Goal: Complete application form: Complete application form

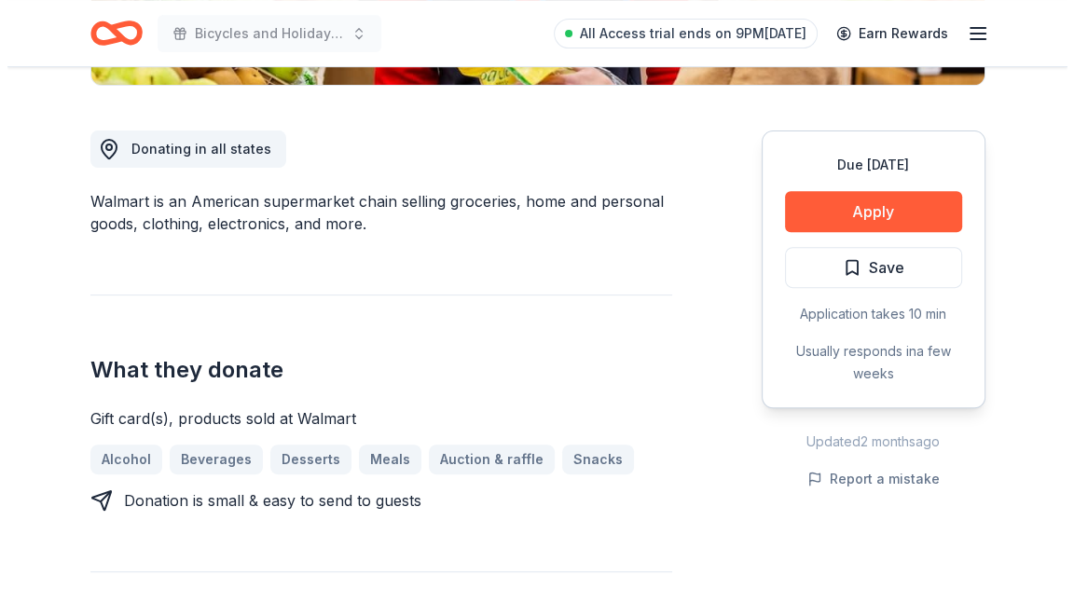
scroll to position [466, 0]
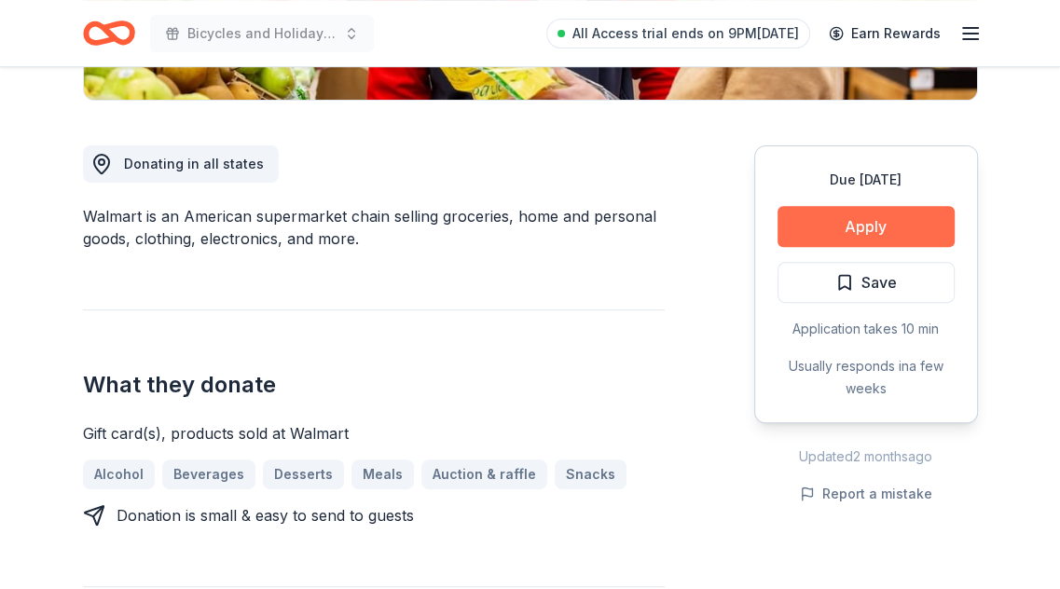
click at [833, 228] on button "Apply" at bounding box center [866, 226] width 177 height 41
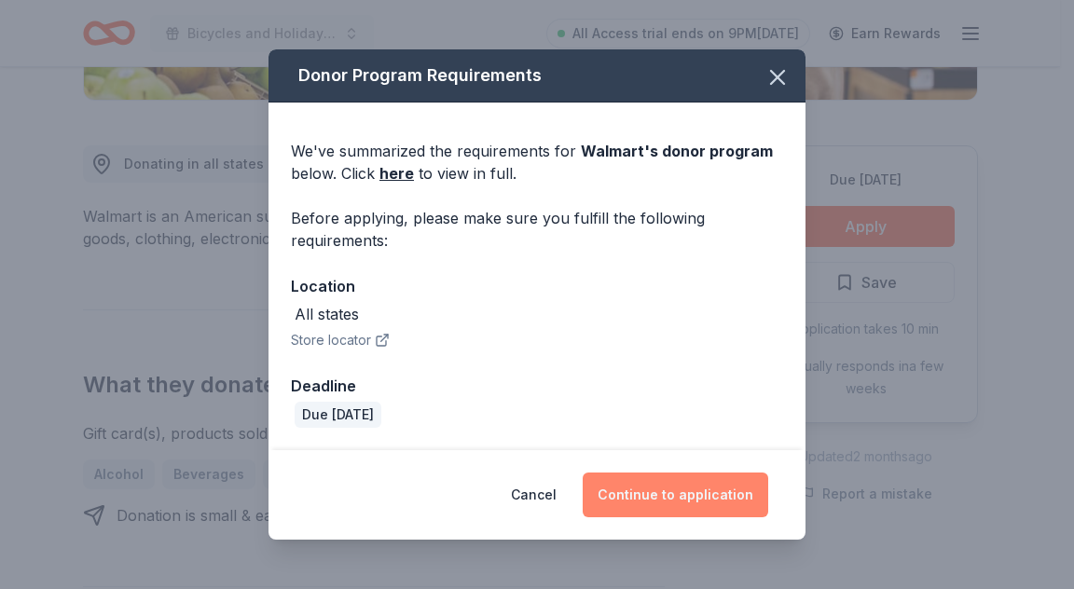
click at [700, 498] on button "Continue to application" at bounding box center [676, 495] width 186 height 45
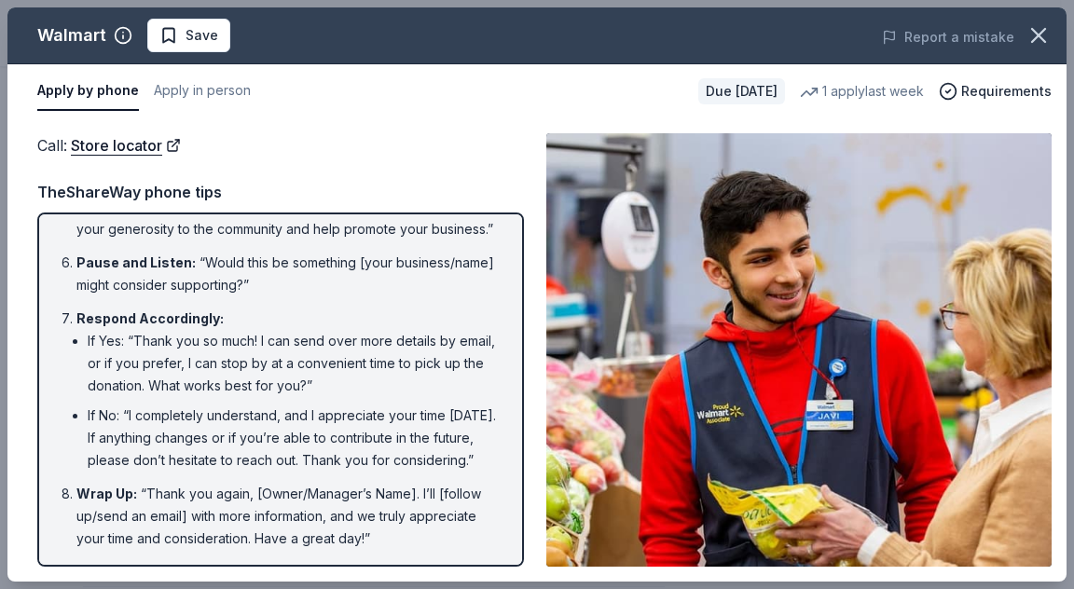
scroll to position [457, 0]
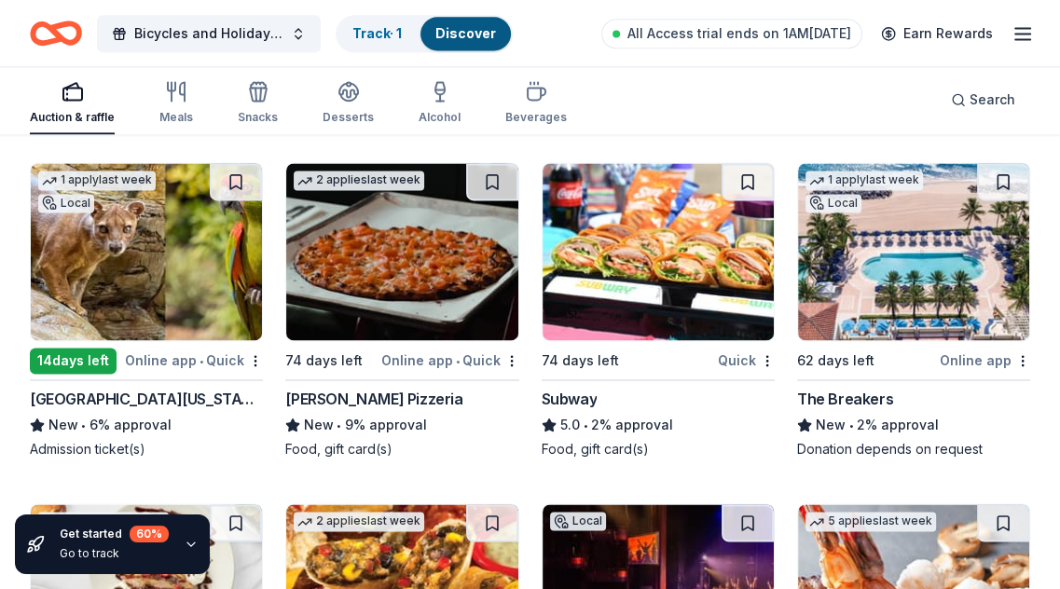
scroll to position [12615, 0]
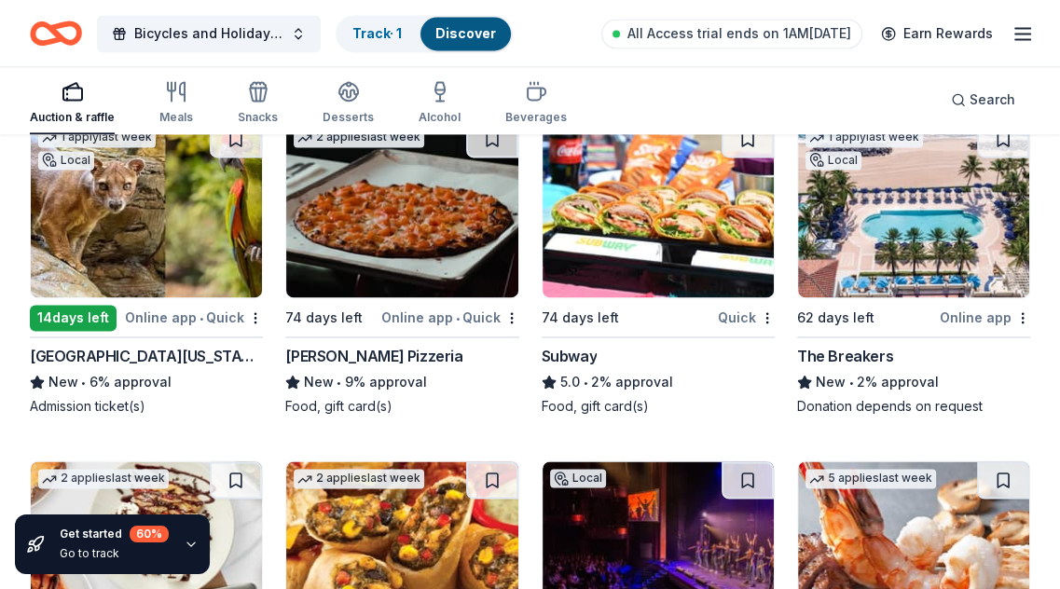
click at [181, 211] on img at bounding box center [146, 208] width 231 height 177
click at [772, 167] on img at bounding box center [658, 208] width 231 height 177
click at [903, 229] on img at bounding box center [913, 208] width 231 height 177
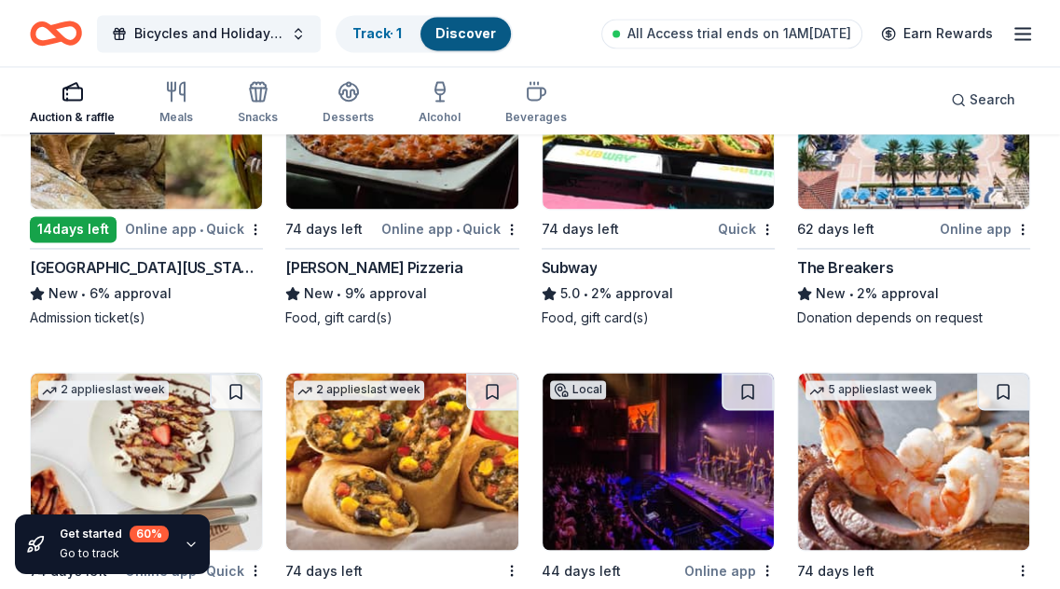
scroll to position [12895, 0]
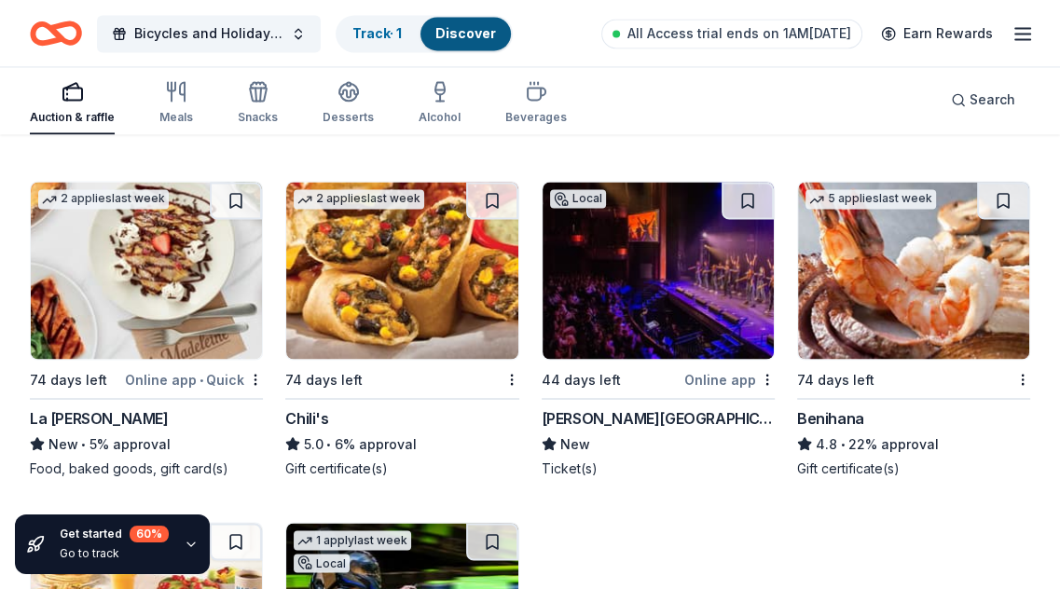
click at [347, 229] on img at bounding box center [401, 270] width 231 height 177
click at [628, 283] on img at bounding box center [658, 270] width 231 height 177
click at [859, 308] on img at bounding box center [913, 270] width 231 height 177
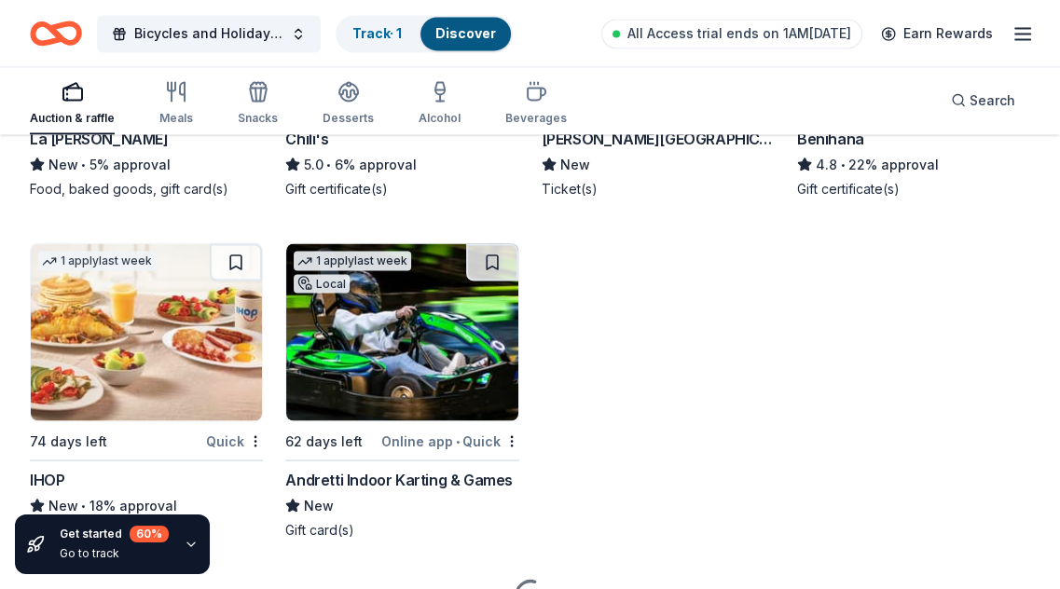
scroll to position [13265, 0]
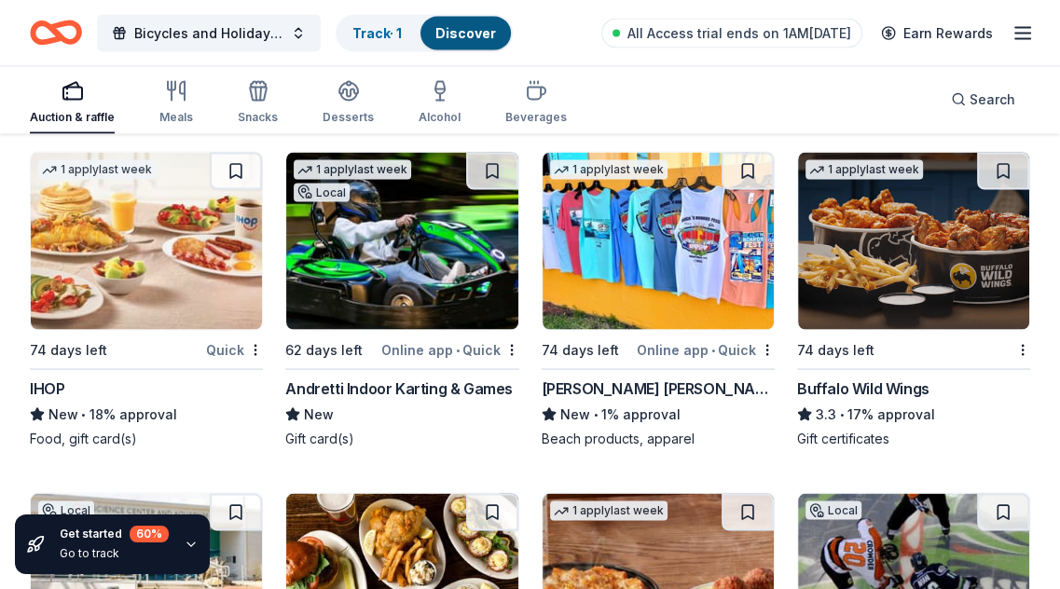
click at [93, 243] on img at bounding box center [146, 241] width 231 height 177
click at [679, 236] on img at bounding box center [658, 241] width 231 height 177
click at [847, 261] on img at bounding box center [913, 241] width 231 height 177
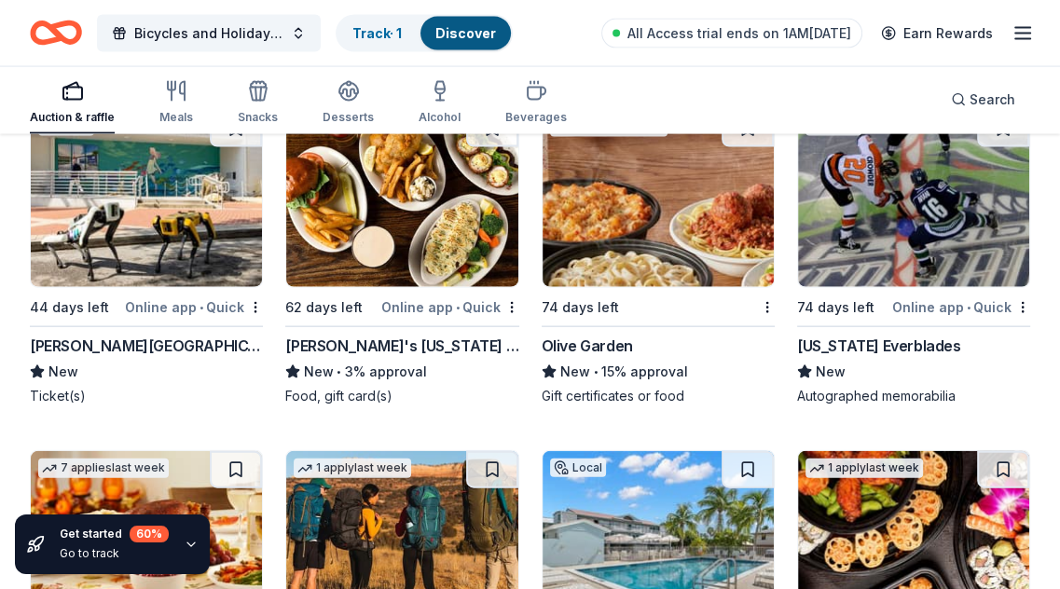
scroll to position [13638, 0]
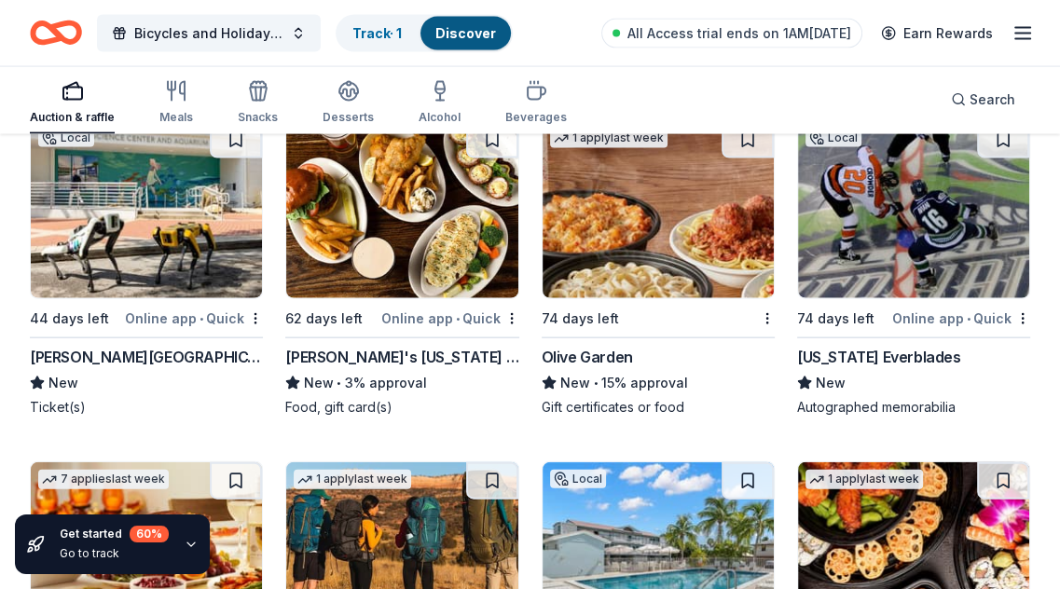
click at [200, 220] on img at bounding box center [146, 209] width 231 height 177
click at [615, 209] on img at bounding box center [658, 209] width 231 height 177
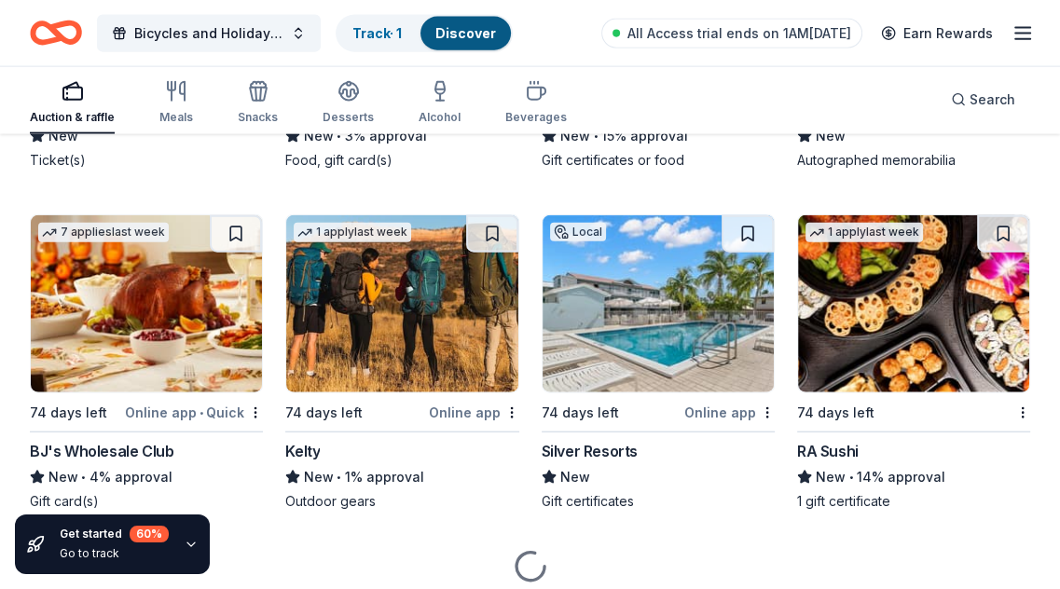
scroll to position [13918, 0]
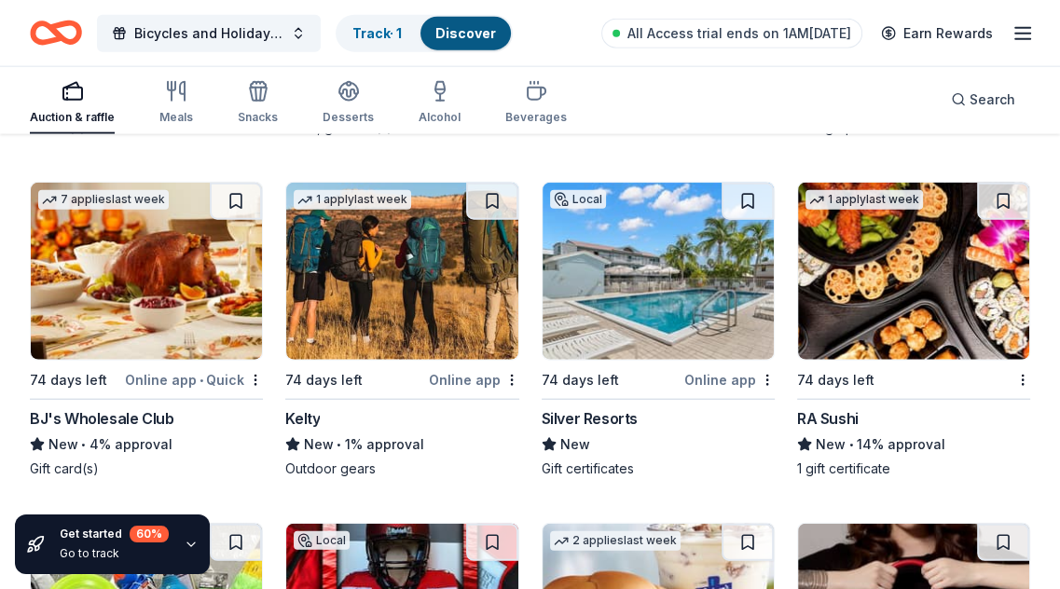
click at [170, 277] on img at bounding box center [146, 271] width 231 height 177
click at [175, 315] on img at bounding box center [146, 271] width 231 height 177
click at [388, 283] on img at bounding box center [401, 271] width 231 height 177
click at [661, 251] on img at bounding box center [658, 271] width 231 height 177
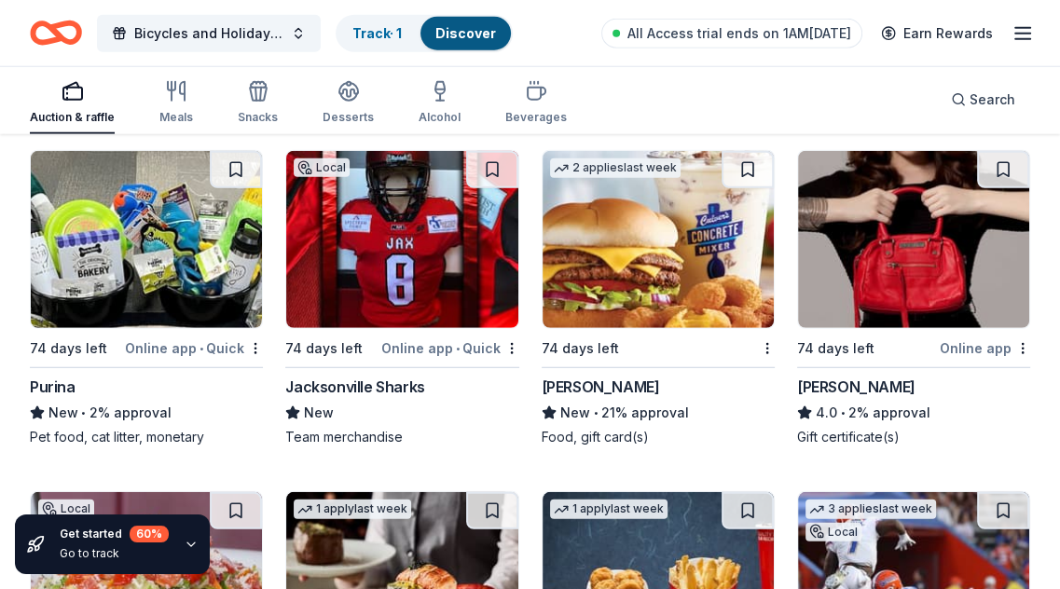
scroll to position [14384, 0]
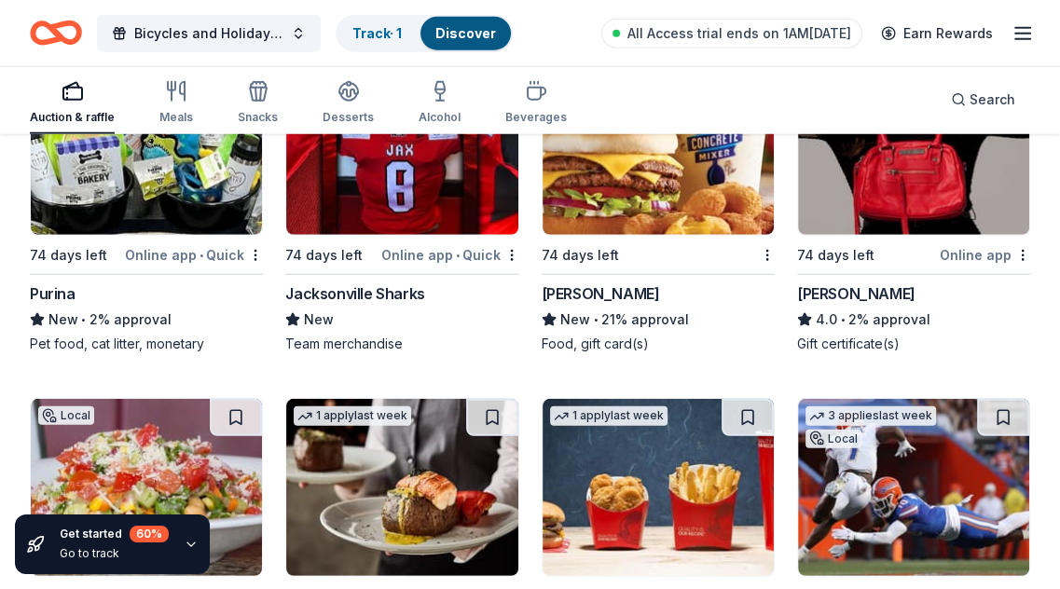
click at [157, 172] on img at bounding box center [146, 146] width 231 height 177
click at [621, 186] on img at bounding box center [658, 146] width 231 height 177
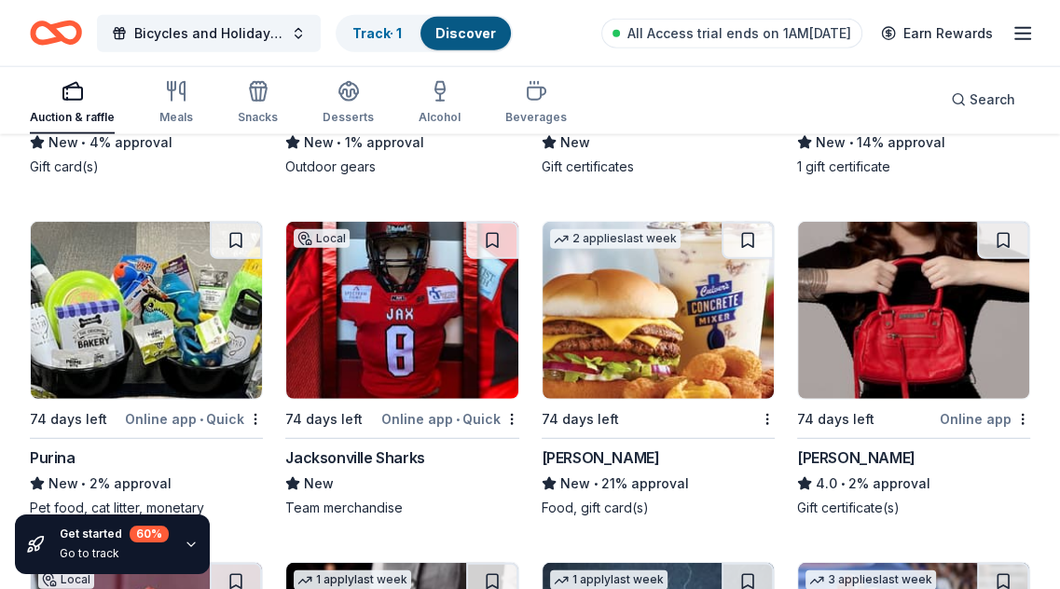
scroll to position [14198, 0]
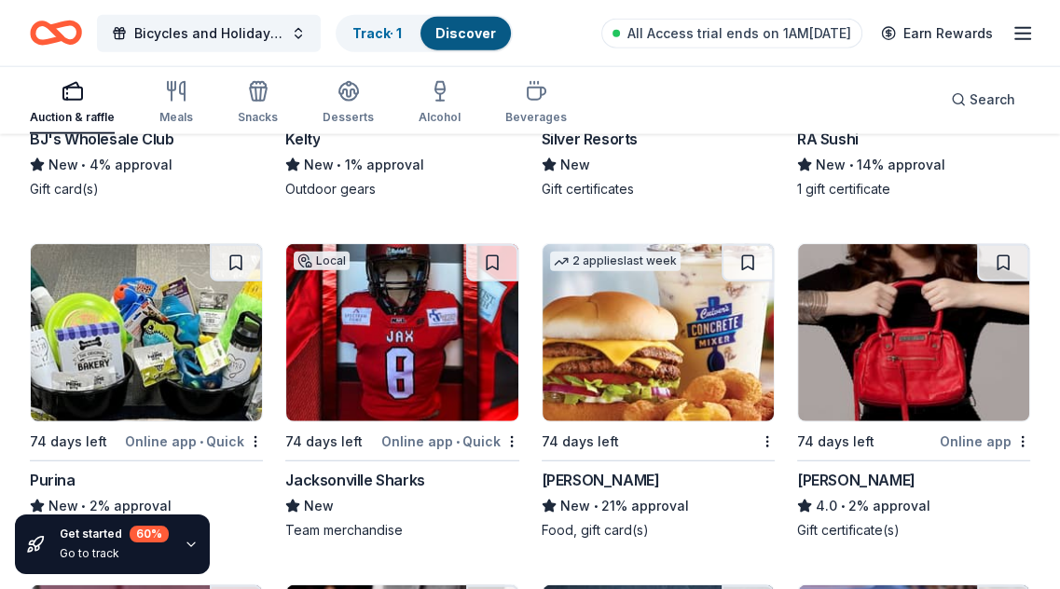
click at [858, 340] on img at bounding box center [913, 332] width 231 height 177
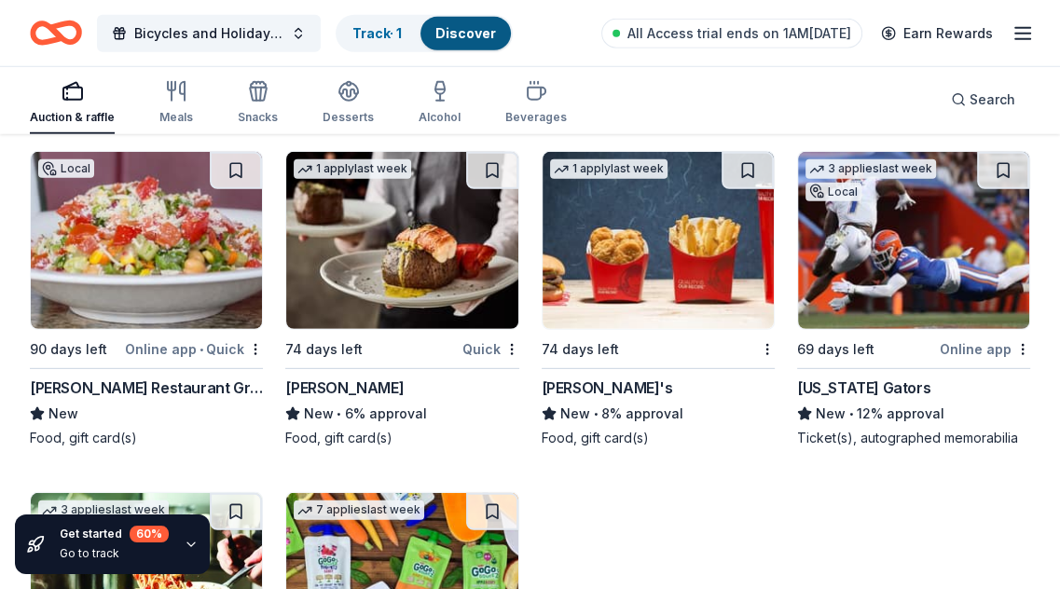
scroll to position [14664, 0]
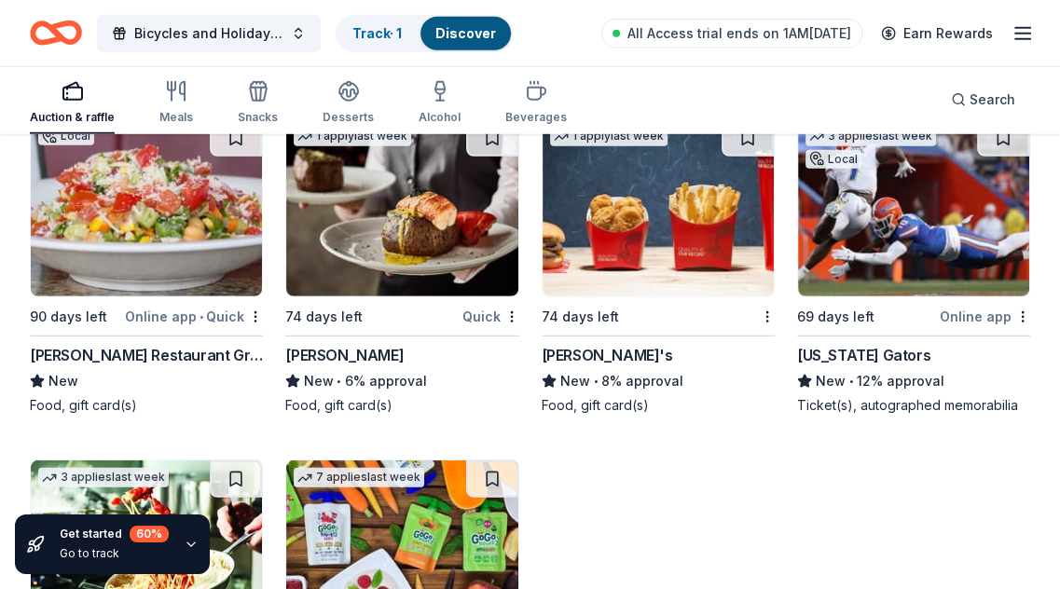
drag, startPoint x: 178, startPoint y: 204, endPoint x: 145, endPoint y: 208, distance: 32.8
click at [145, 208] on img at bounding box center [146, 207] width 231 height 177
click at [624, 207] on img at bounding box center [658, 207] width 231 height 177
click at [424, 185] on img at bounding box center [401, 207] width 231 height 177
click at [891, 208] on img at bounding box center [913, 207] width 231 height 177
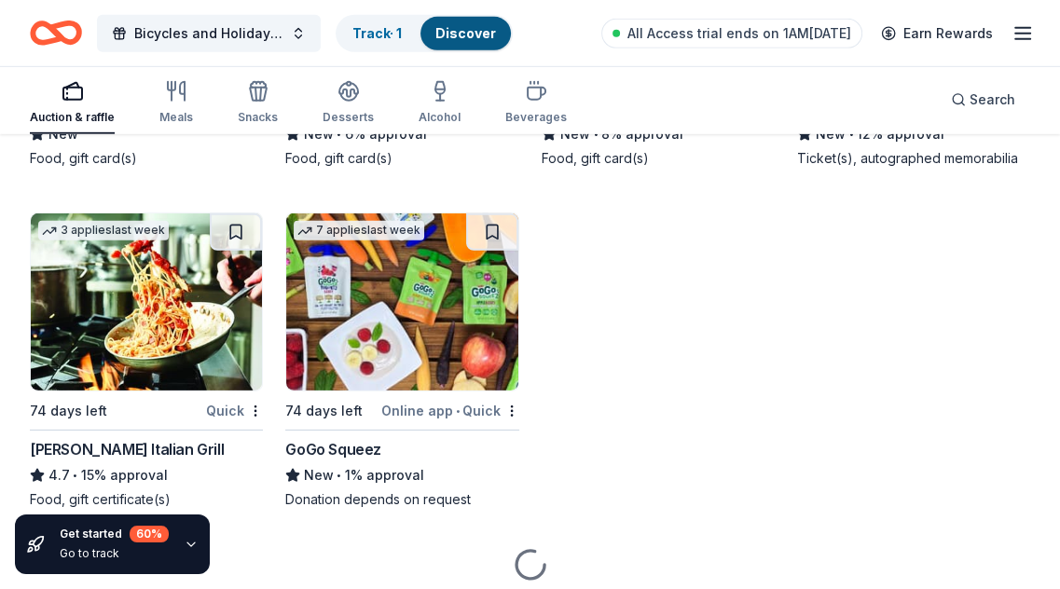
scroll to position [14944, 0]
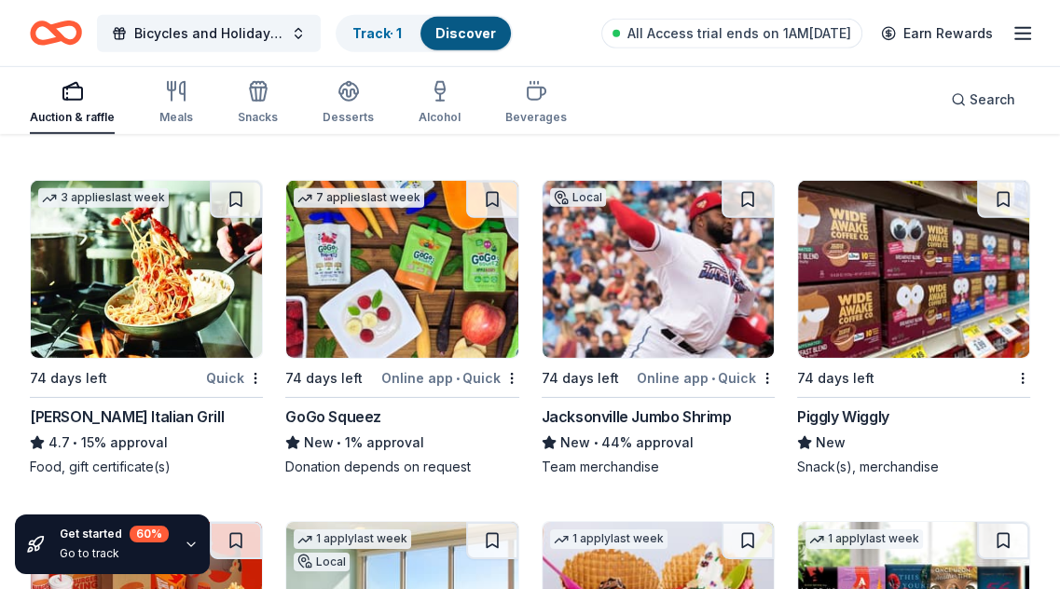
click at [130, 267] on img at bounding box center [146, 269] width 231 height 177
click at [437, 269] on img at bounding box center [401, 269] width 231 height 177
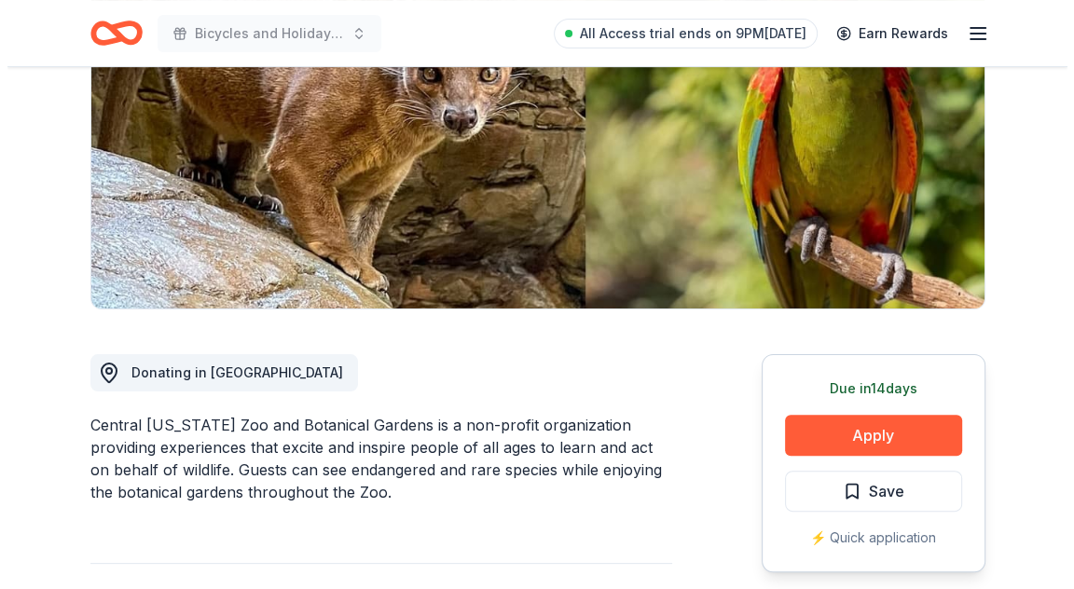
scroll to position [373, 0]
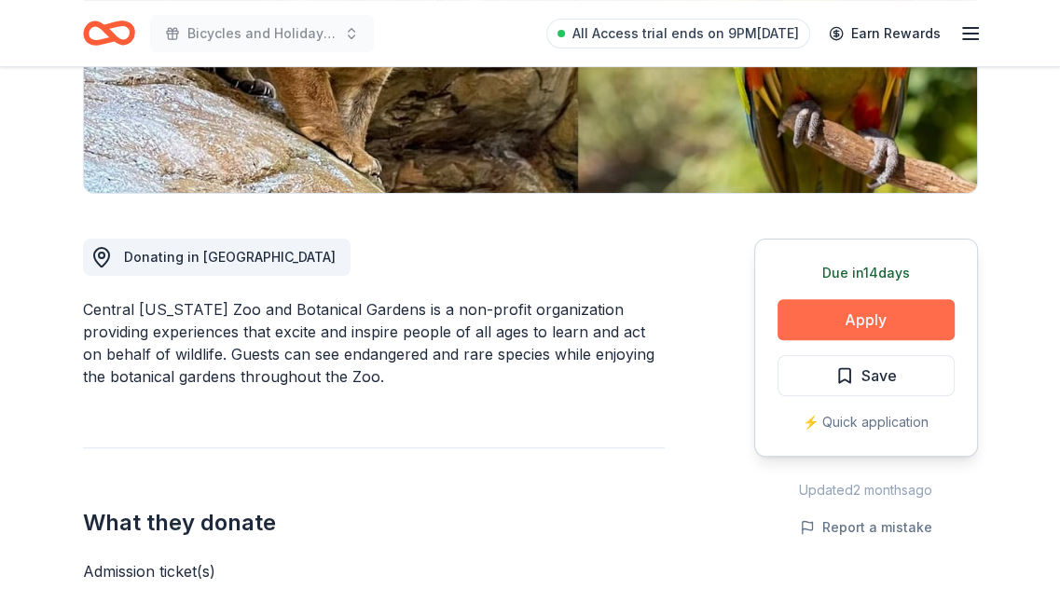
click at [858, 322] on button "Apply" at bounding box center [866, 319] width 177 height 41
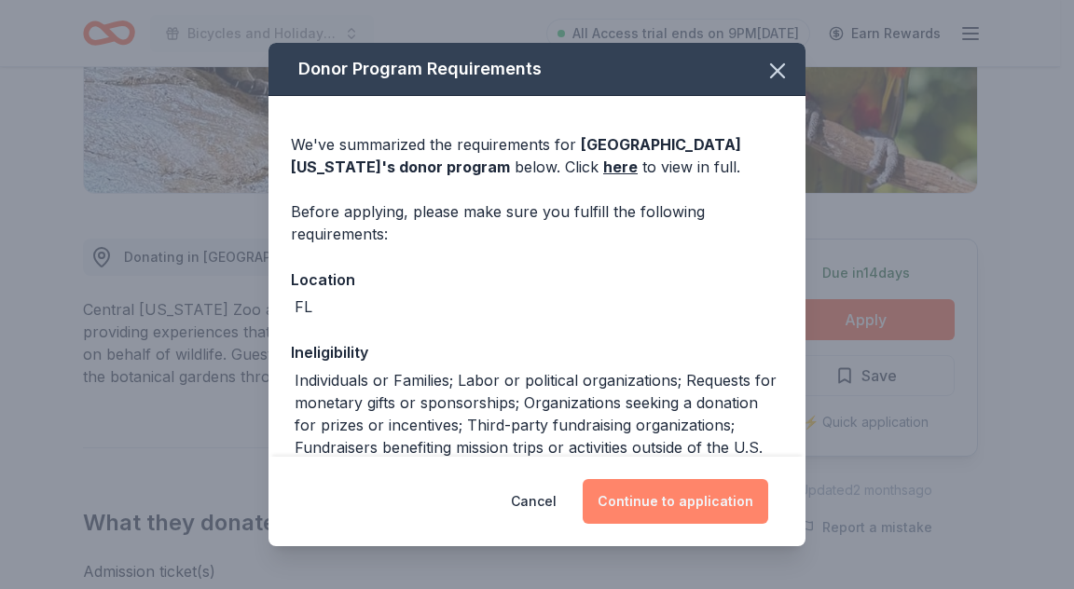
click at [710, 509] on button "Continue to application" at bounding box center [676, 501] width 186 height 45
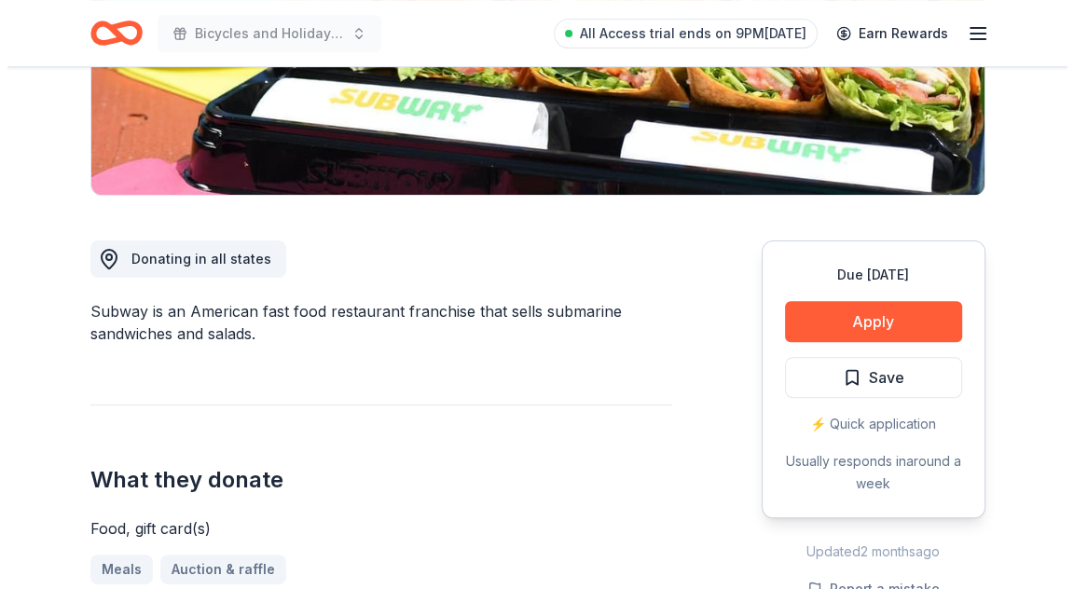
scroll to position [373, 0]
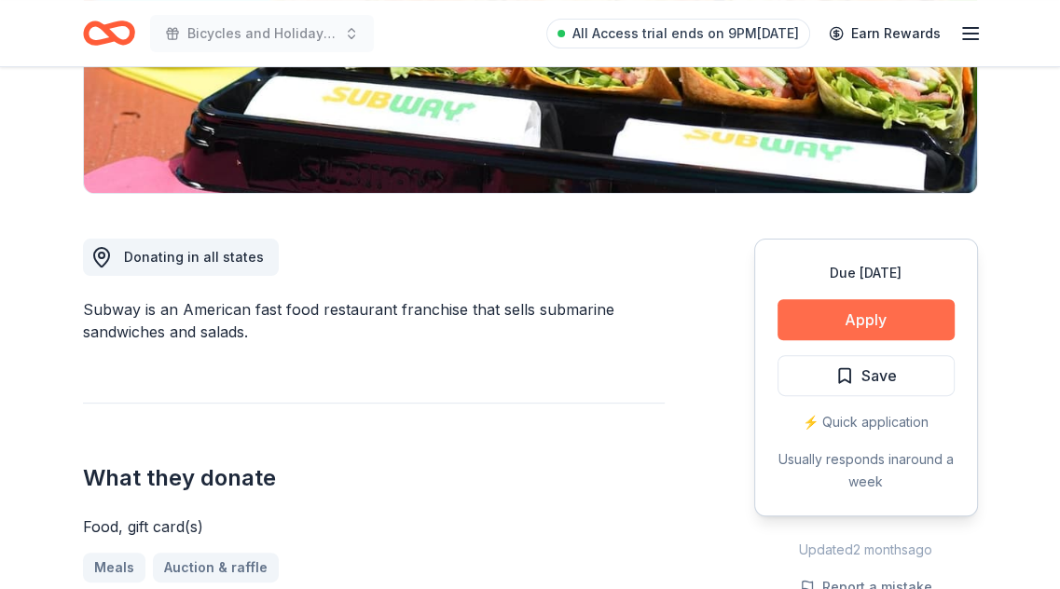
click at [869, 319] on button "Apply" at bounding box center [866, 319] width 177 height 41
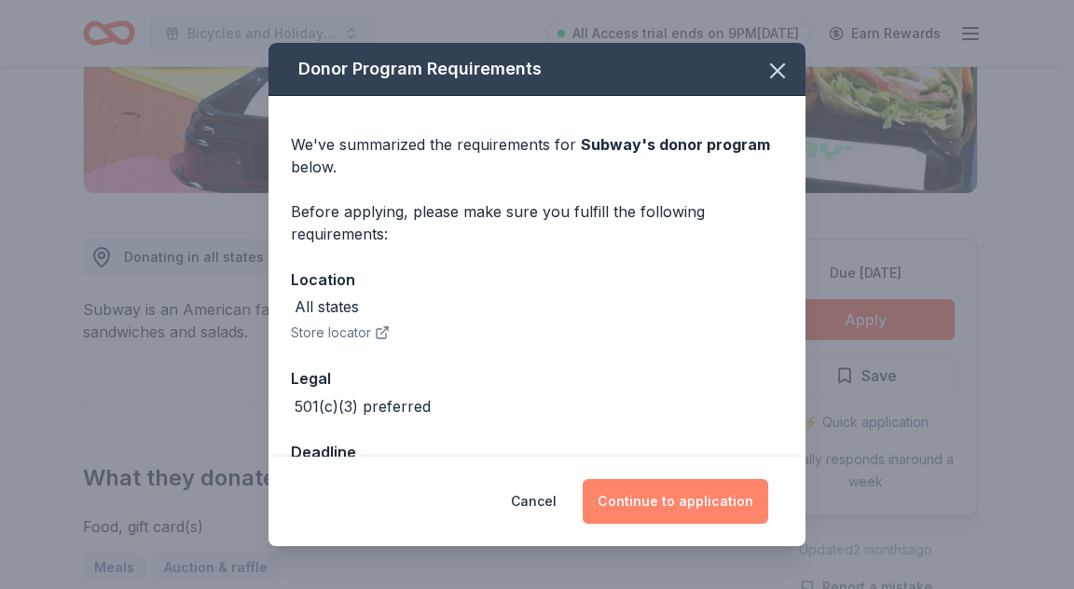
click at [703, 501] on button "Continue to application" at bounding box center [676, 501] width 186 height 45
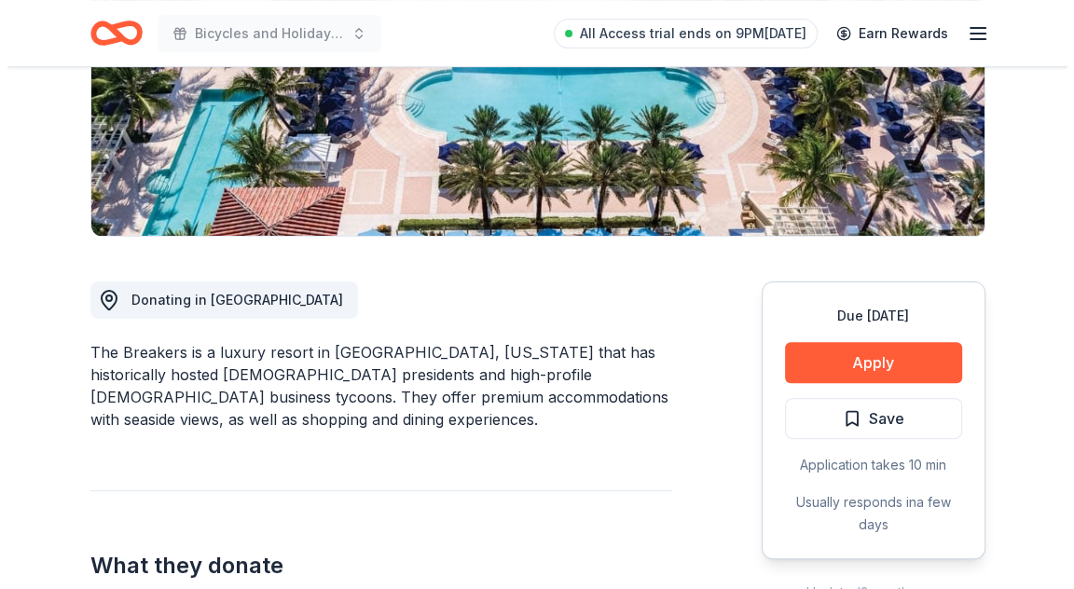
scroll to position [373, 0]
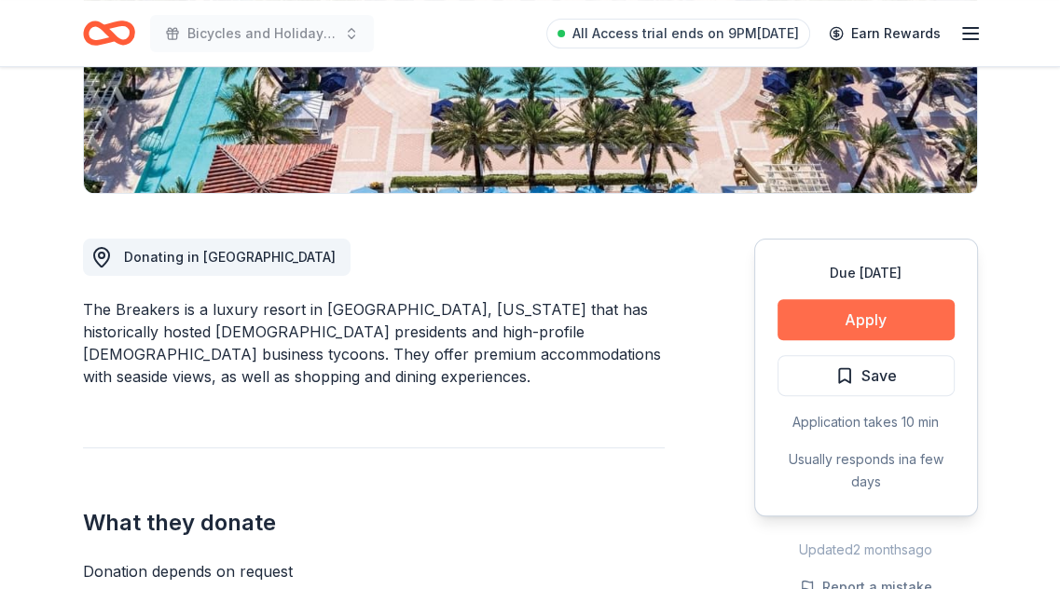
click at [821, 325] on button "Apply" at bounding box center [866, 319] width 177 height 41
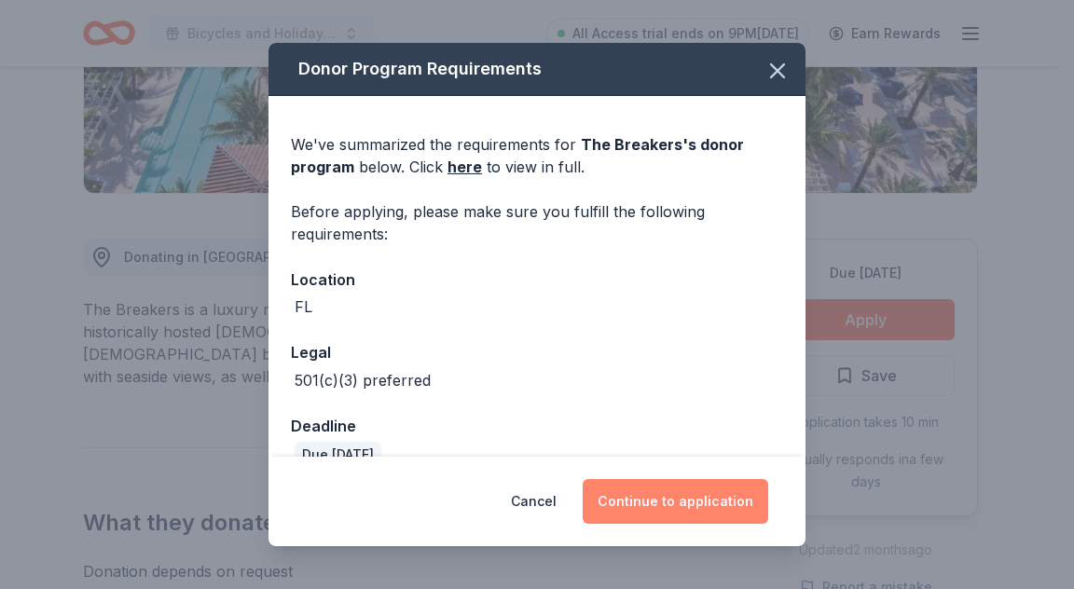
click at [665, 489] on button "Continue to application" at bounding box center [676, 501] width 186 height 45
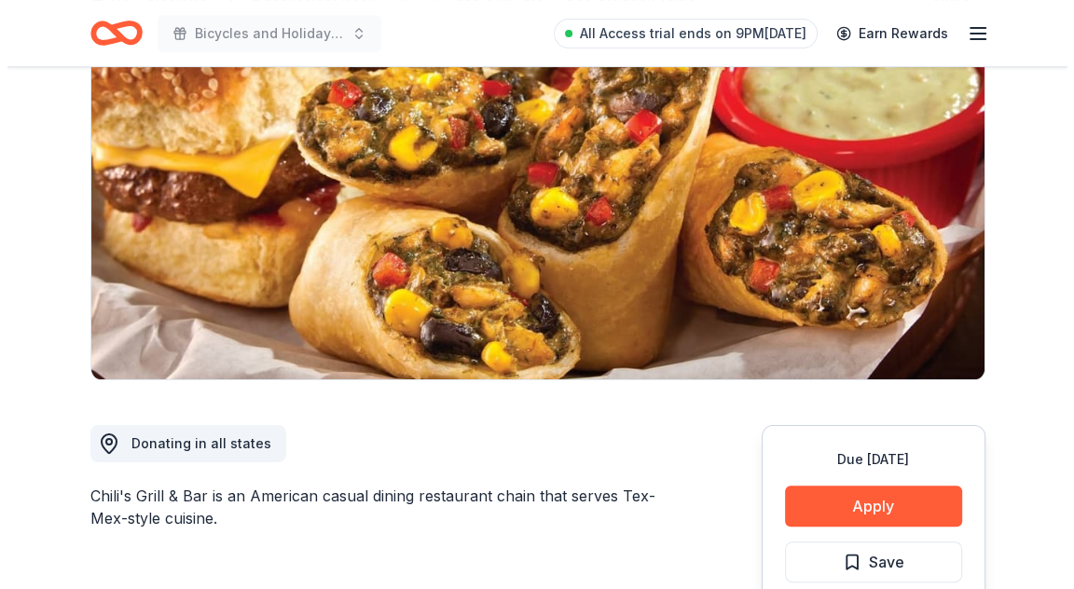
scroll to position [373, 0]
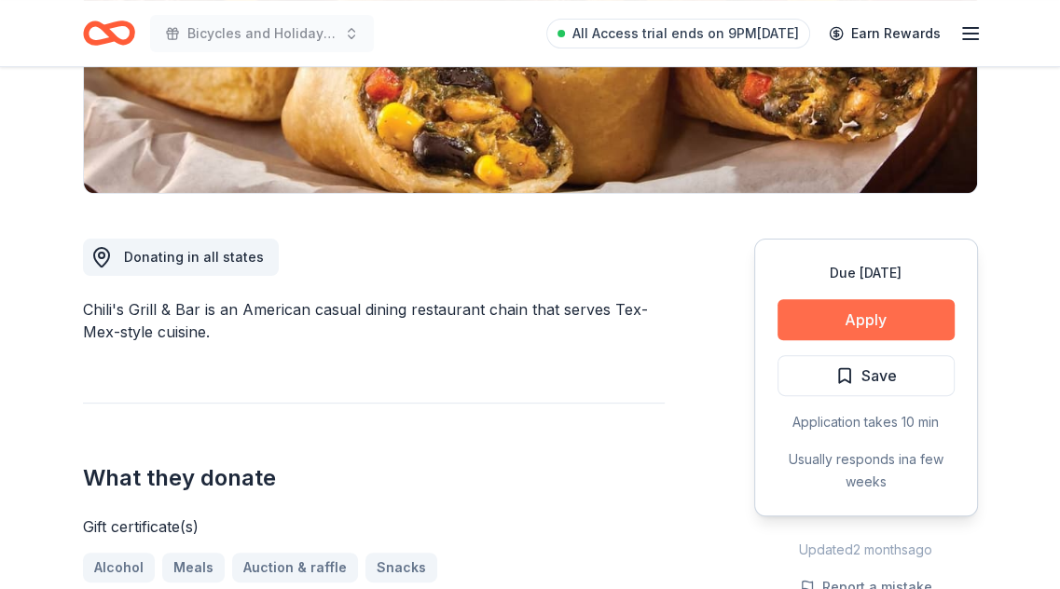
click at [851, 331] on button "Apply" at bounding box center [866, 319] width 177 height 41
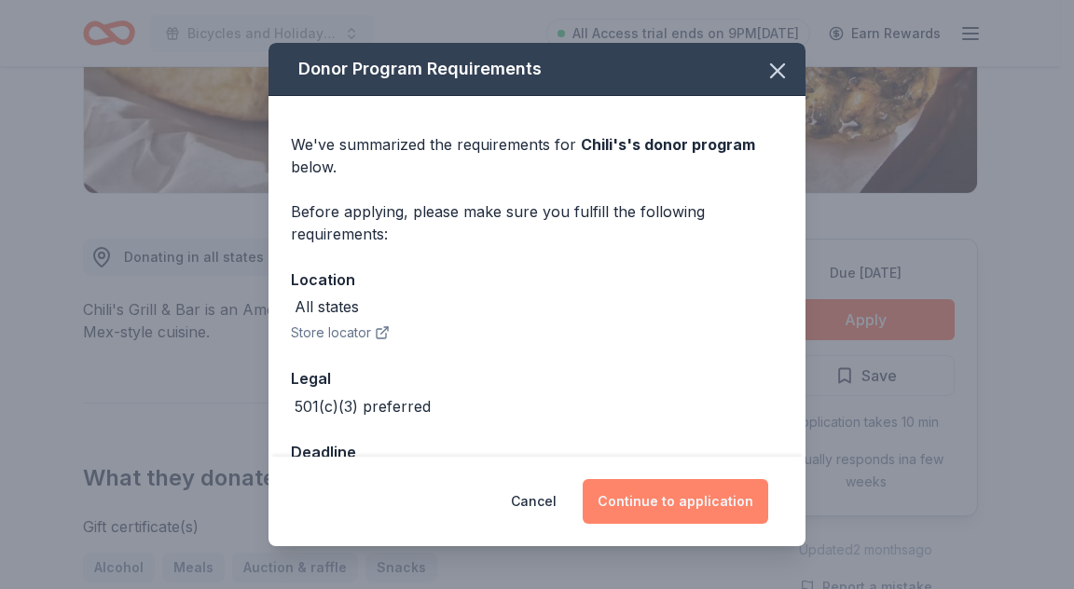
click at [641, 510] on button "Continue to application" at bounding box center [676, 501] width 186 height 45
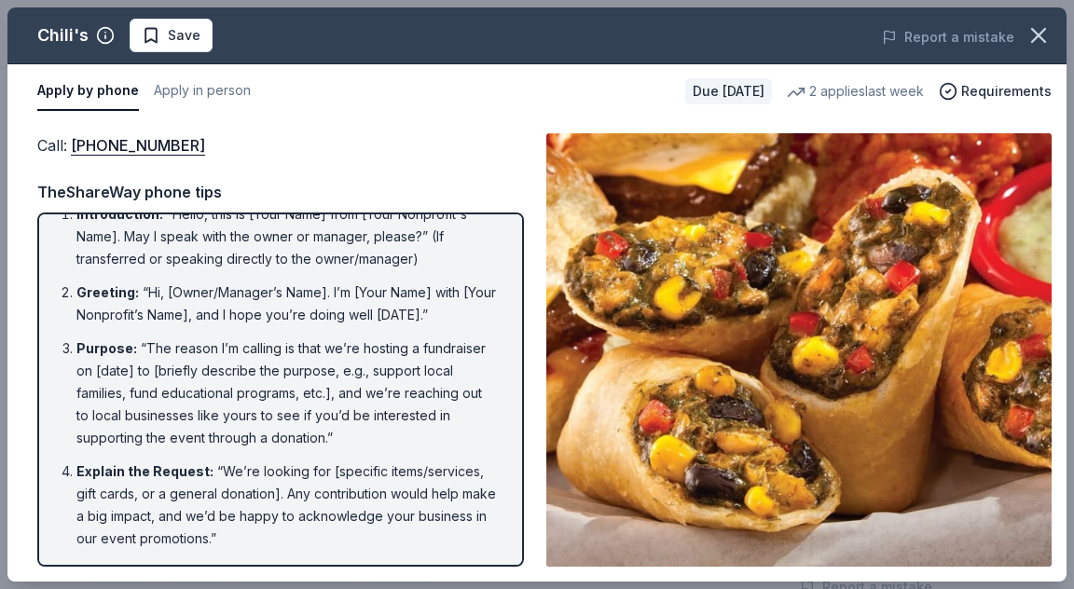
scroll to position [0, 0]
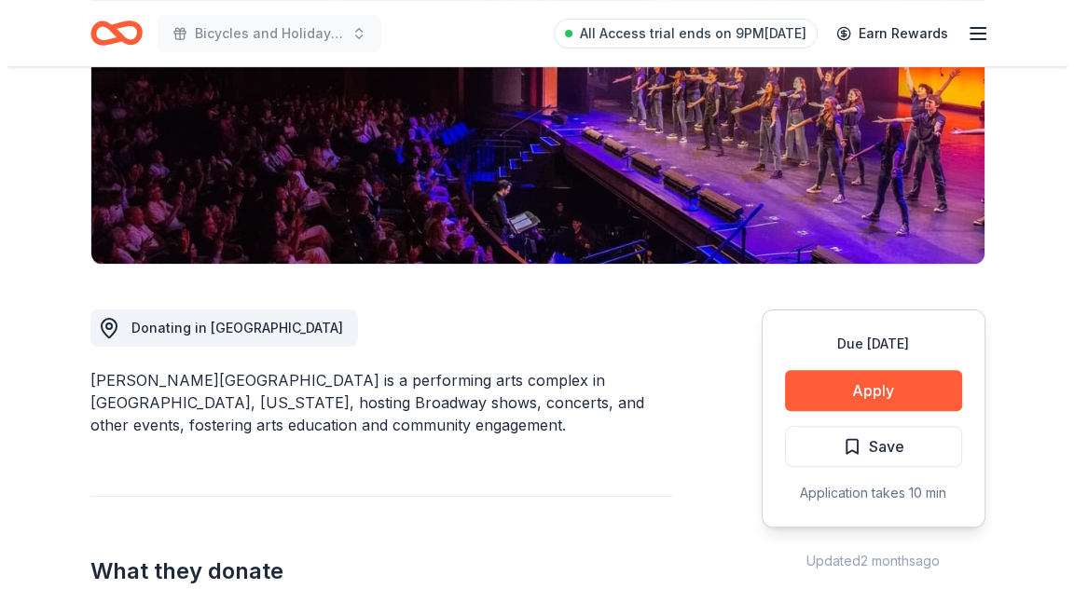
scroll to position [373, 0]
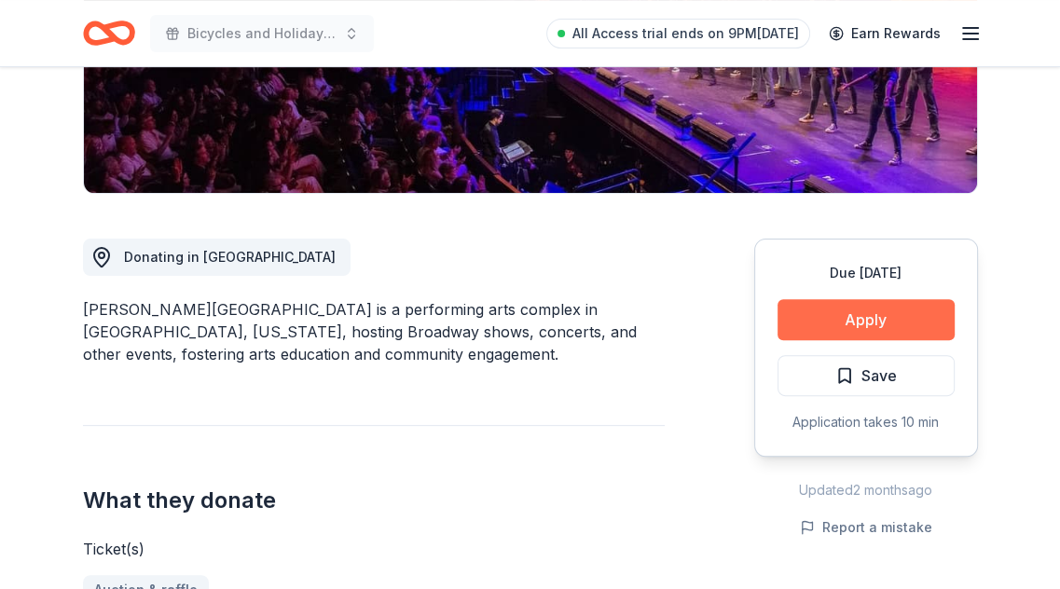
click at [878, 319] on button "Apply" at bounding box center [866, 319] width 177 height 41
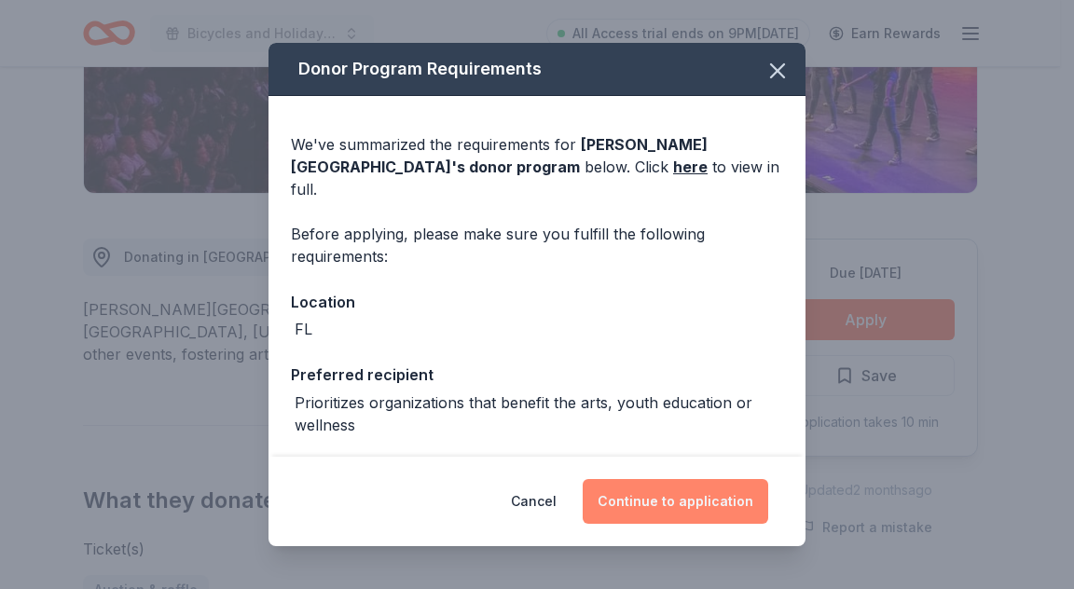
click at [656, 505] on button "Continue to application" at bounding box center [676, 501] width 186 height 45
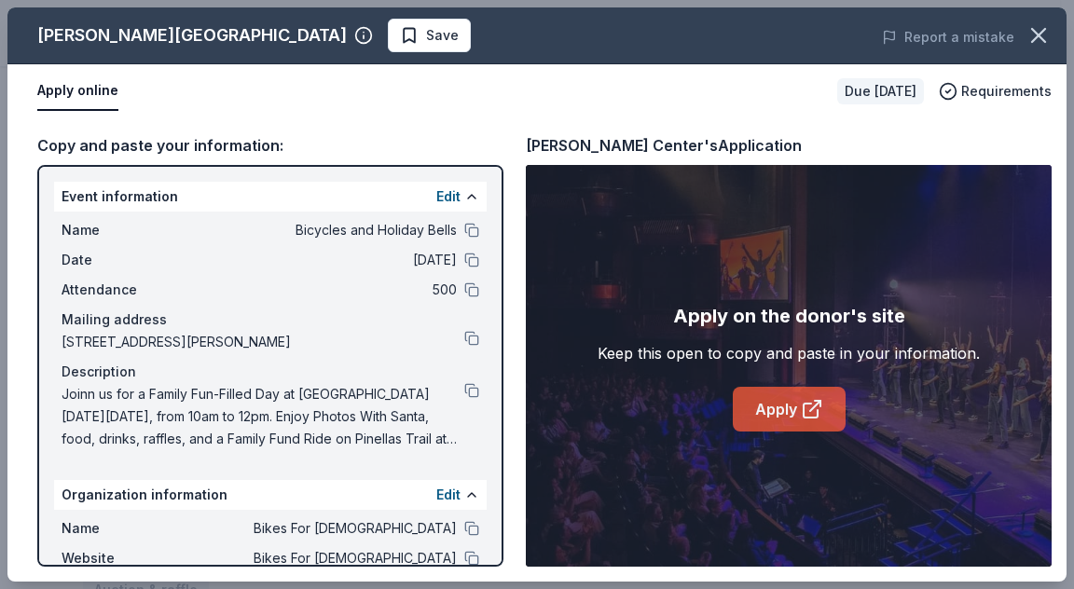
click at [822, 417] on icon at bounding box center [812, 409] width 22 height 22
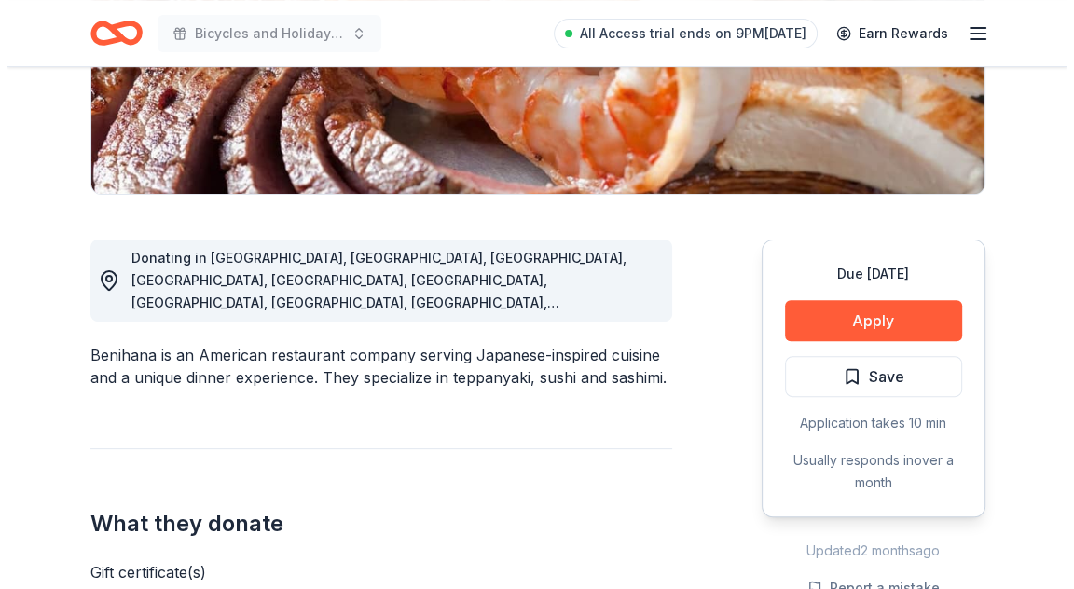
scroll to position [373, 0]
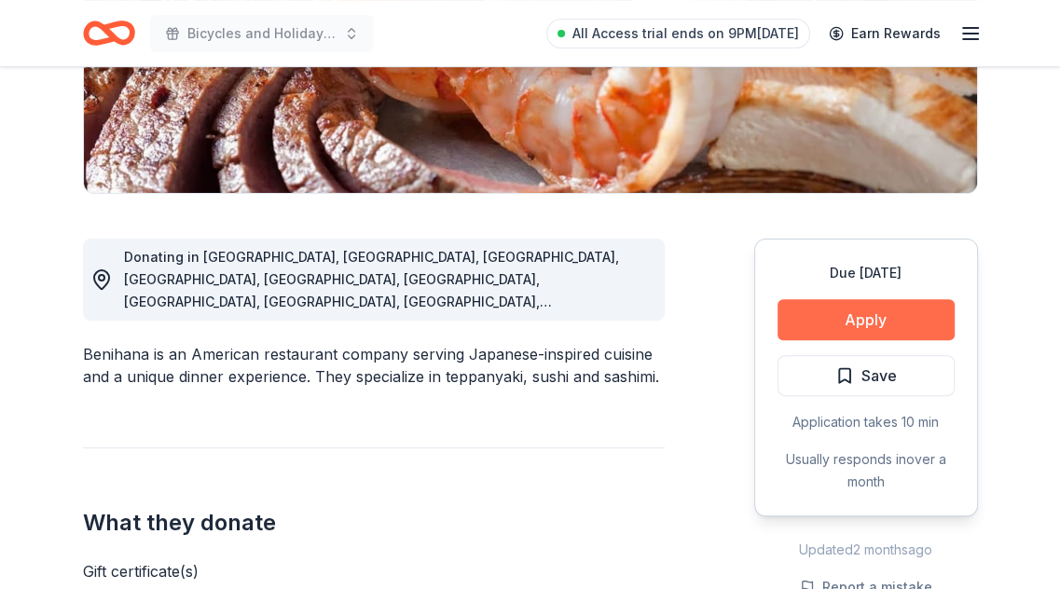
click at [824, 313] on button "Apply" at bounding box center [866, 319] width 177 height 41
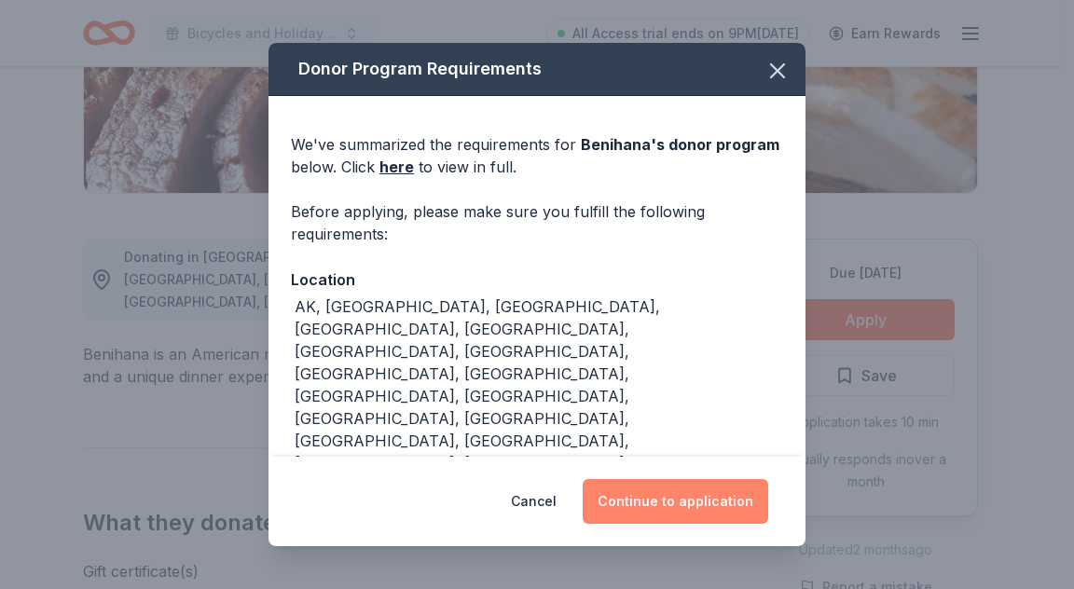
click at [682, 497] on button "Continue to application" at bounding box center [676, 501] width 186 height 45
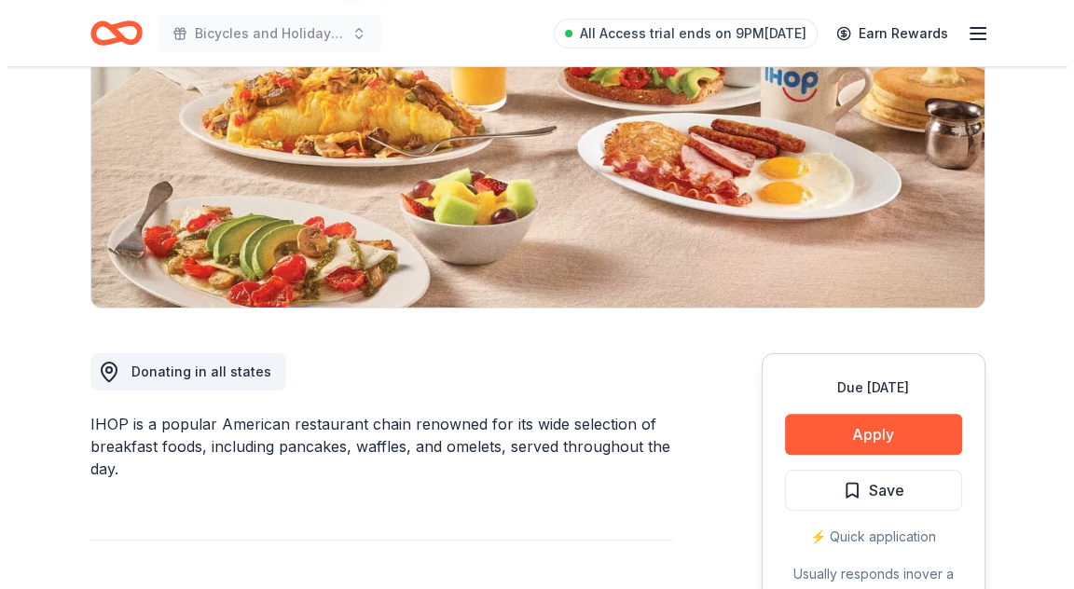
scroll to position [373, 0]
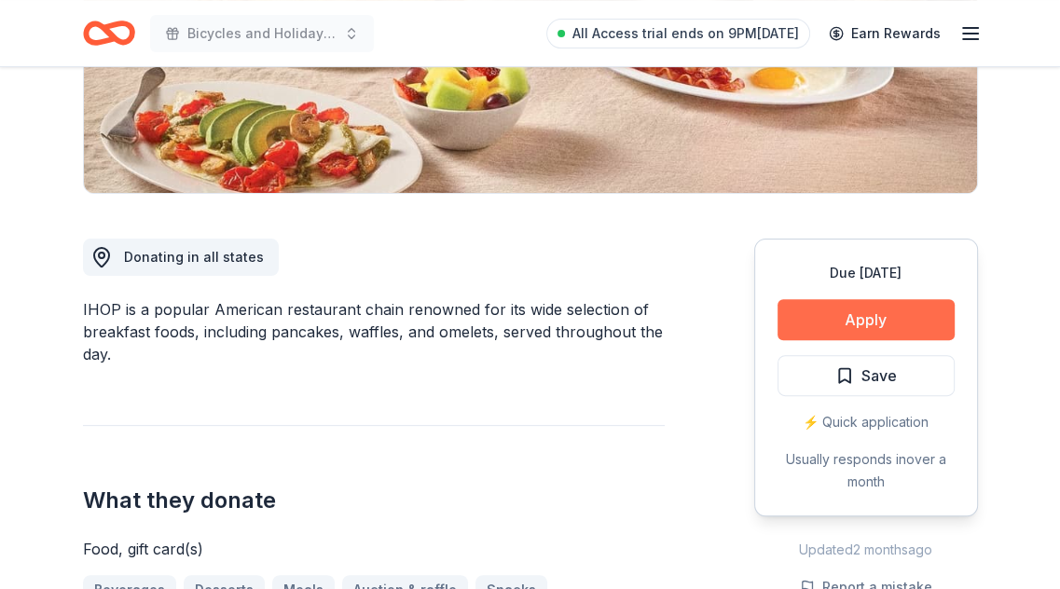
click at [876, 324] on button "Apply" at bounding box center [866, 319] width 177 height 41
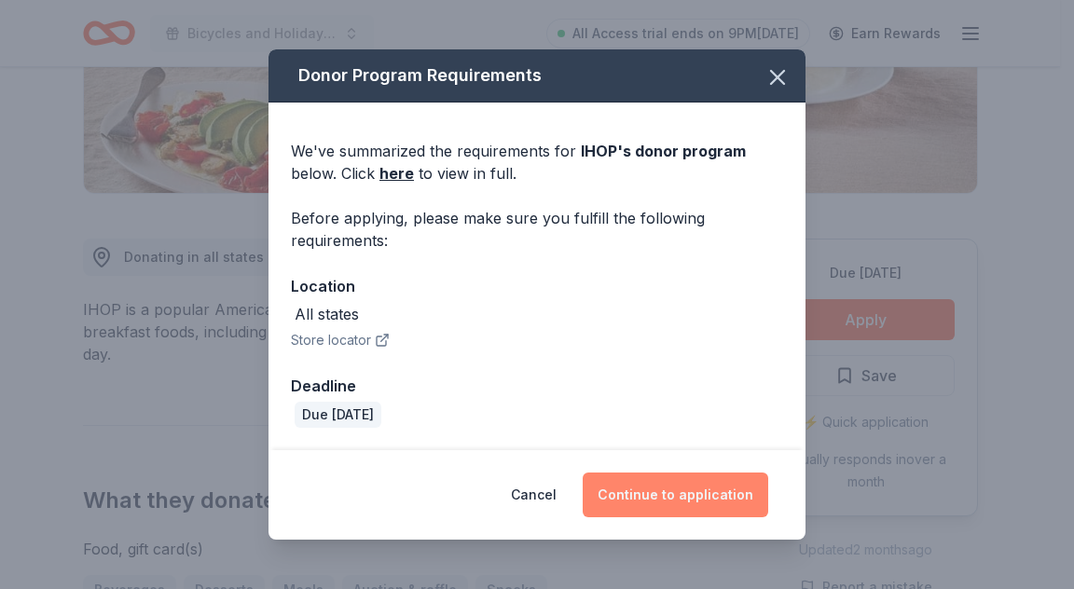
click at [680, 493] on button "Continue to application" at bounding box center [676, 495] width 186 height 45
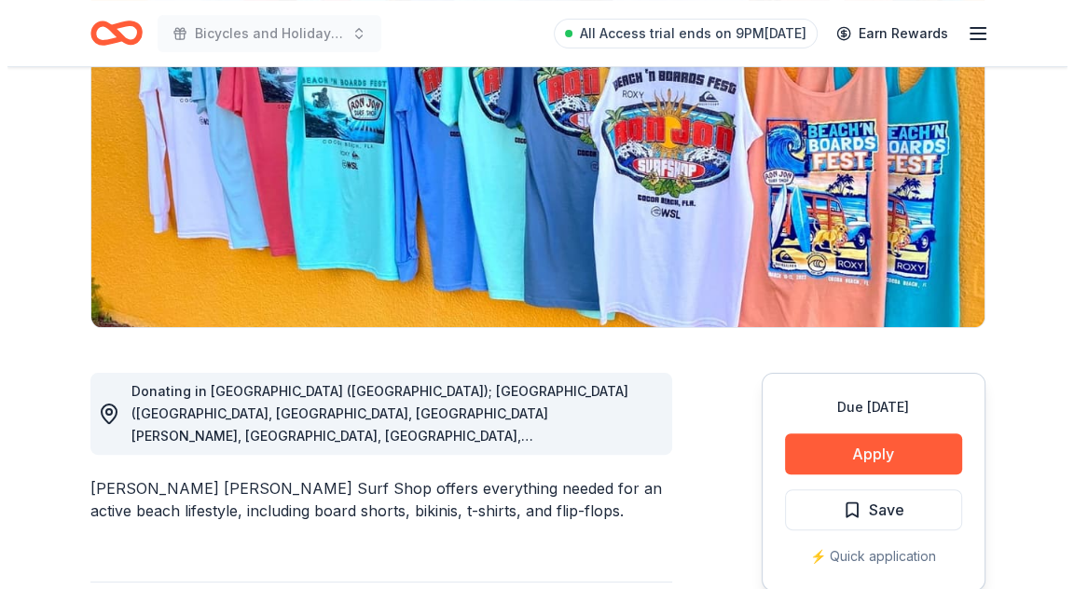
scroll to position [373, 0]
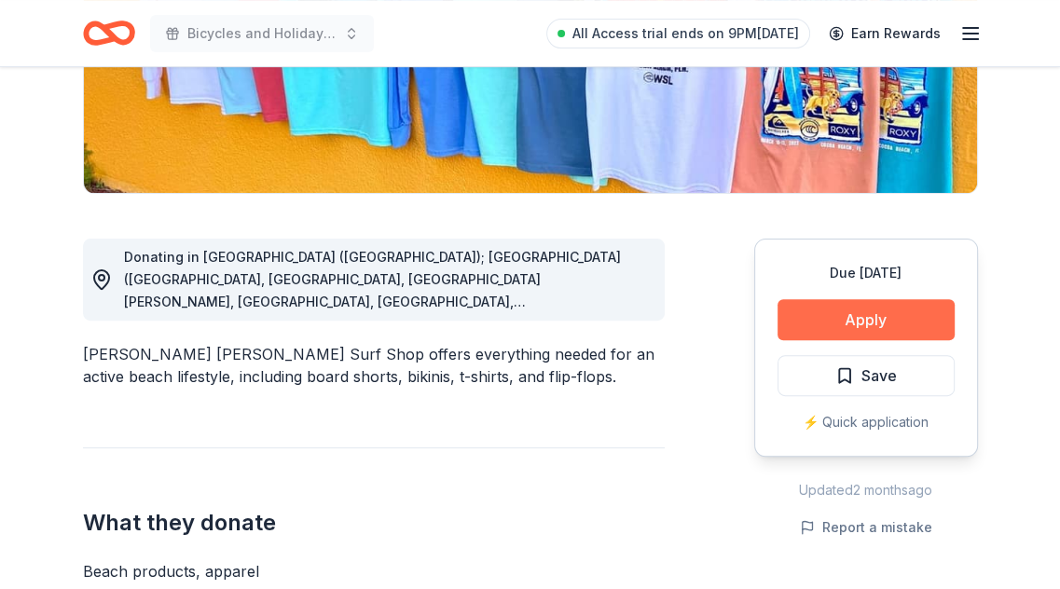
click at [846, 322] on button "Apply" at bounding box center [866, 319] width 177 height 41
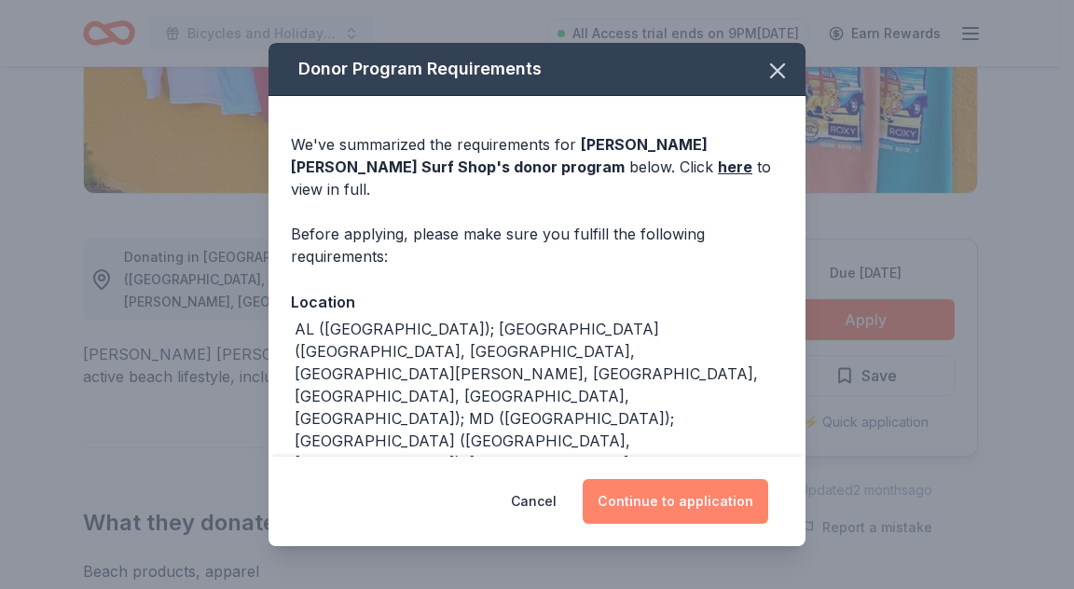
click at [681, 504] on button "Continue to application" at bounding box center [676, 501] width 186 height 45
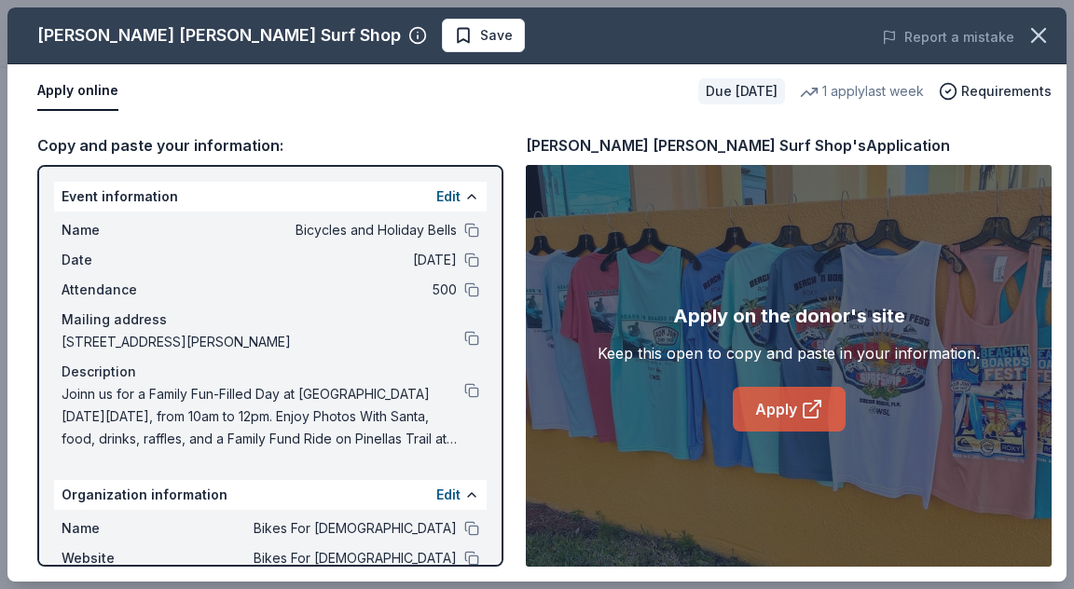
click at [784, 411] on link "Apply" at bounding box center [789, 409] width 113 height 45
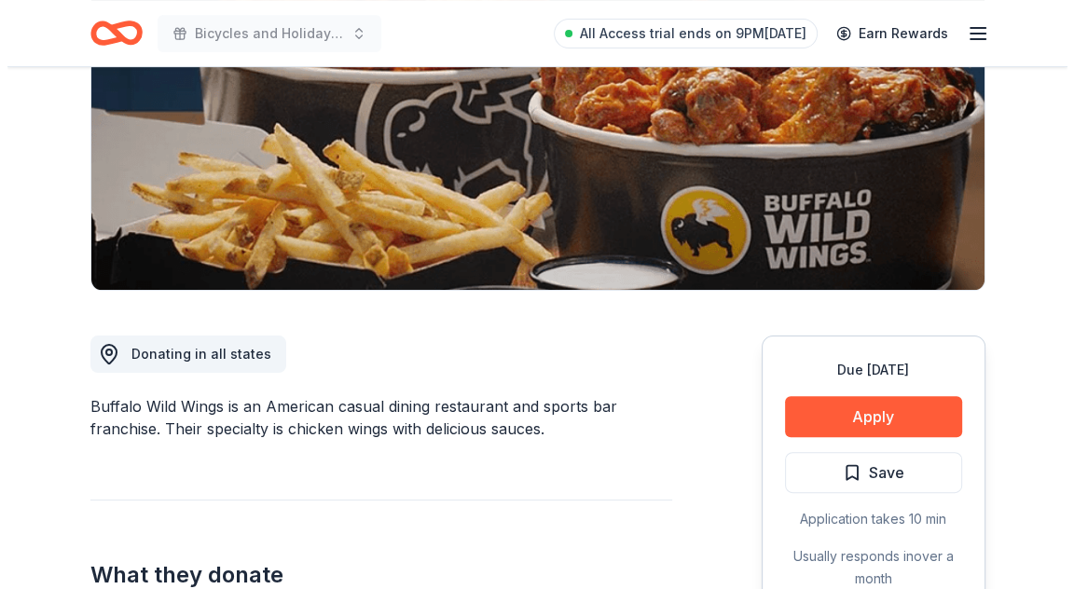
scroll to position [373, 0]
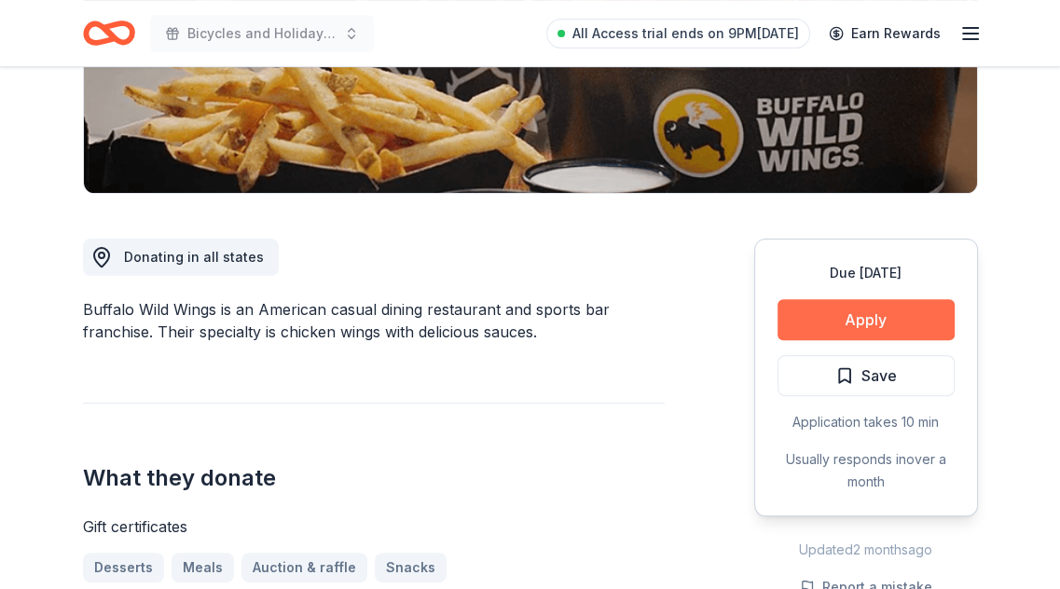
click at [847, 314] on button "Apply" at bounding box center [866, 319] width 177 height 41
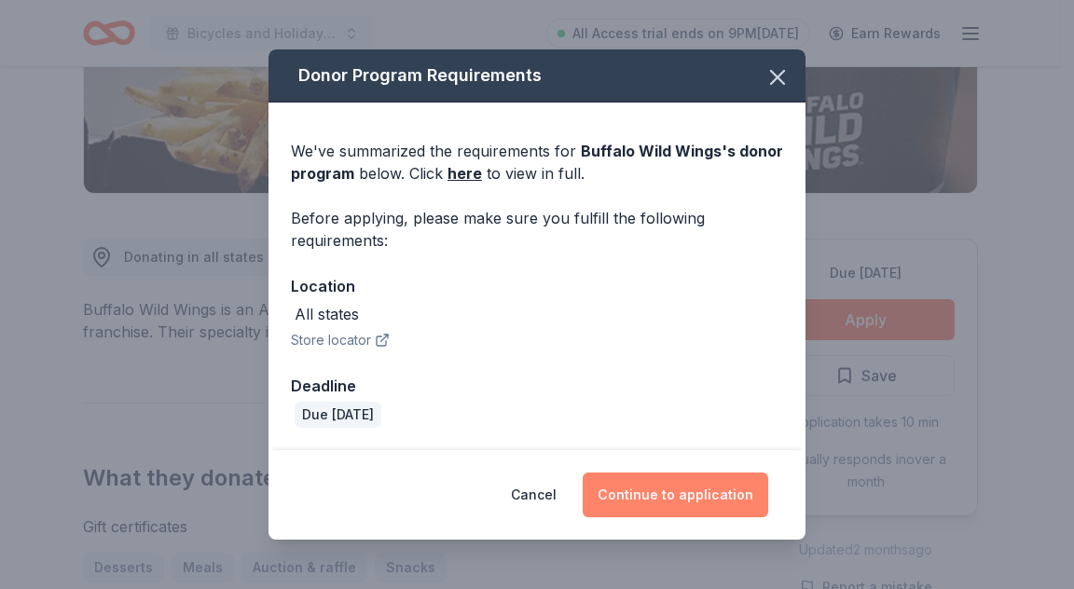
click at [662, 511] on button "Continue to application" at bounding box center [676, 495] width 186 height 45
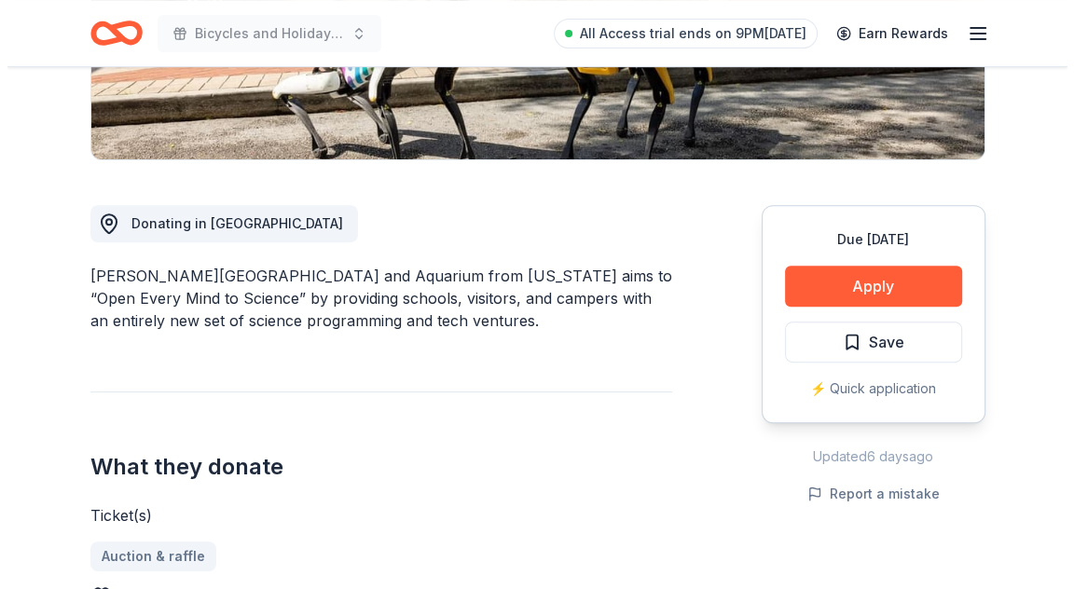
scroll to position [466, 0]
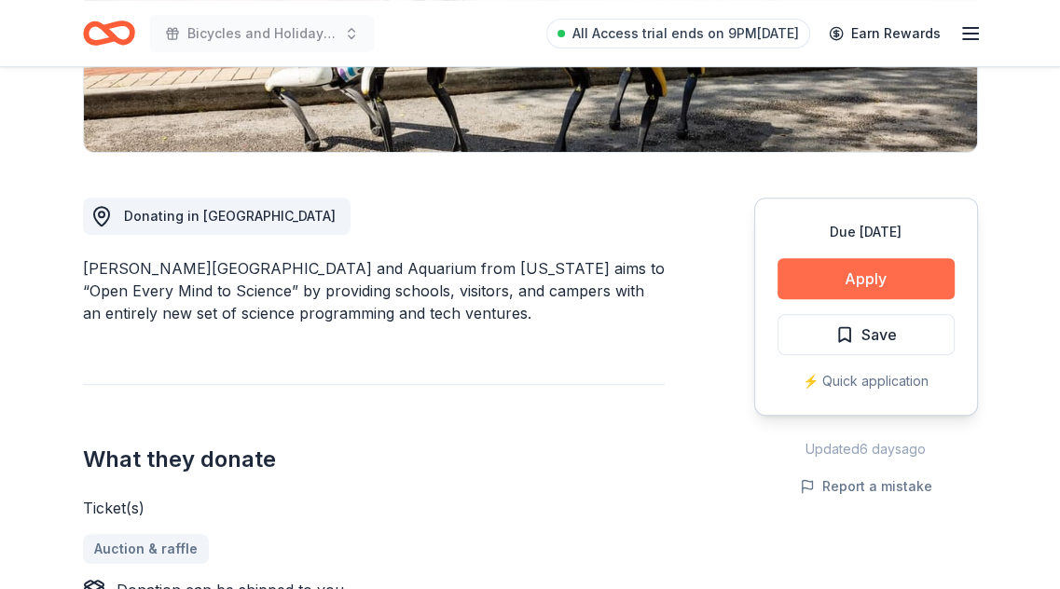
click at [842, 258] on button "Apply" at bounding box center [866, 278] width 177 height 41
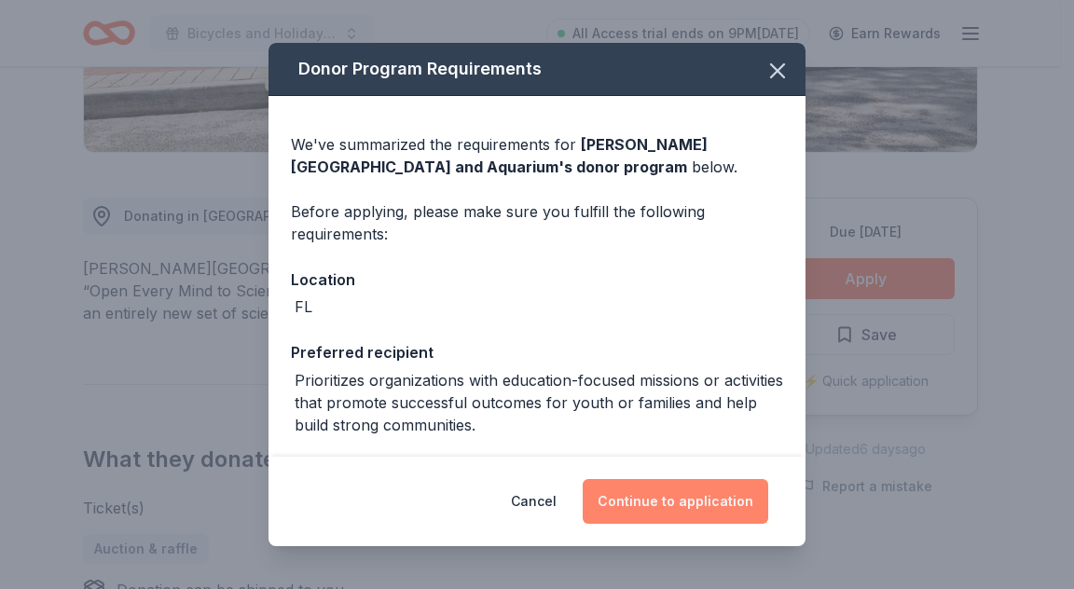
click at [697, 500] on button "Continue to application" at bounding box center [676, 501] width 186 height 45
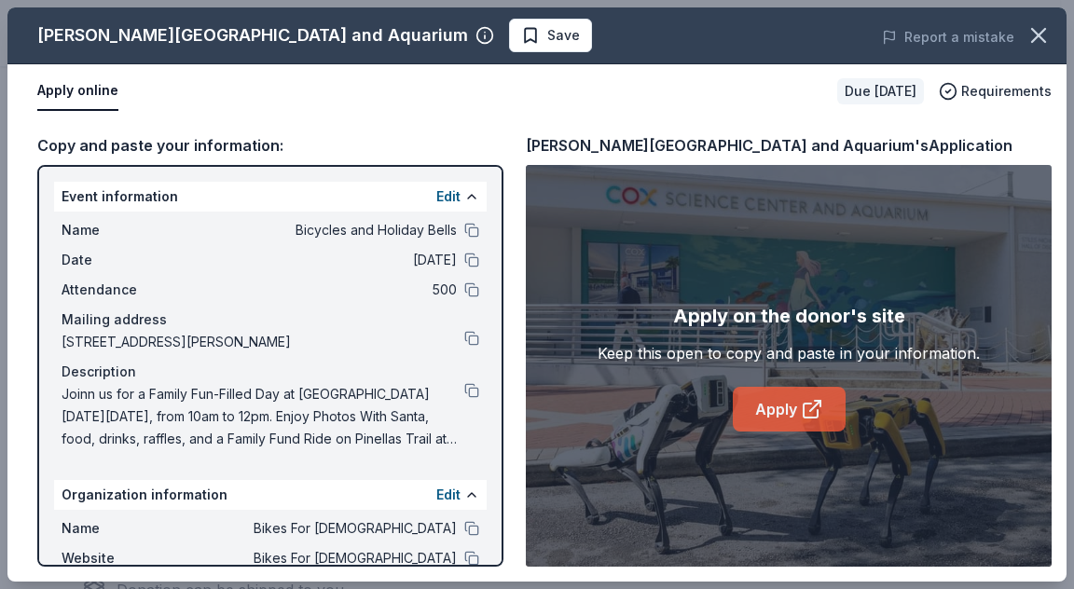
click at [823, 414] on link "Apply" at bounding box center [789, 409] width 113 height 45
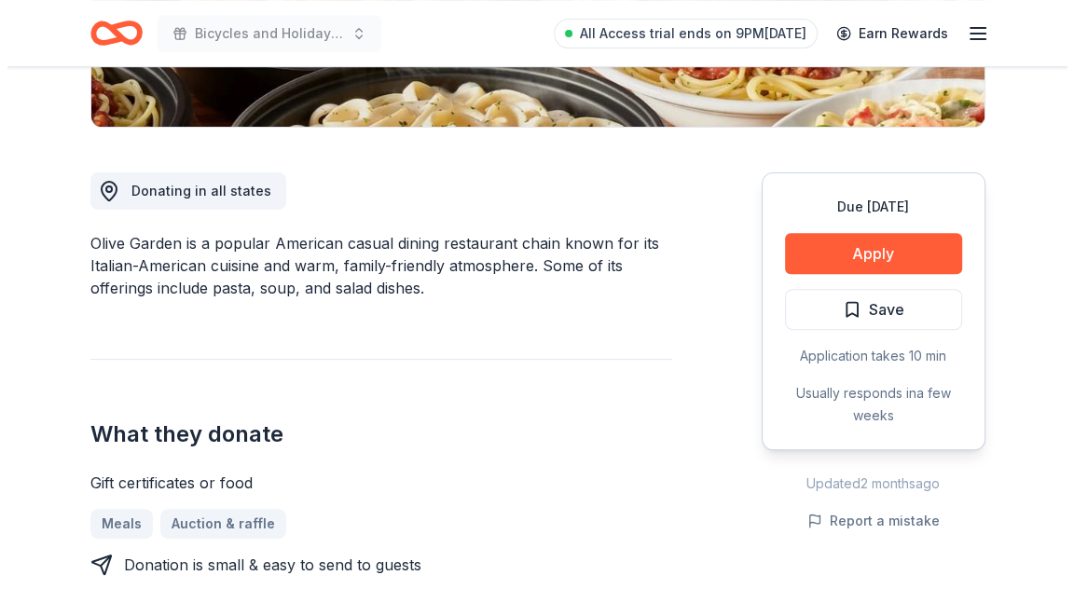
scroll to position [466, 0]
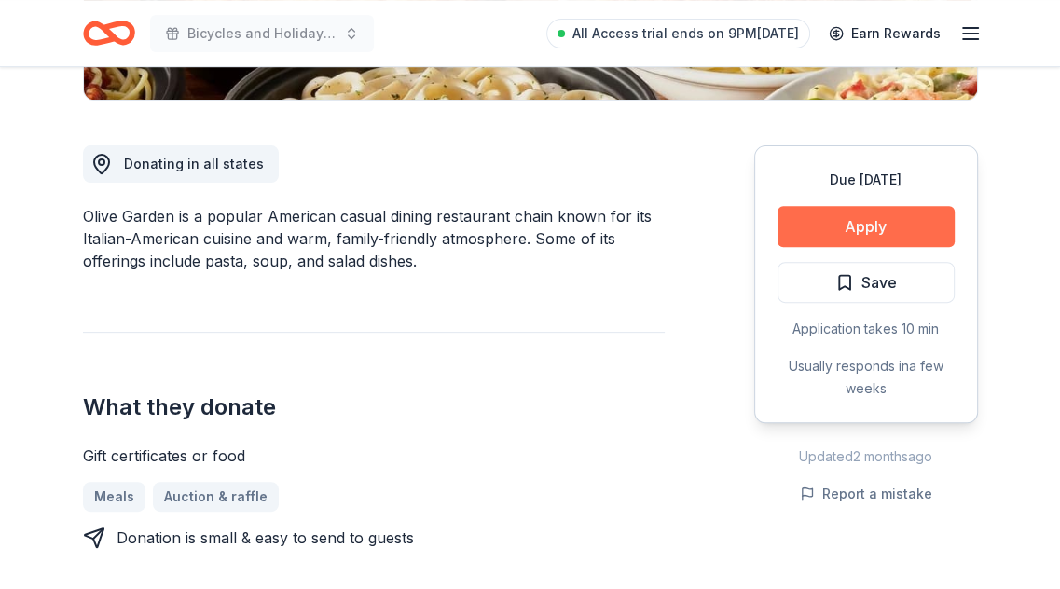
click at [811, 217] on button "Apply" at bounding box center [866, 226] width 177 height 41
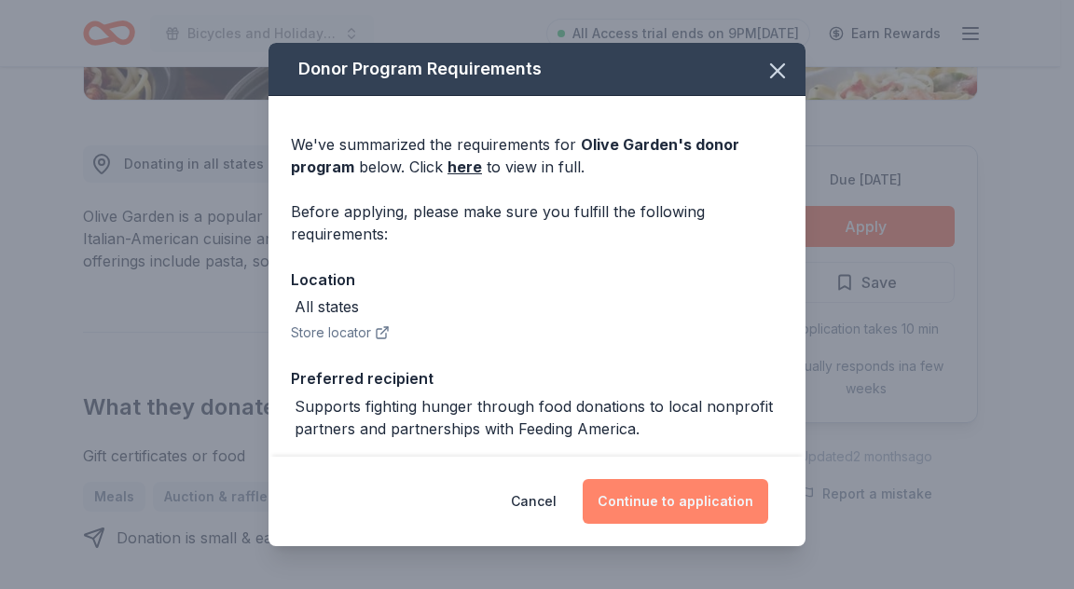
click at [669, 479] on button "Continue to application" at bounding box center [676, 501] width 186 height 45
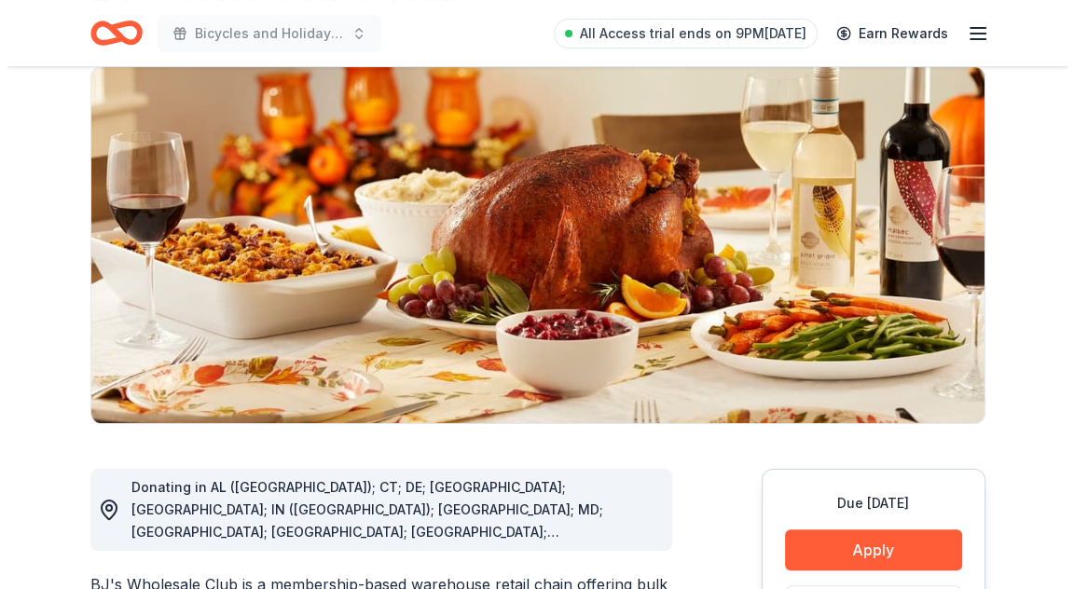
scroll to position [280, 0]
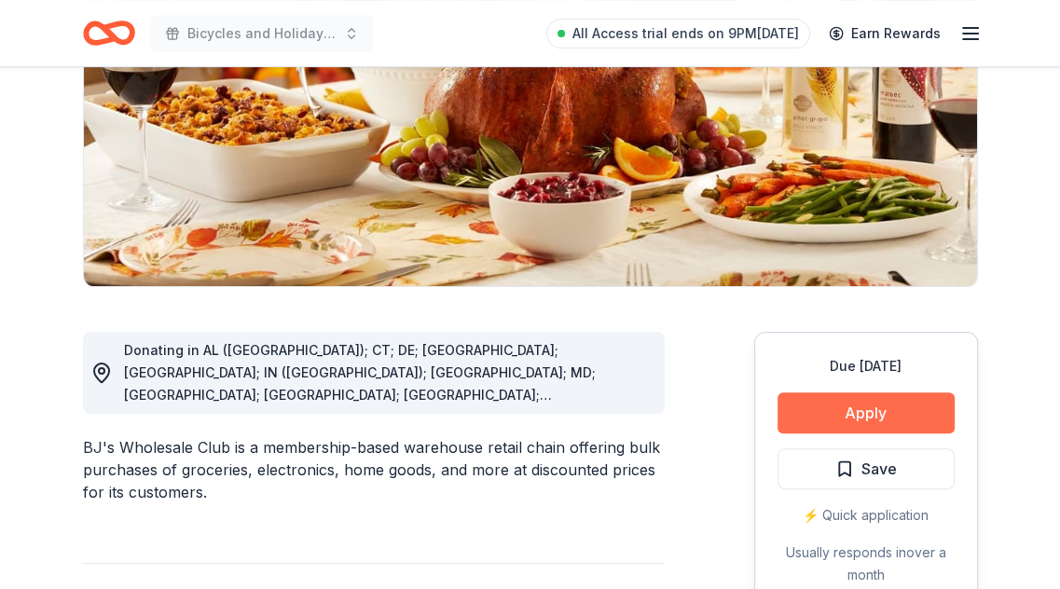
click at [824, 411] on button "Apply" at bounding box center [866, 413] width 177 height 41
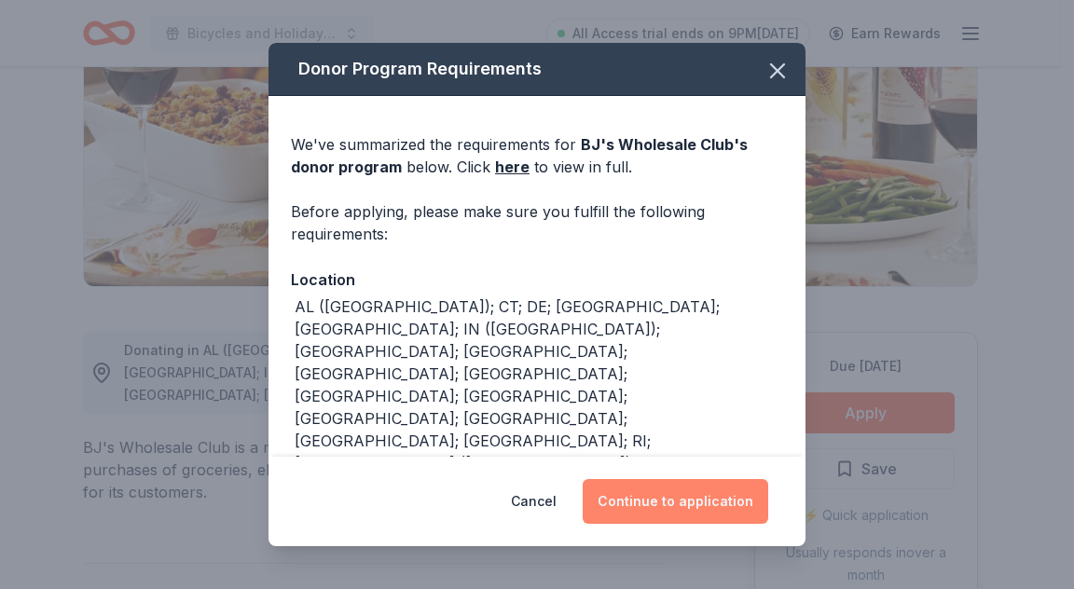
click at [695, 501] on button "Continue to application" at bounding box center [676, 501] width 186 height 45
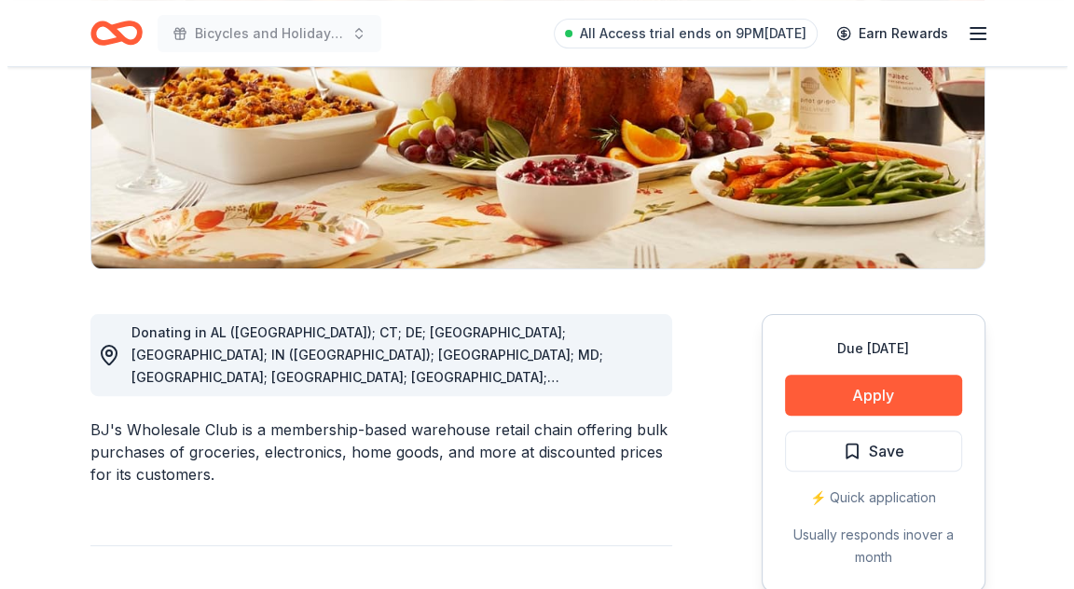
scroll to position [373, 0]
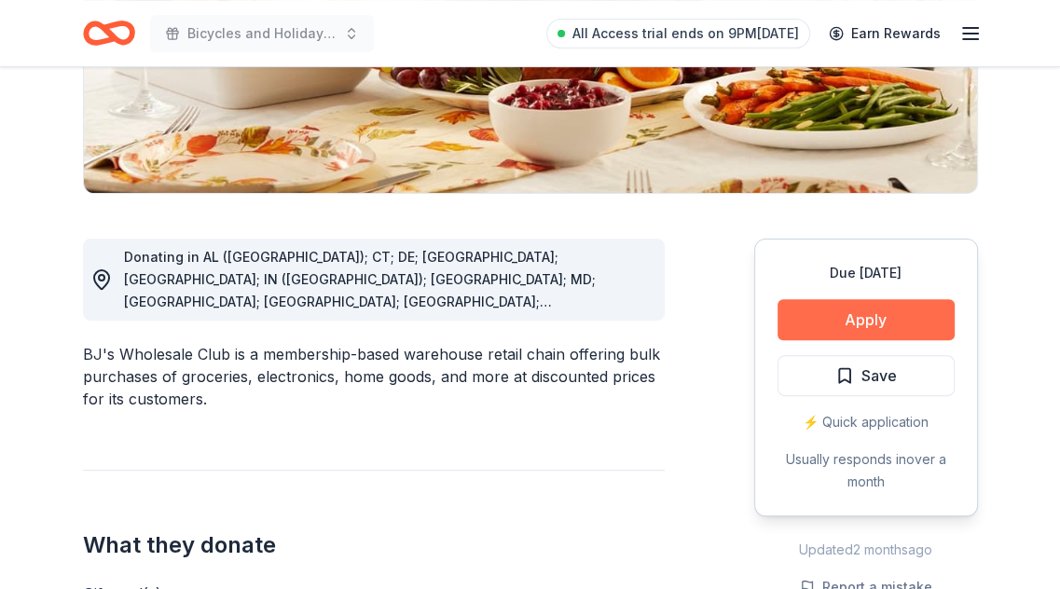
click at [832, 325] on button "Apply" at bounding box center [866, 319] width 177 height 41
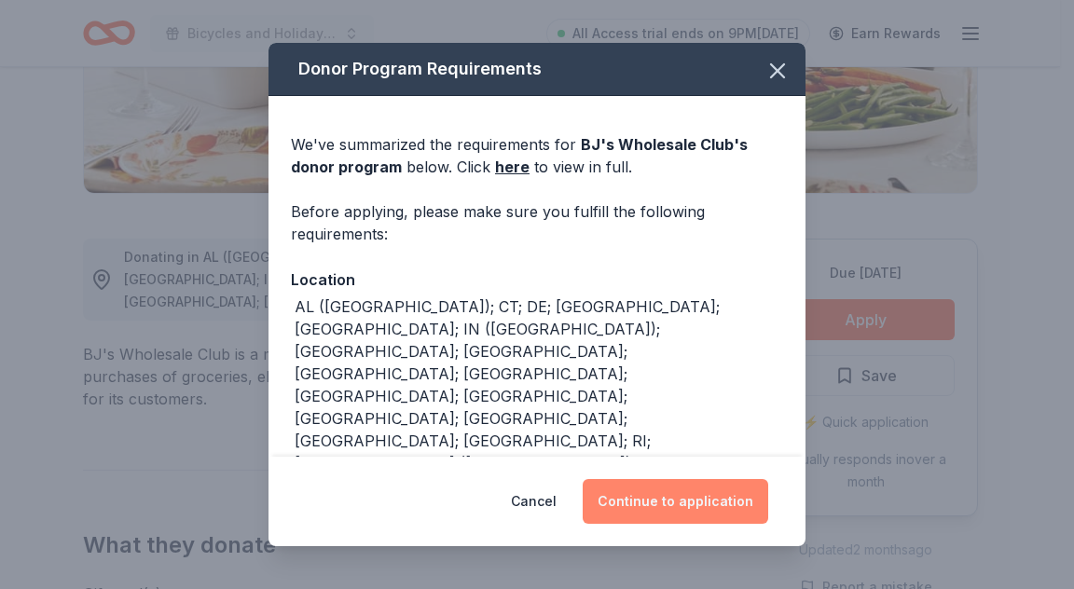
click at [682, 485] on button "Continue to application" at bounding box center [676, 501] width 186 height 45
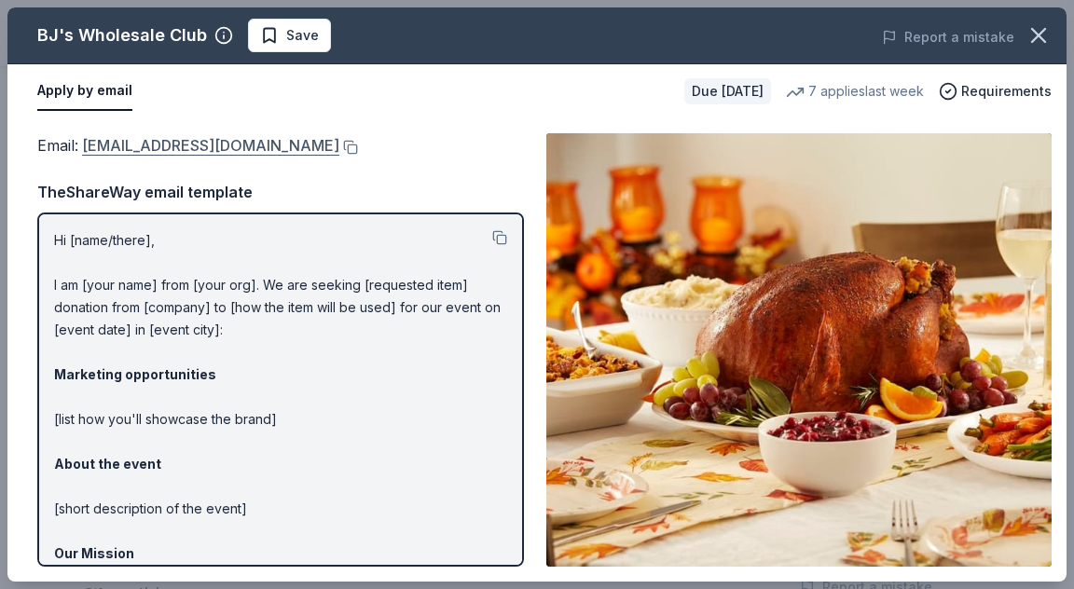
drag, startPoint x: 78, startPoint y: 145, endPoint x: 216, endPoint y: 145, distance: 138.0
click at [216, 145] on span "Email : community@bjs.com" at bounding box center [188, 145] width 302 height 19
click at [183, 143] on link "community@bjs.com" at bounding box center [210, 145] width 257 height 24
click at [339, 147] on button at bounding box center [348, 147] width 19 height 15
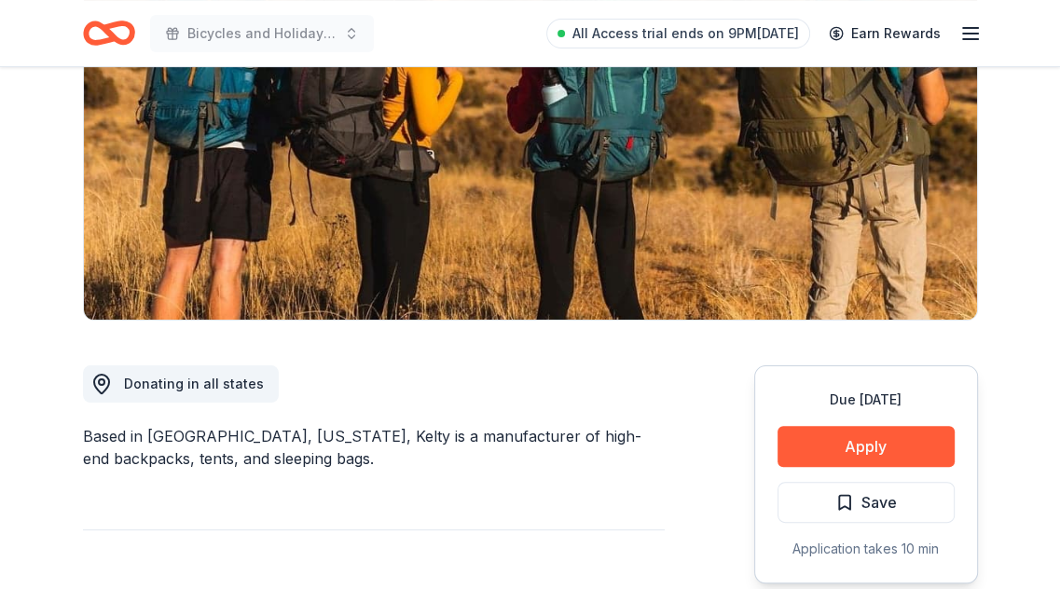
scroll to position [280, 0]
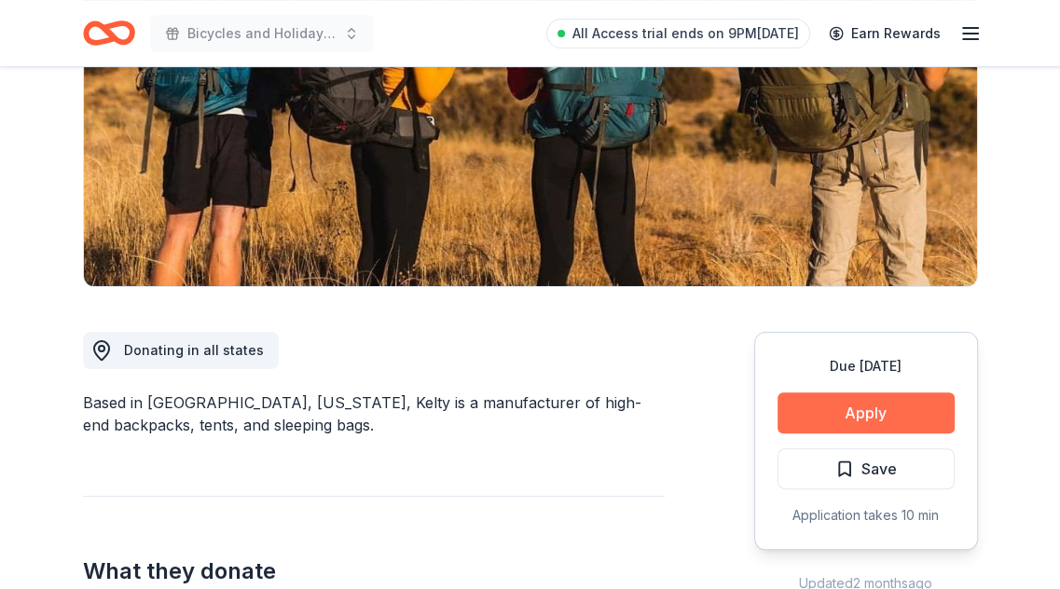
click at [813, 404] on button "Apply" at bounding box center [866, 413] width 177 height 41
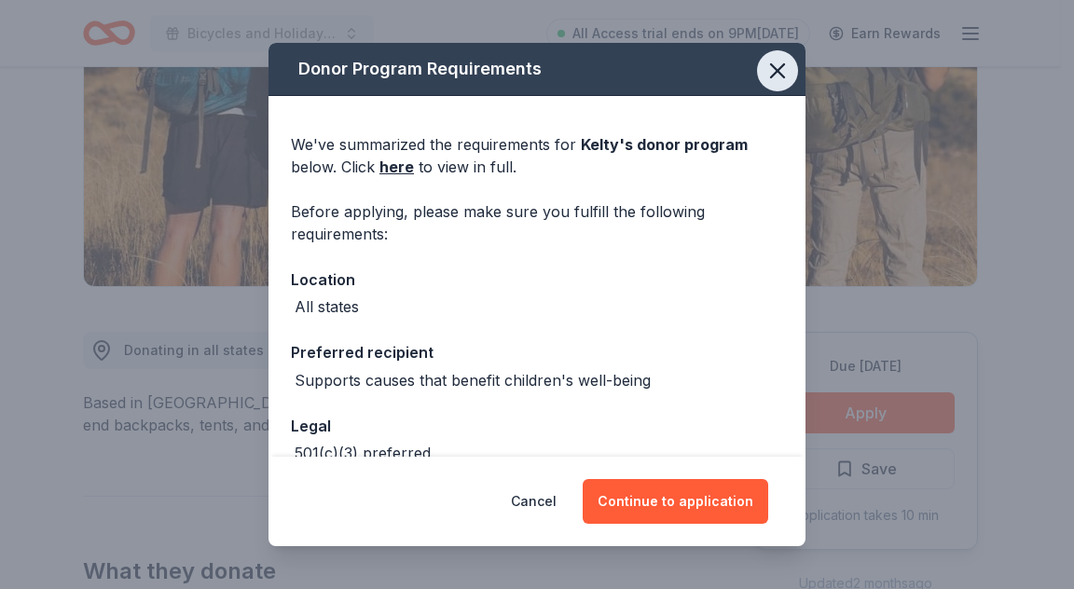
click at [765, 77] on icon "button" at bounding box center [778, 71] width 26 height 26
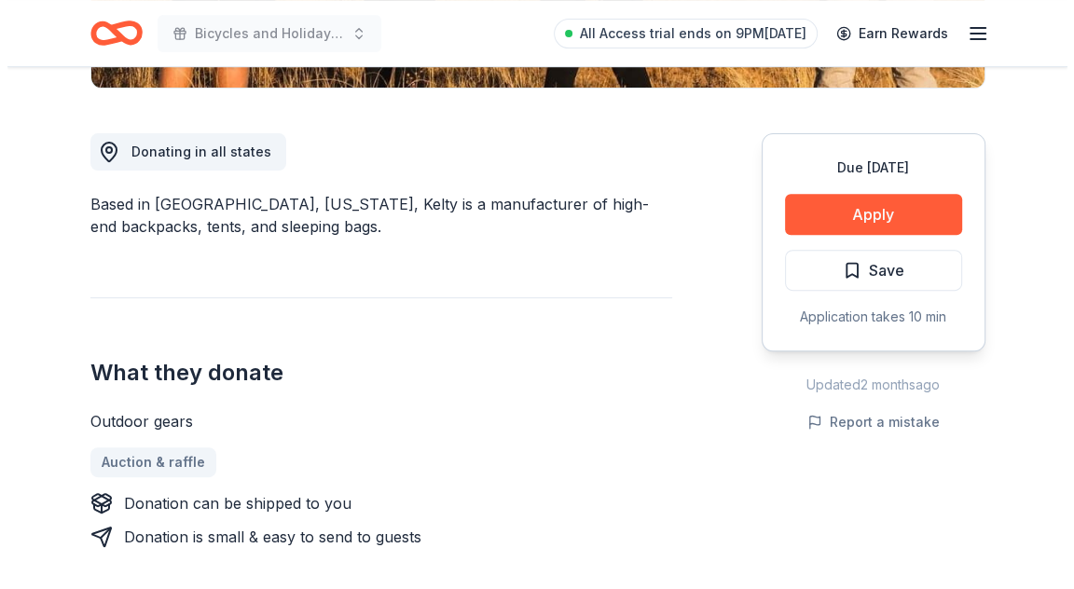
scroll to position [559, 0]
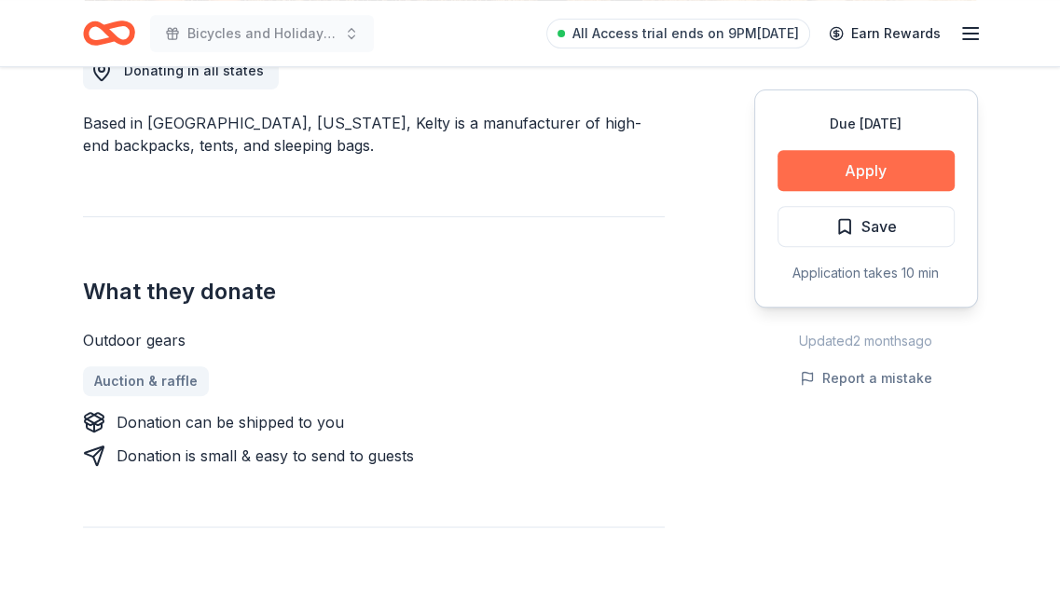
click at [870, 158] on button "Apply" at bounding box center [866, 170] width 177 height 41
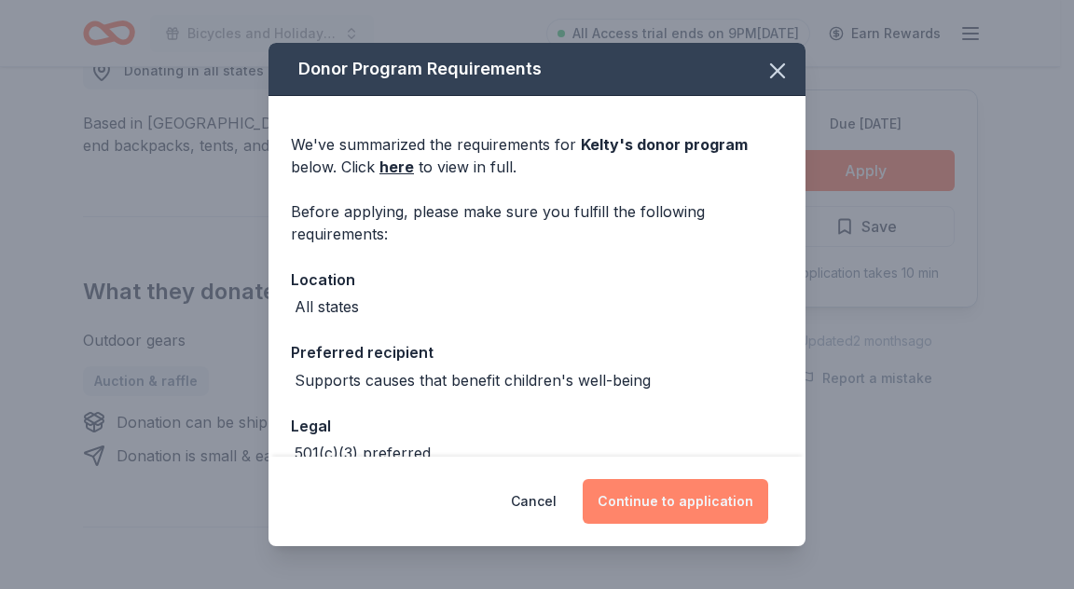
click at [705, 504] on button "Continue to application" at bounding box center [676, 501] width 186 height 45
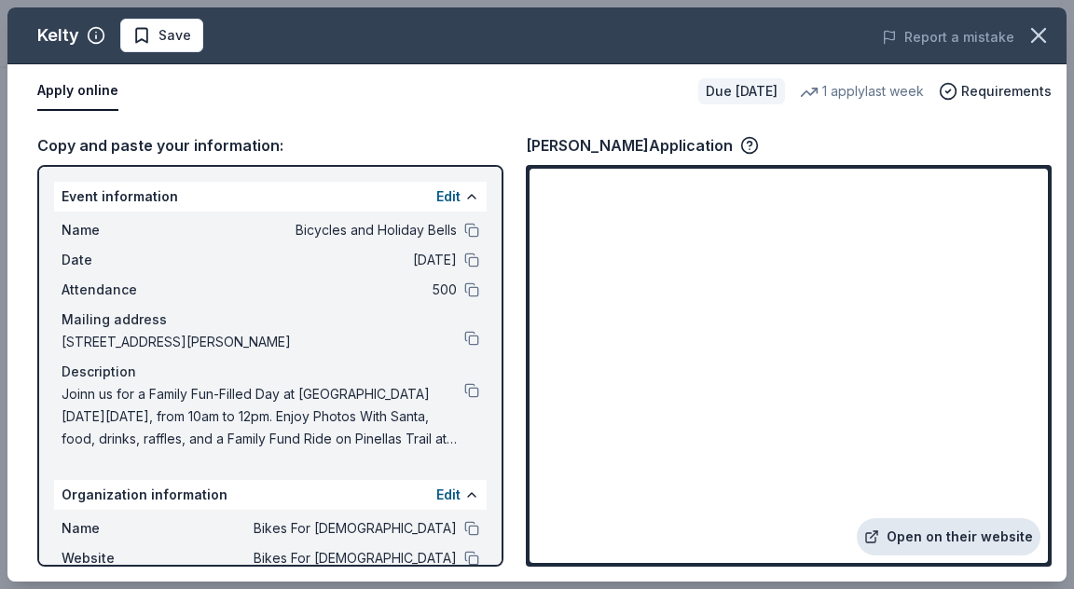
click at [938, 537] on link "Open on their website" at bounding box center [949, 536] width 184 height 37
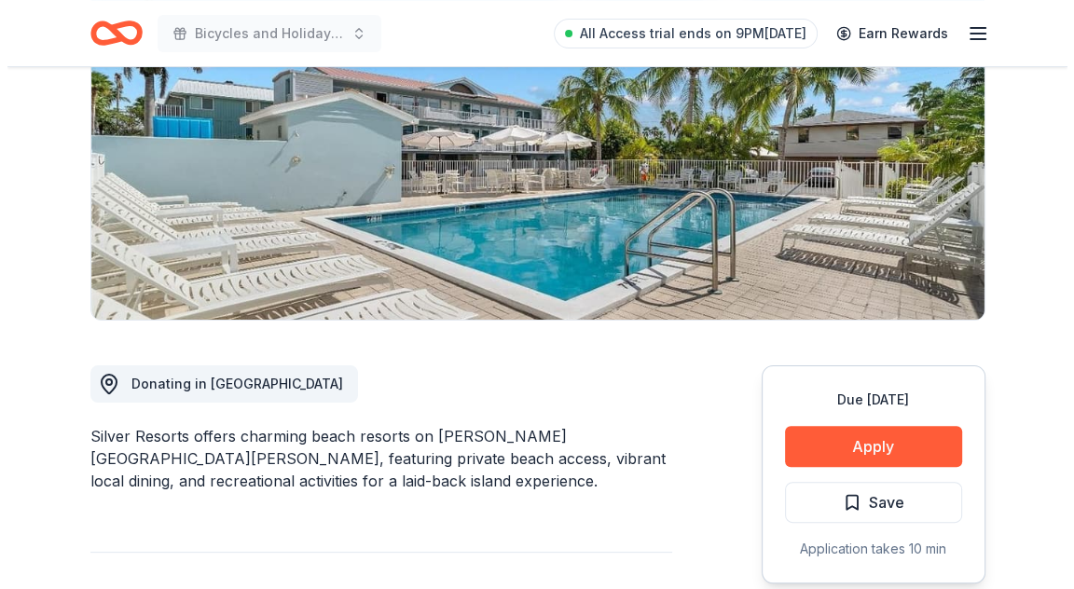
scroll to position [280, 0]
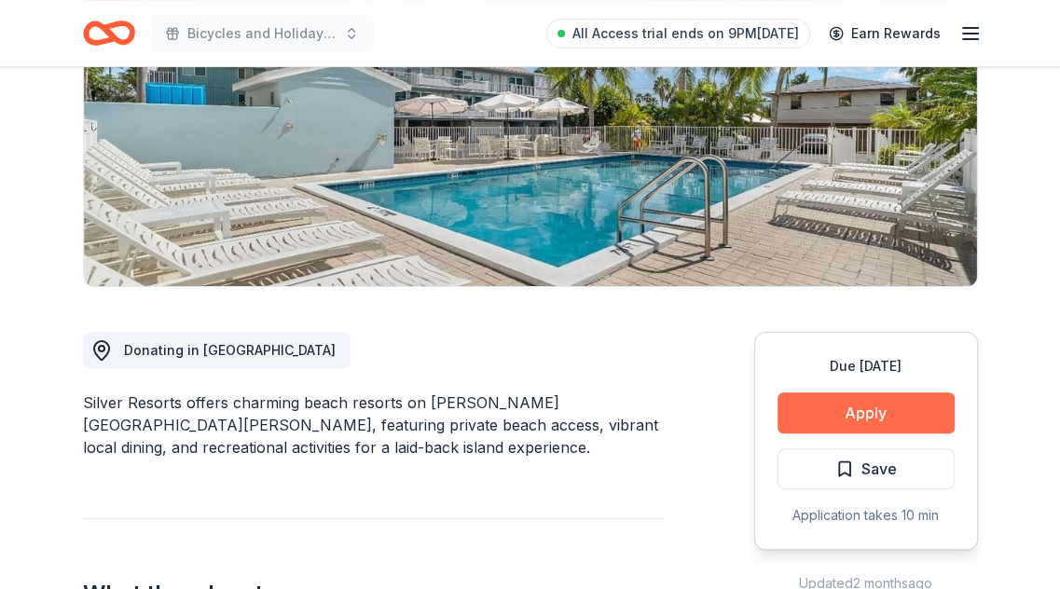
click at [832, 407] on button "Apply" at bounding box center [866, 413] width 177 height 41
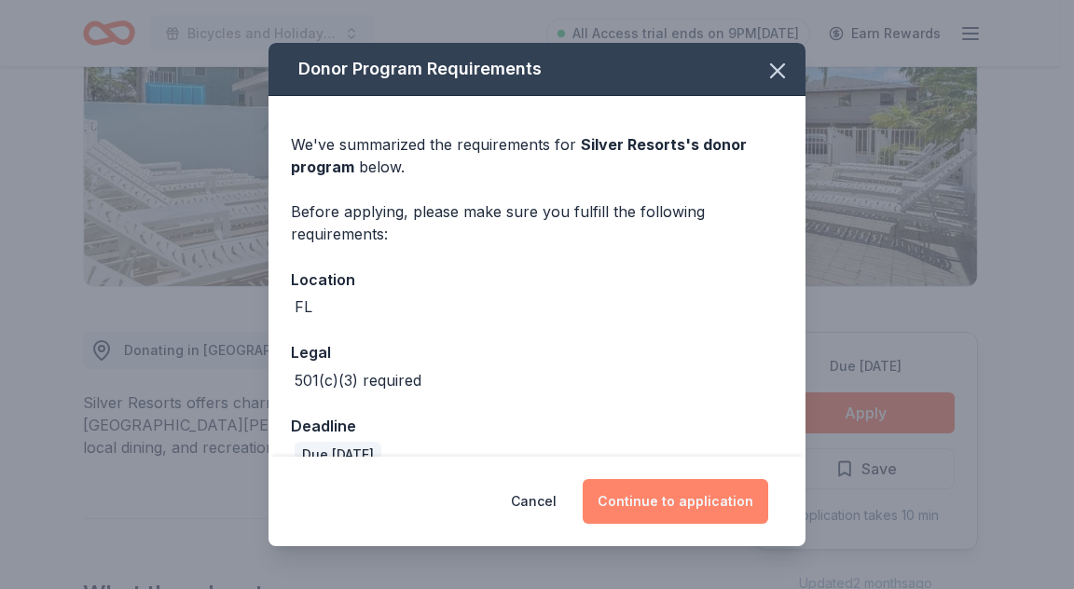
click at [697, 508] on button "Continue to application" at bounding box center [676, 501] width 186 height 45
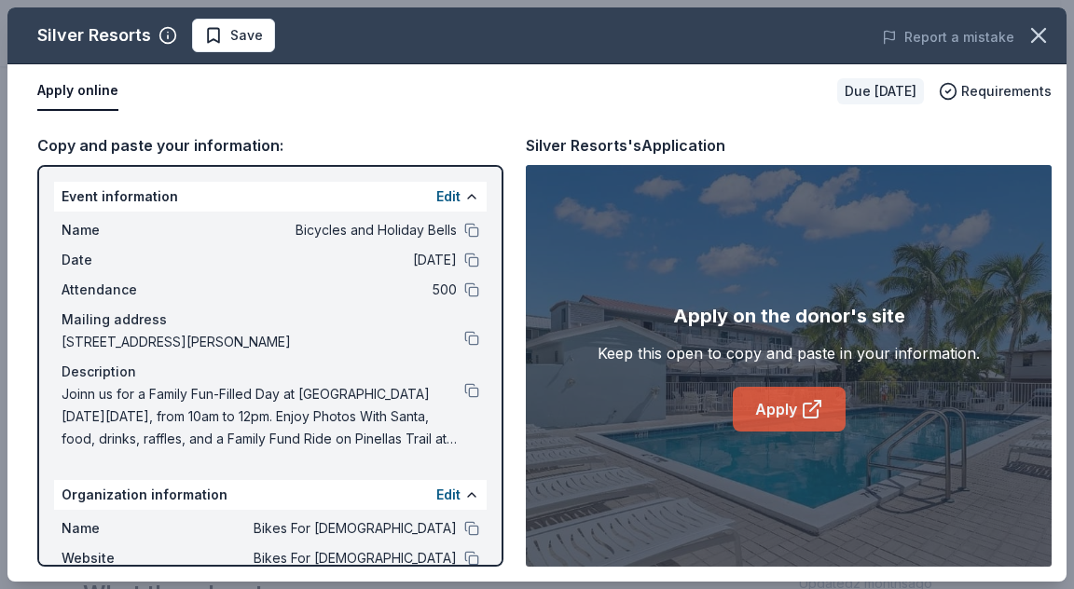
click at [779, 412] on link "Apply" at bounding box center [789, 409] width 113 height 45
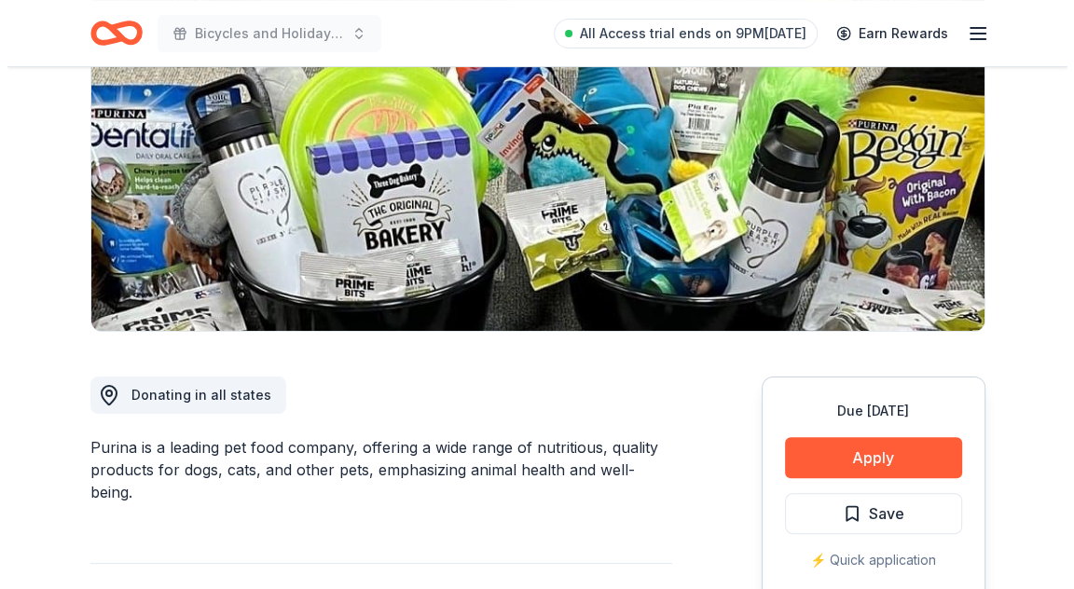
scroll to position [280, 0]
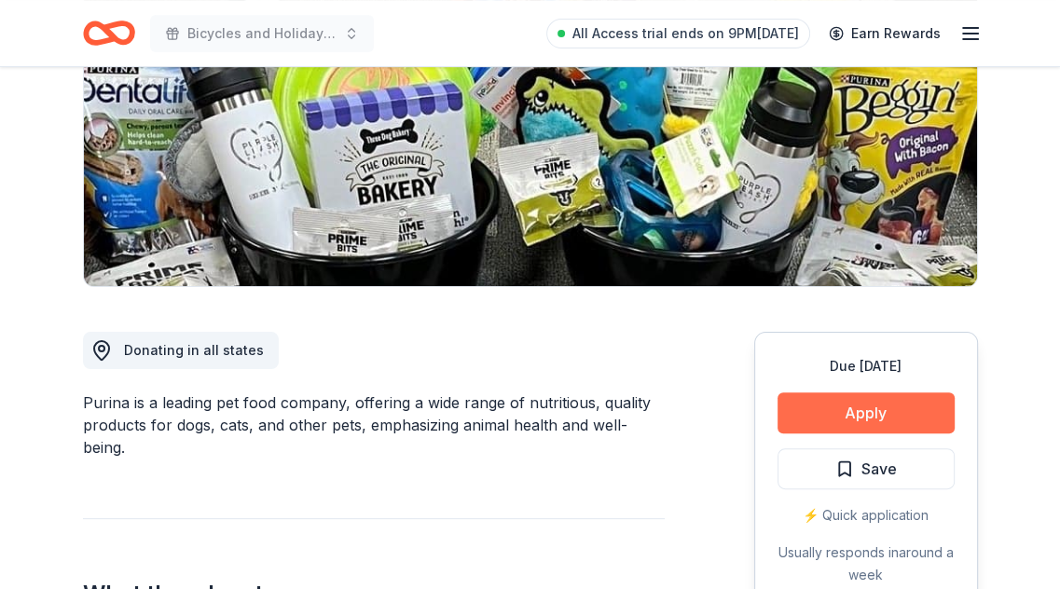
click at [866, 413] on button "Apply" at bounding box center [866, 413] width 177 height 41
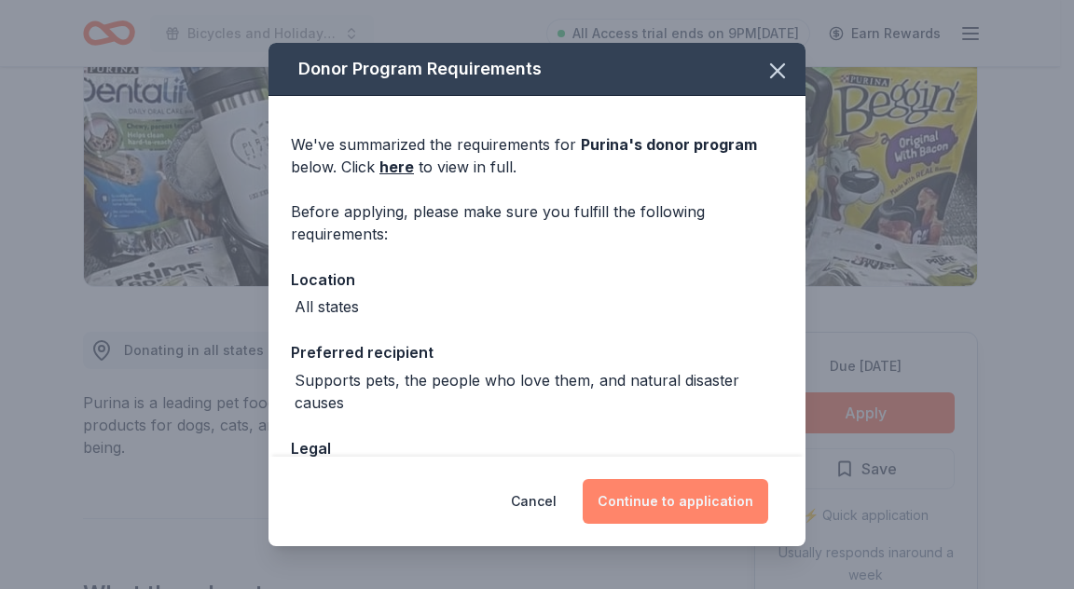
click at [679, 490] on button "Continue to application" at bounding box center [676, 501] width 186 height 45
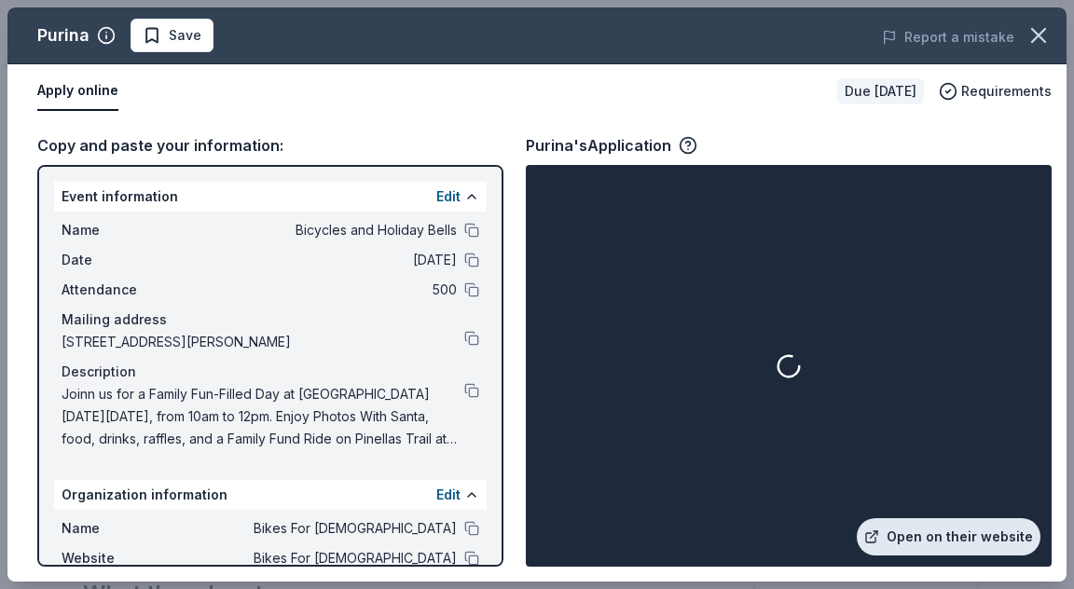
click at [910, 532] on link "Open on their website" at bounding box center [949, 536] width 184 height 37
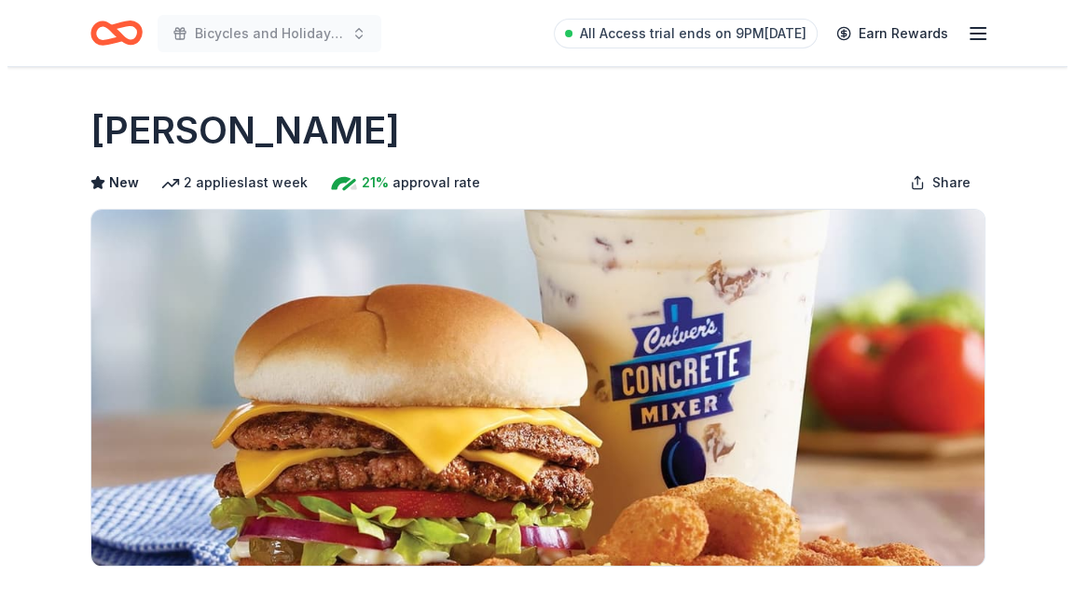
scroll to position [373, 0]
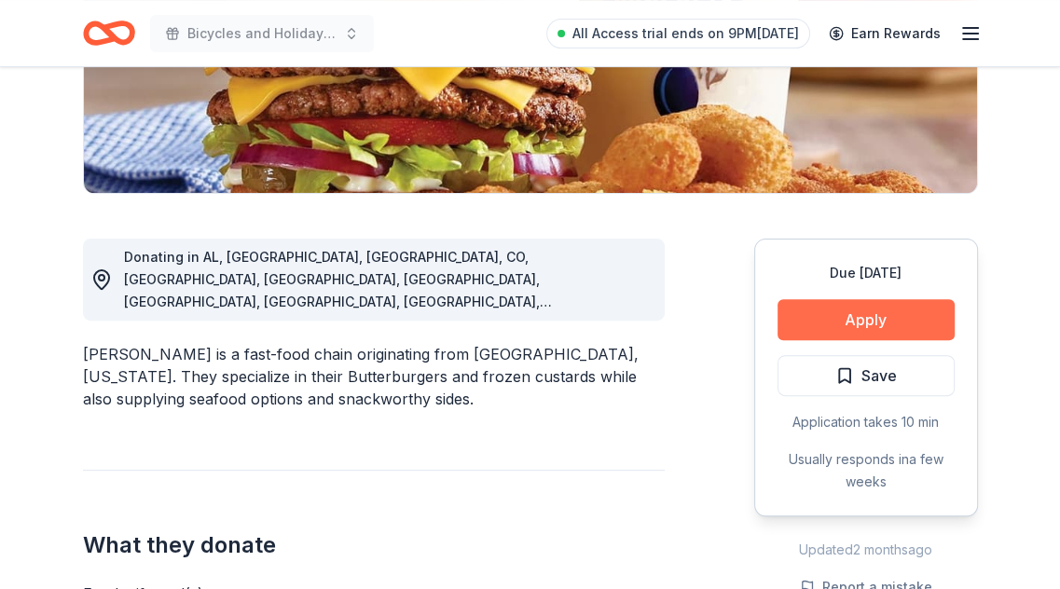
click at [816, 310] on button "Apply" at bounding box center [866, 319] width 177 height 41
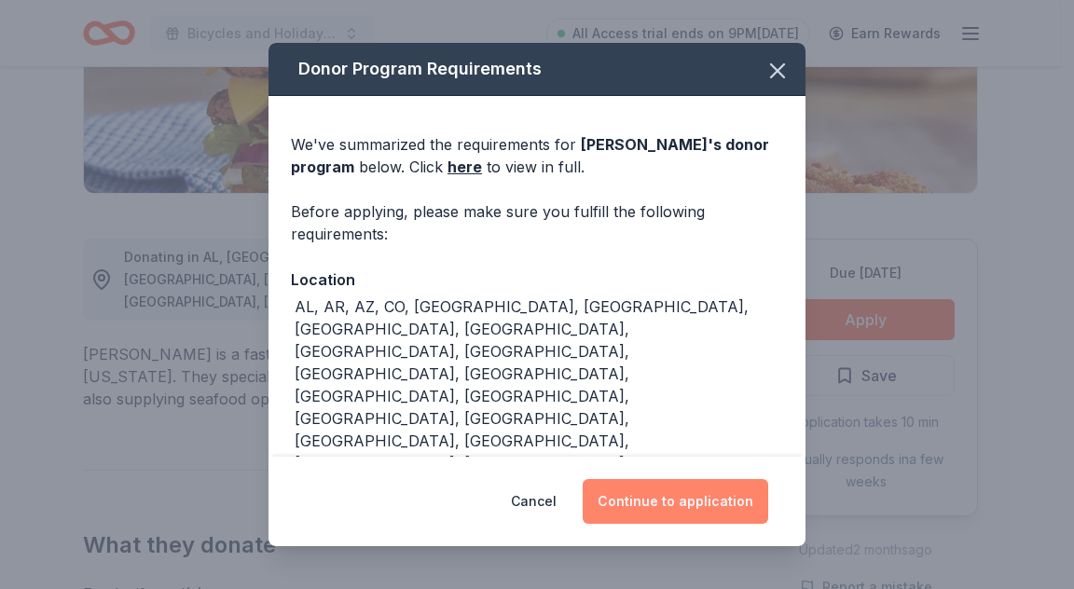
click at [671, 508] on button "Continue to application" at bounding box center [676, 501] width 186 height 45
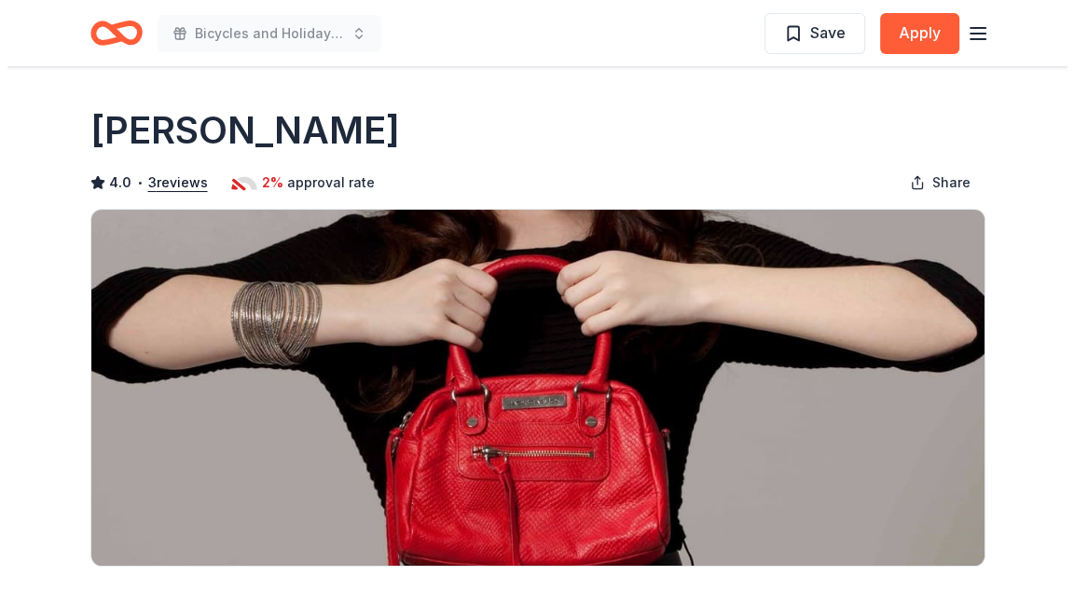
scroll to position [280, 0]
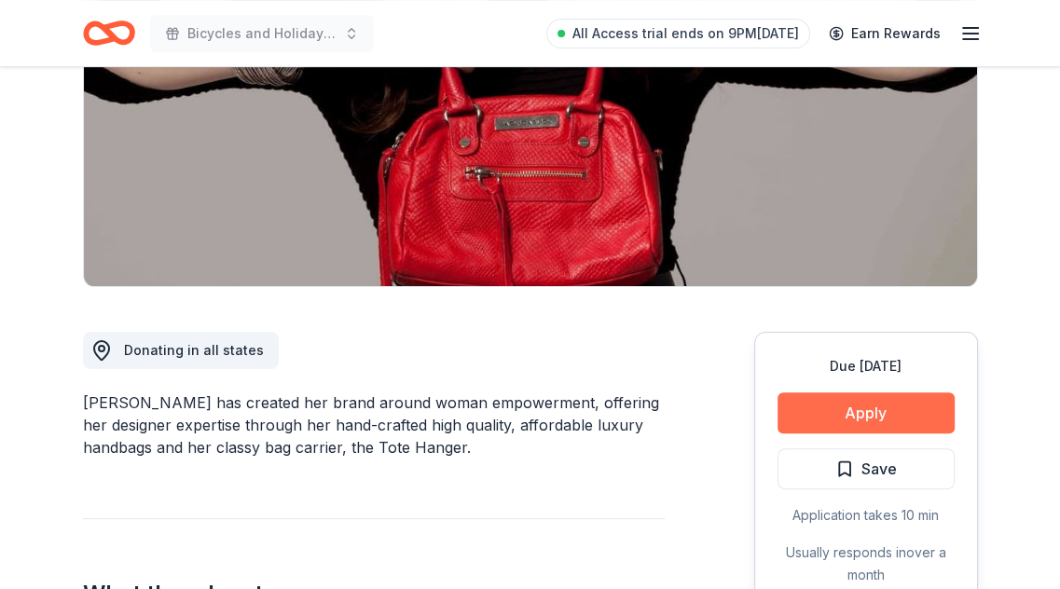
click at [864, 418] on button "Apply" at bounding box center [866, 413] width 177 height 41
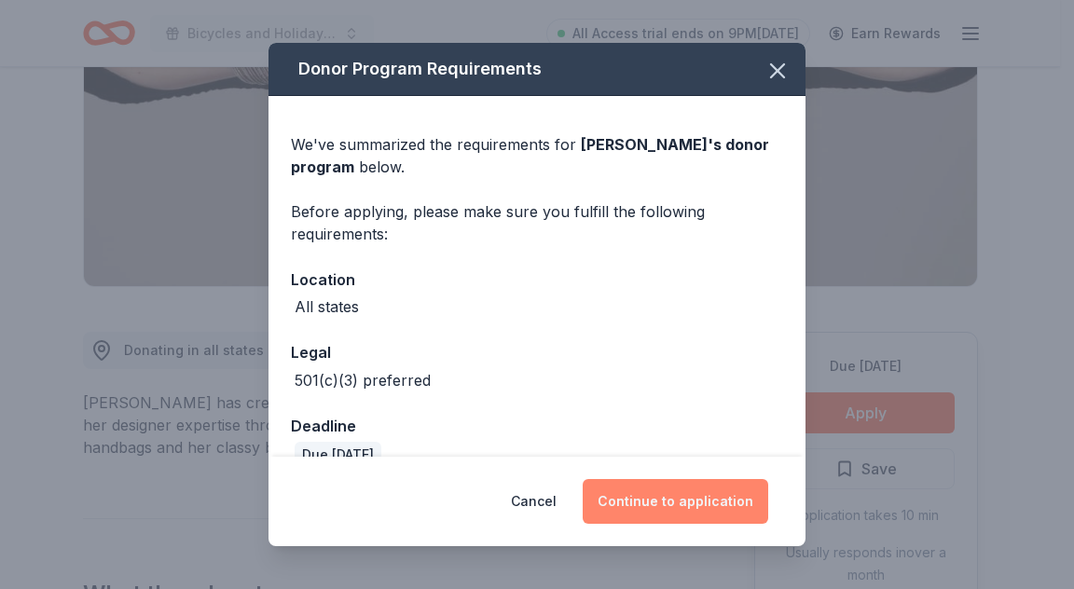
click at [690, 490] on button "Continue to application" at bounding box center [676, 501] width 186 height 45
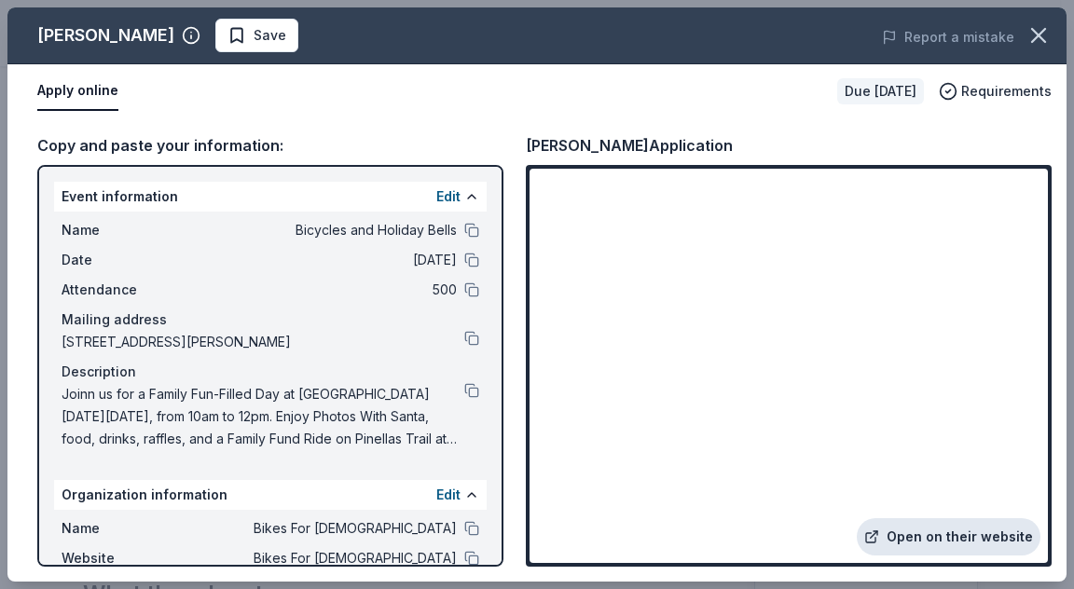
click at [911, 534] on link "Open on their website" at bounding box center [949, 536] width 184 height 37
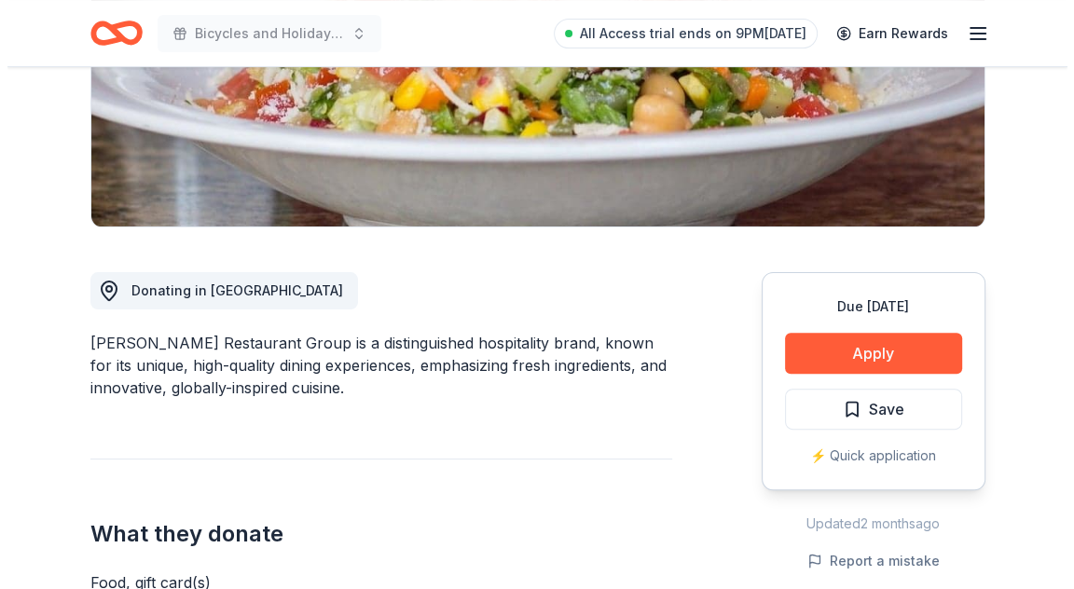
scroll to position [373, 0]
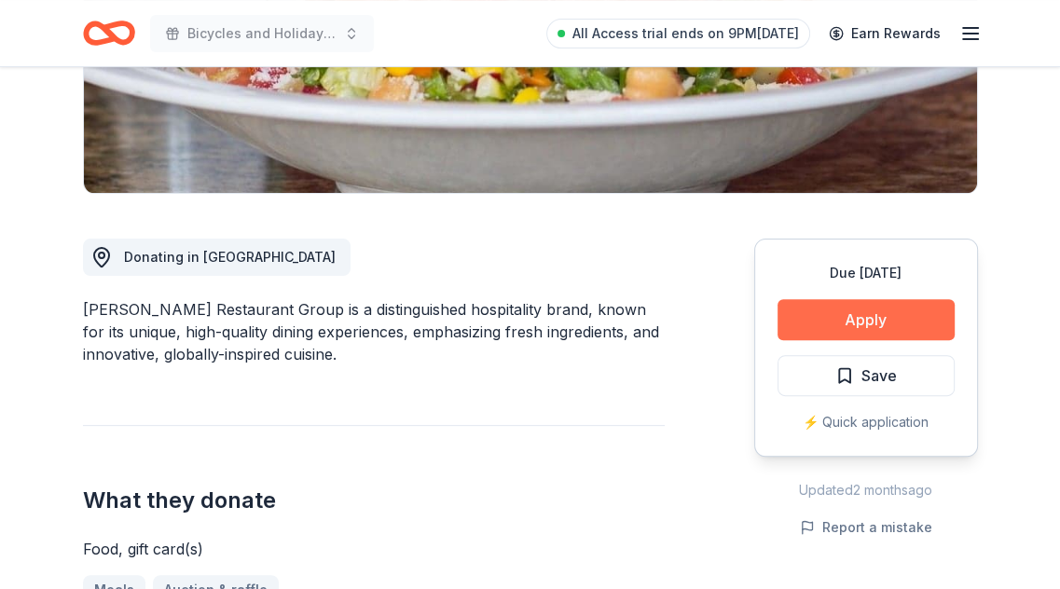
click at [853, 310] on button "Apply" at bounding box center [866, 319] width 177 height 41
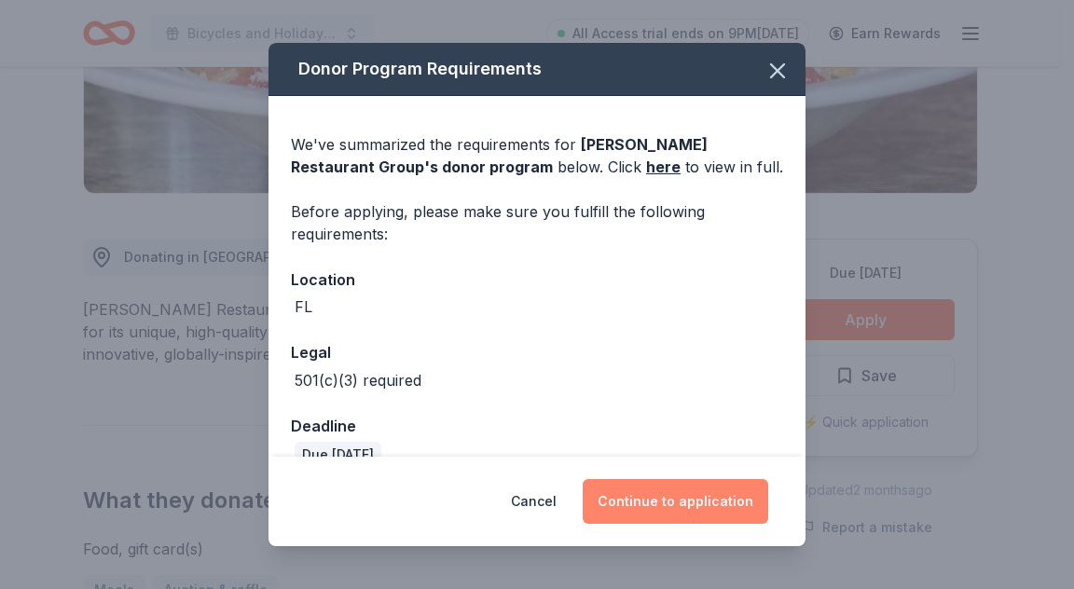
click at [671, 501] on button "Continue to application" at bounding box center [676, 501] width 186 height 45
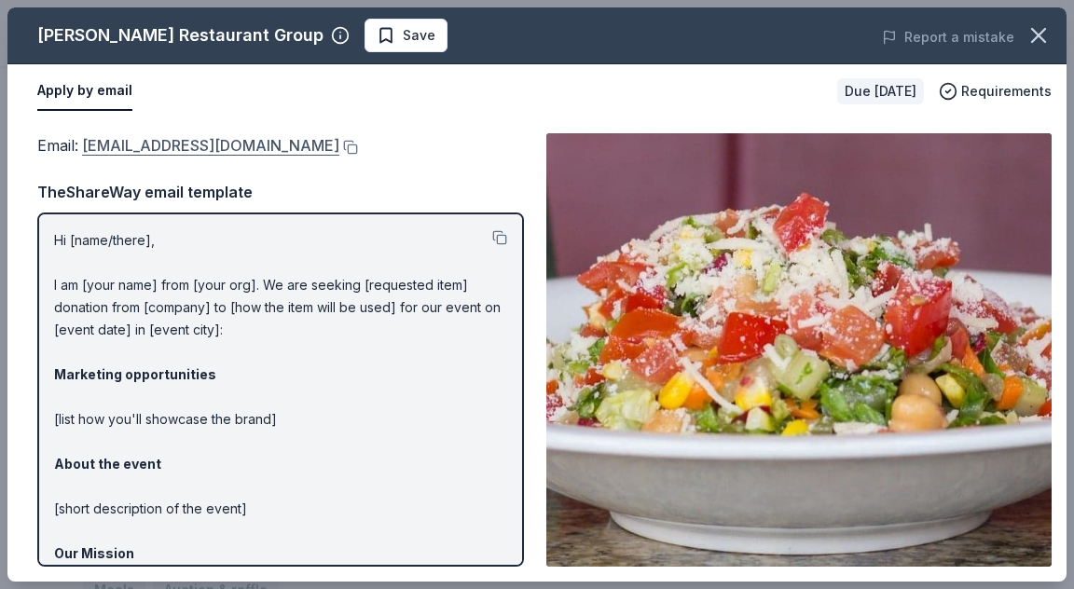
click at [180, 145] on link "apollitt@rapoportsrg.com" at bounding box center [210, 145] width 257 height 24
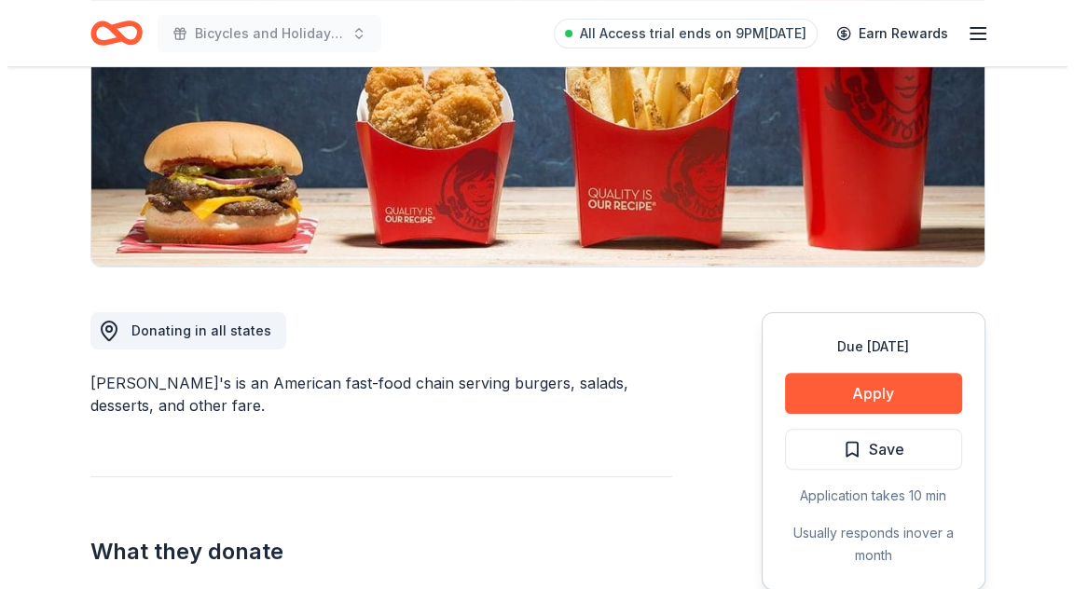
scroll to position [373, 0]
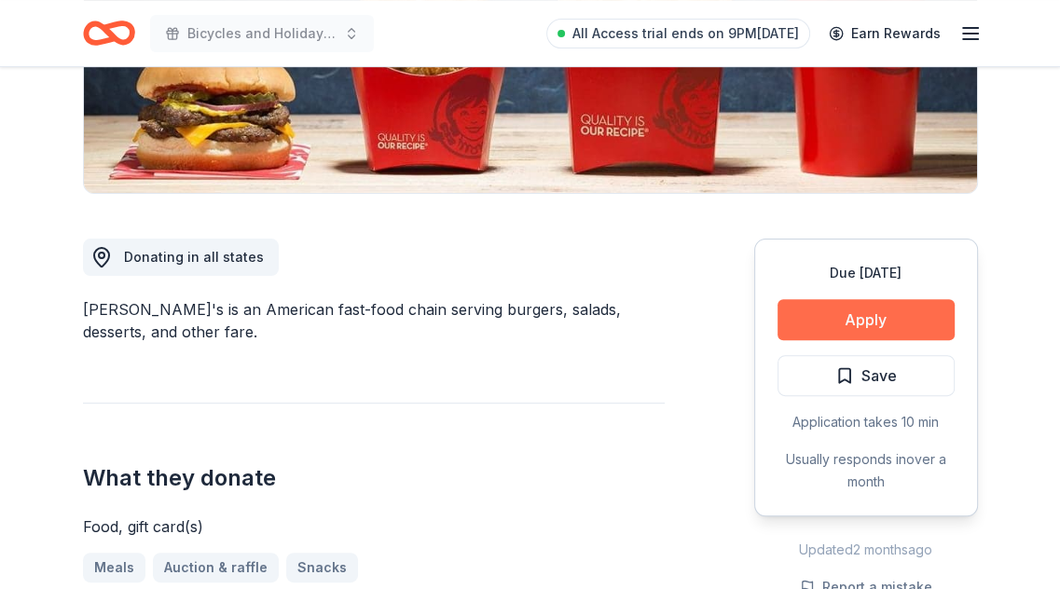
click at [822, 306] on button "Apply" at bounding box center [866, 319] width 177 height 41
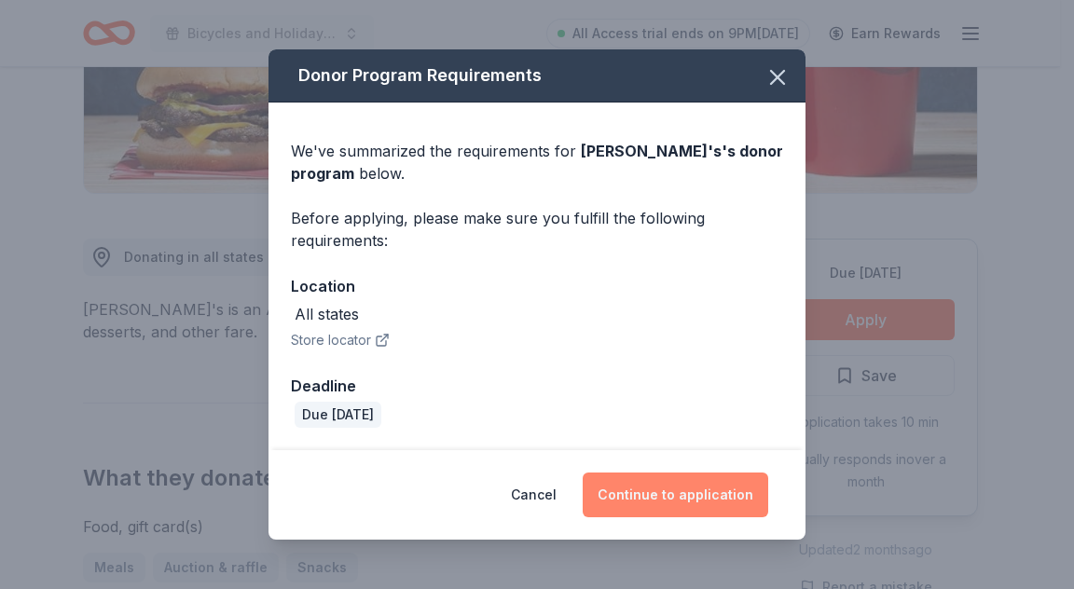
click at [641, 486] on button "Continue to application" at bounding box center [676, 495] width 186 height 45
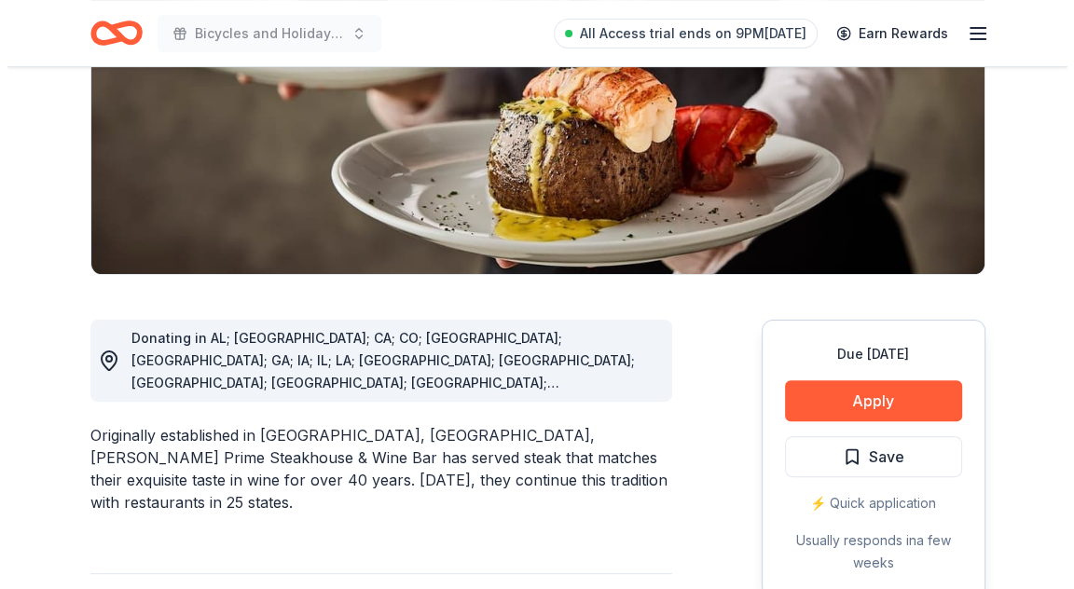
scroll to position [373, 0]
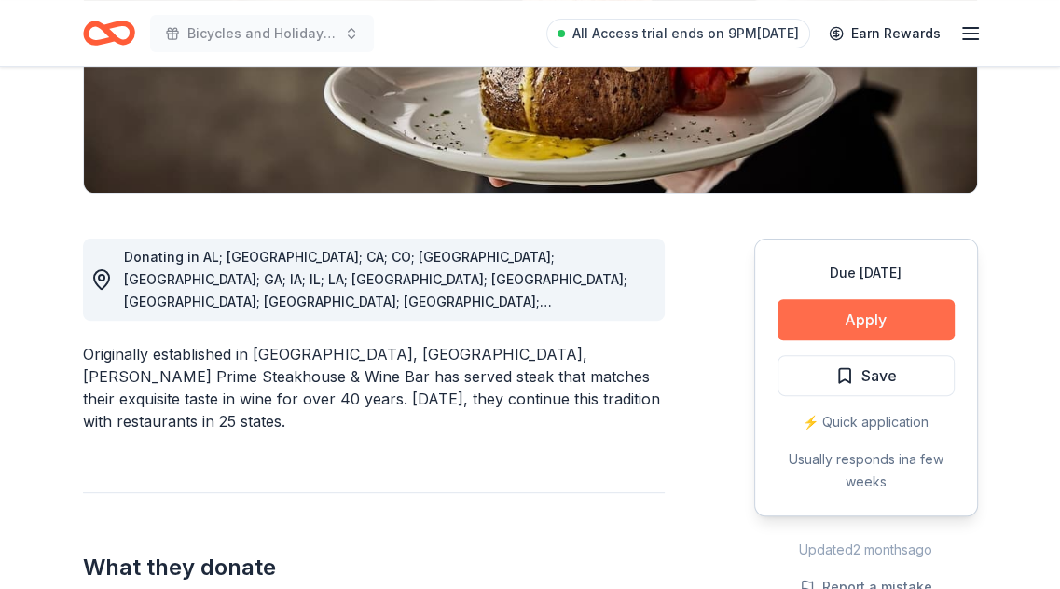
click at [813, 318] on button "Apply" at bounding box center [866, 319] width 177 height 41
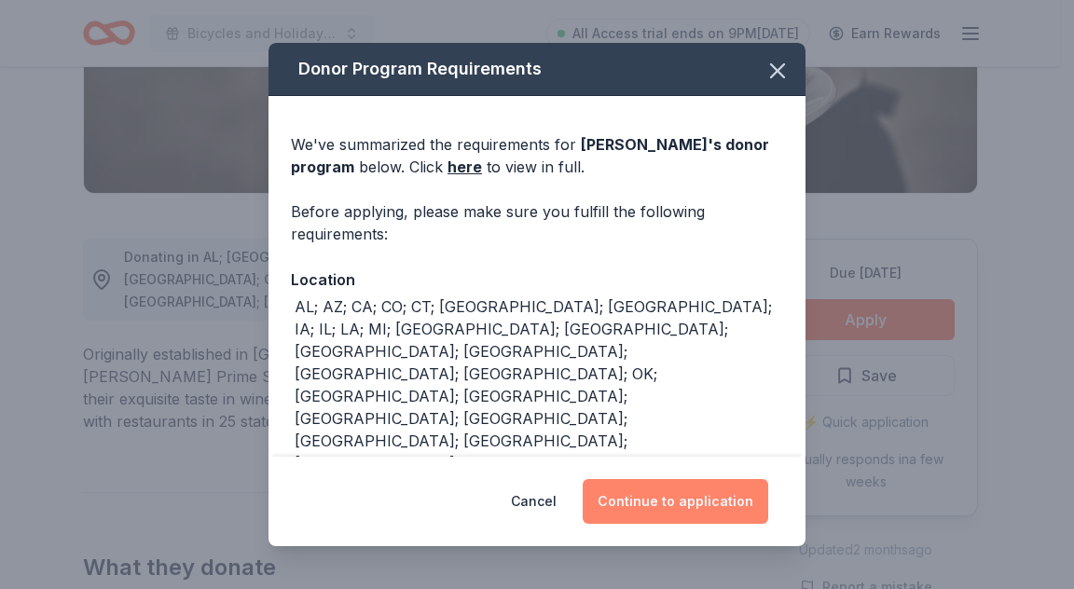
click at [659, 496] on button "Continue to application" at bounding box center [676, 501] width 186 height 45
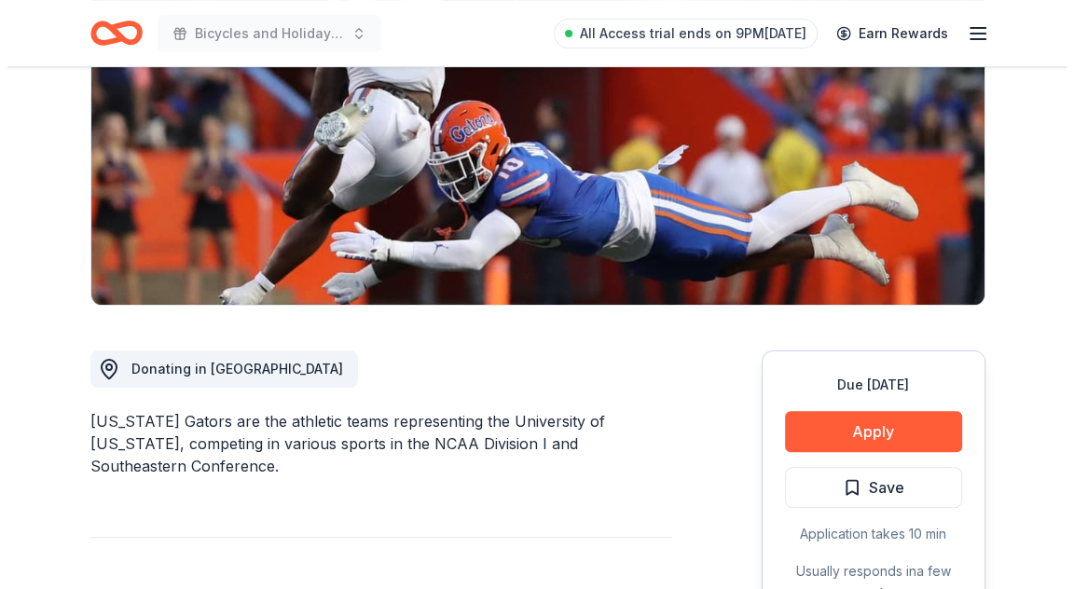
scroll to position [280, 0]
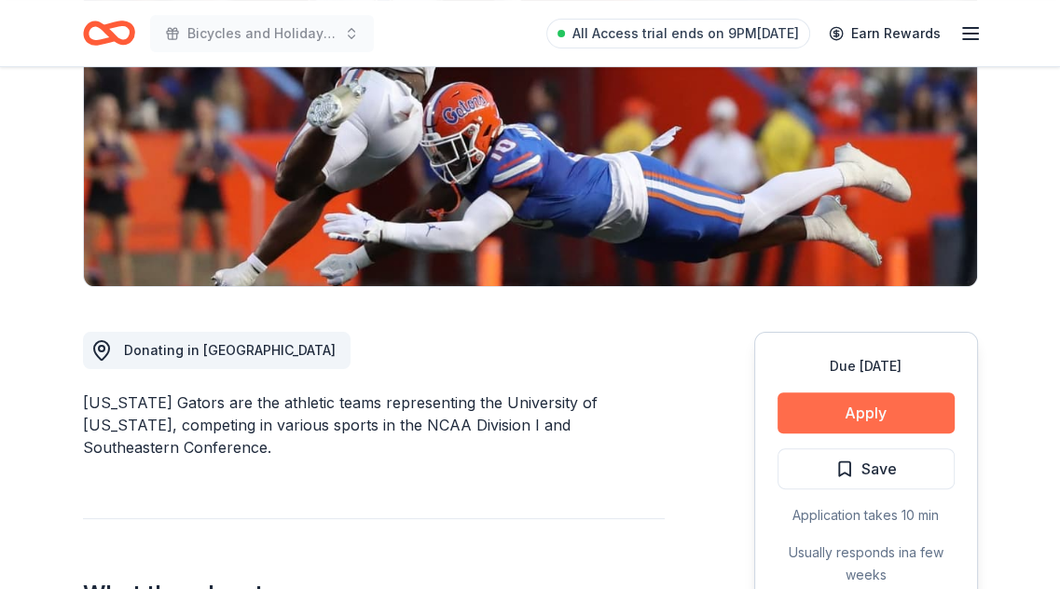
click at [843, 414] on button "Apply" at bounding box center [866, 413] width 177 height 41
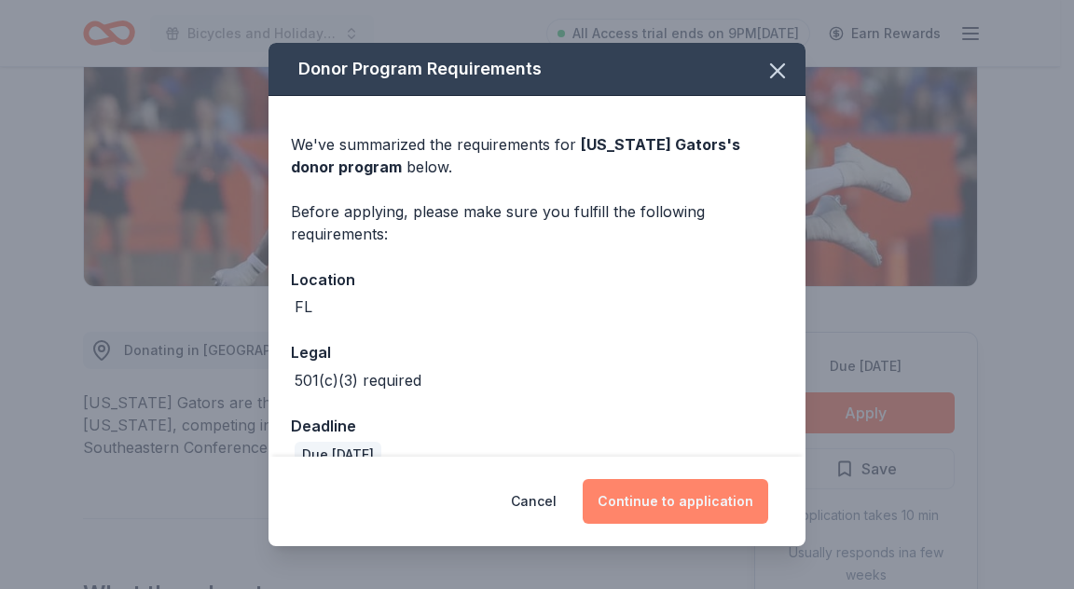
click at [671, 497] on button "Continue to application" at bounding box center [676, 501] width 186 height 45
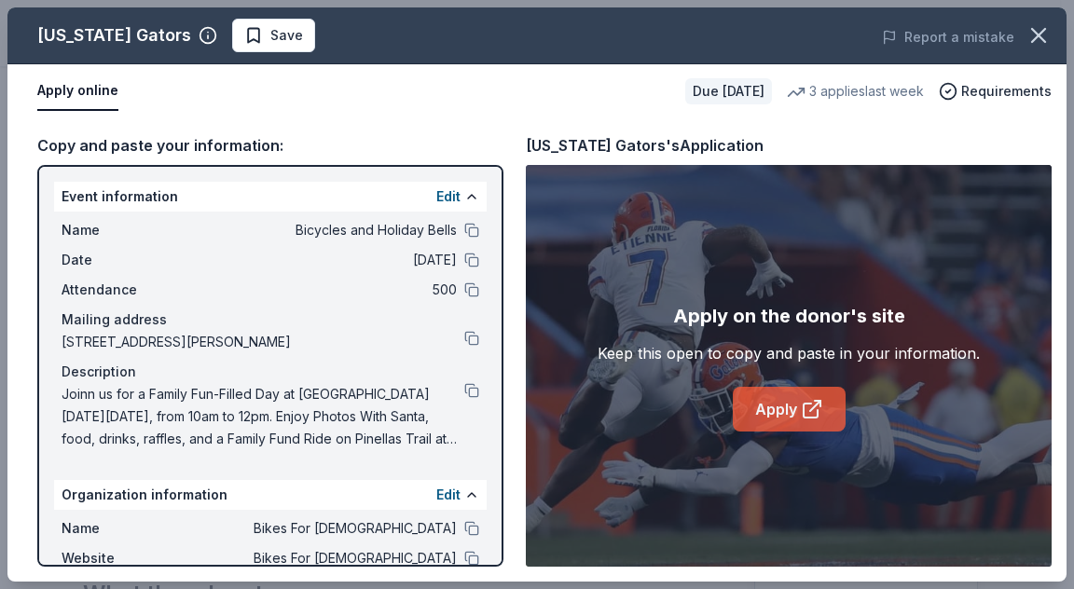
click at [789, 411] on link "Apply" at bounding box center [789, 409] width 113 height 45
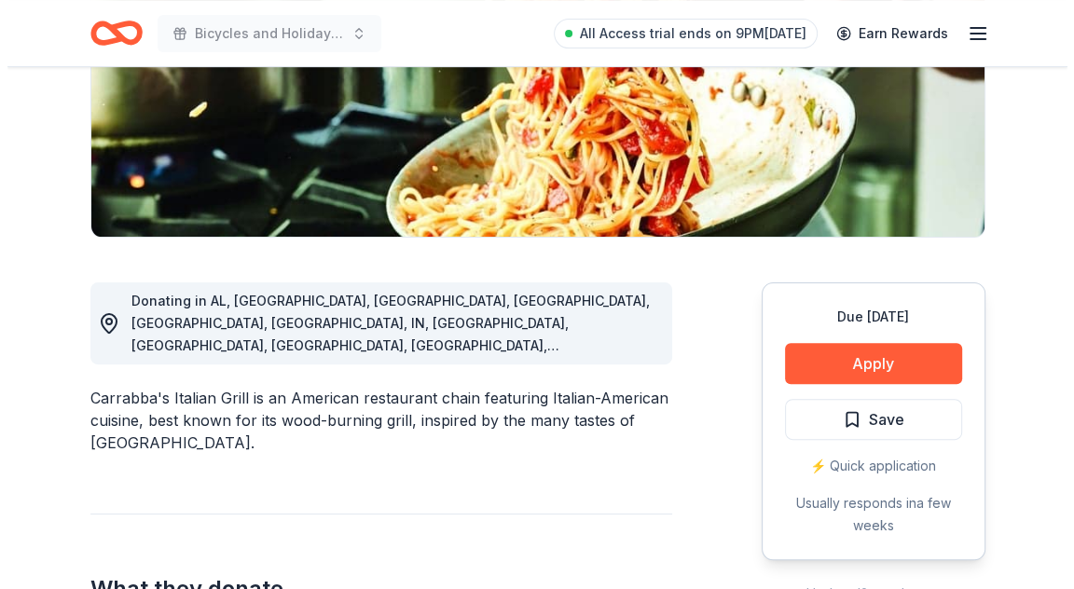
scroll to position [373, 0]
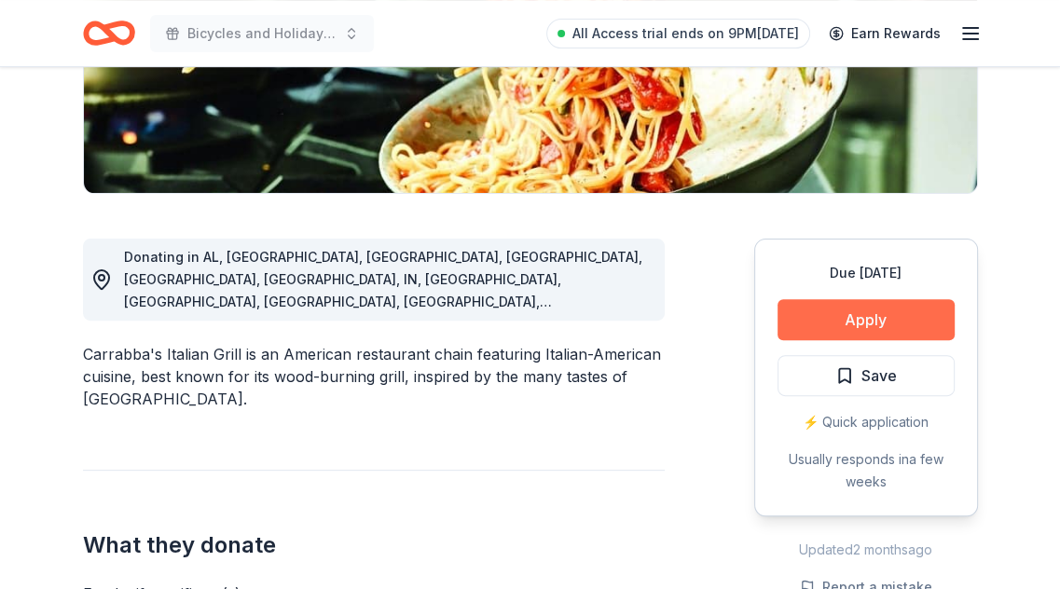
click at [860, 322] on button "Apply" at bounding box center [866, 319] width 177 height 41
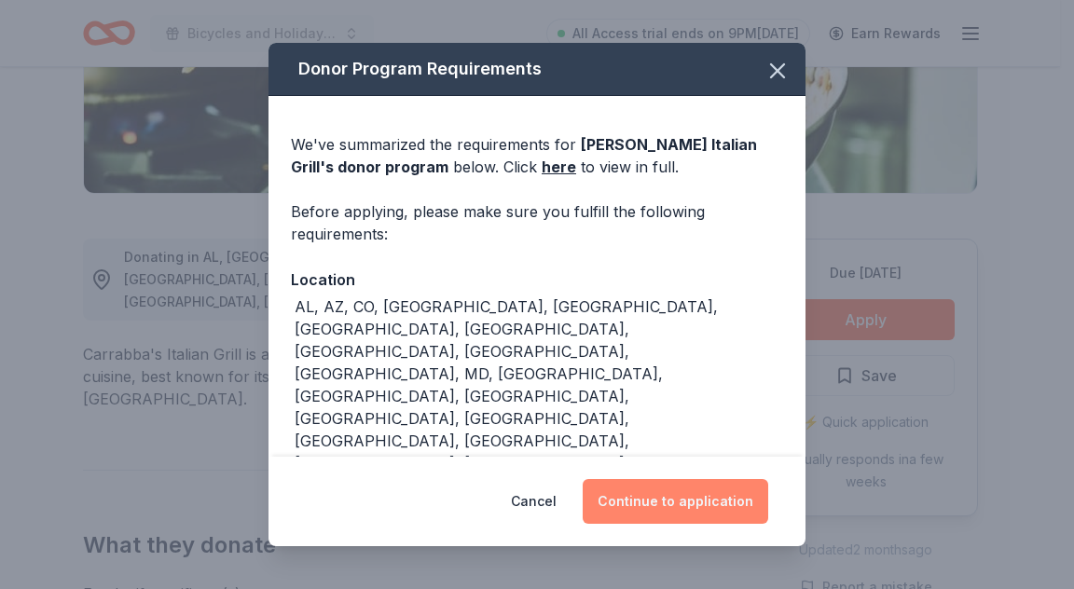
click at [687, 490] on button "Continue to application" at bounding box center [676, 501] width 186 height 45
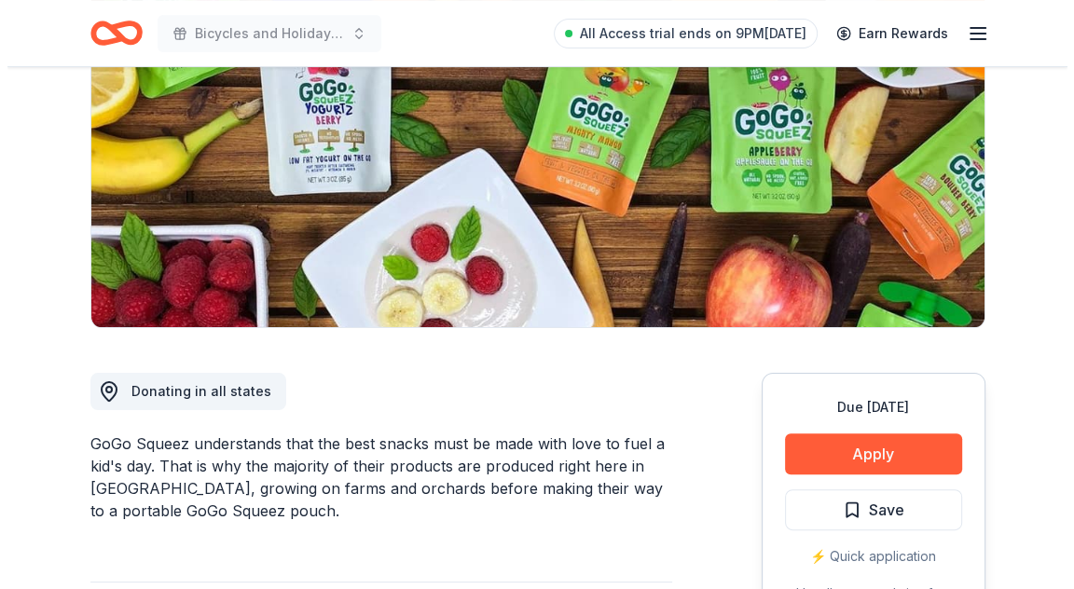
scroll to position [280, 0]
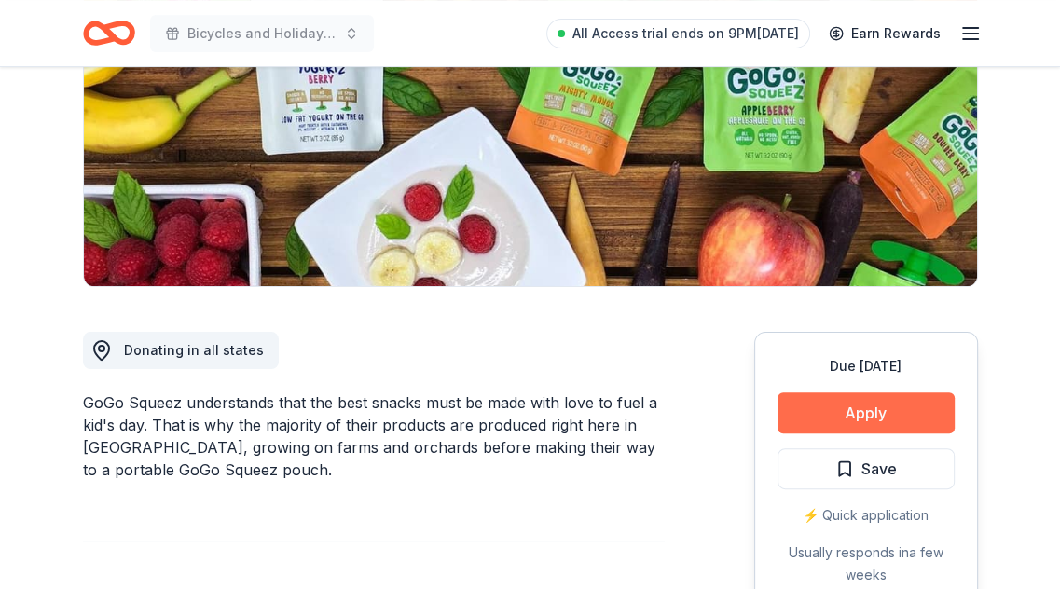
click at [858, 399] on button "Apply" at bounding box center [866, 413] width 177 height 41
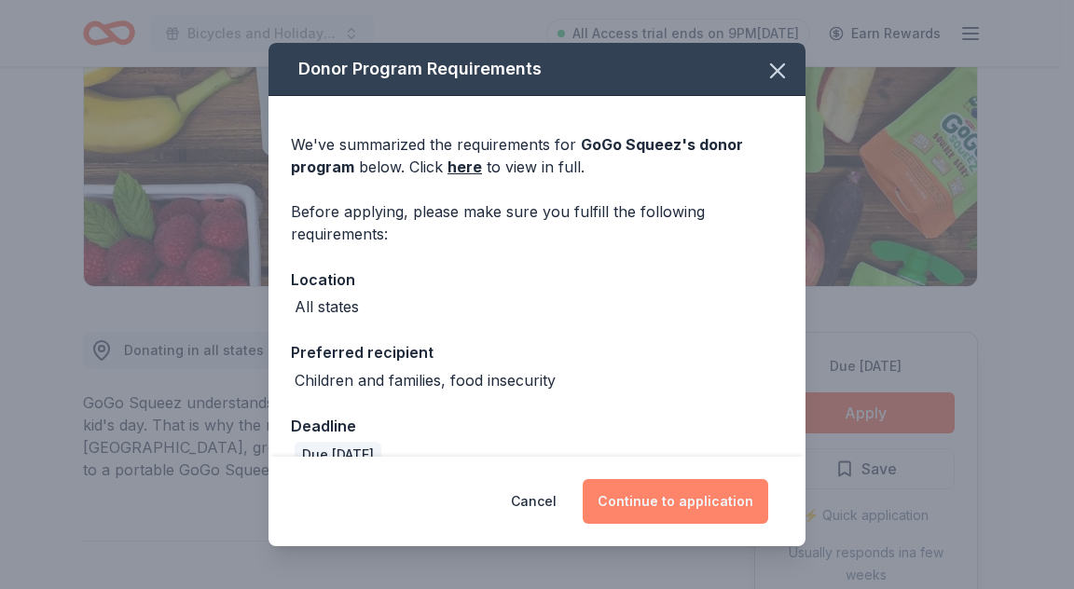
click at [683, 501] on button "Continue to application" at bounding box center [676, 501] width 186 height 45
